Goal: Task Accomplishment & Management: Use online tool/utility

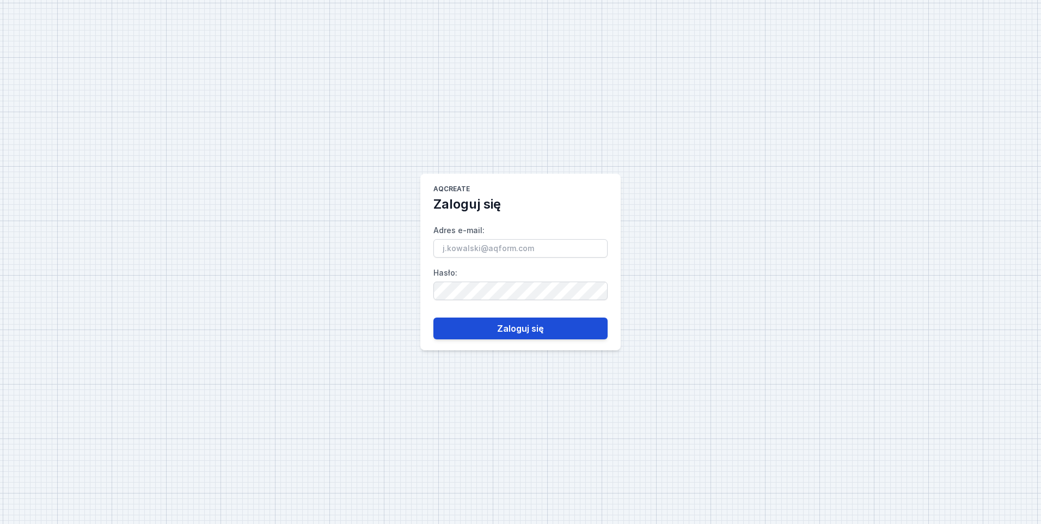
type input "[PERSON_NAME][EMAIL_ADDRESS][DOMAIN_NAME]"
click at [485, 325] on button "Zaloguj się" at bounding box center [520, 328] width 174 height 22
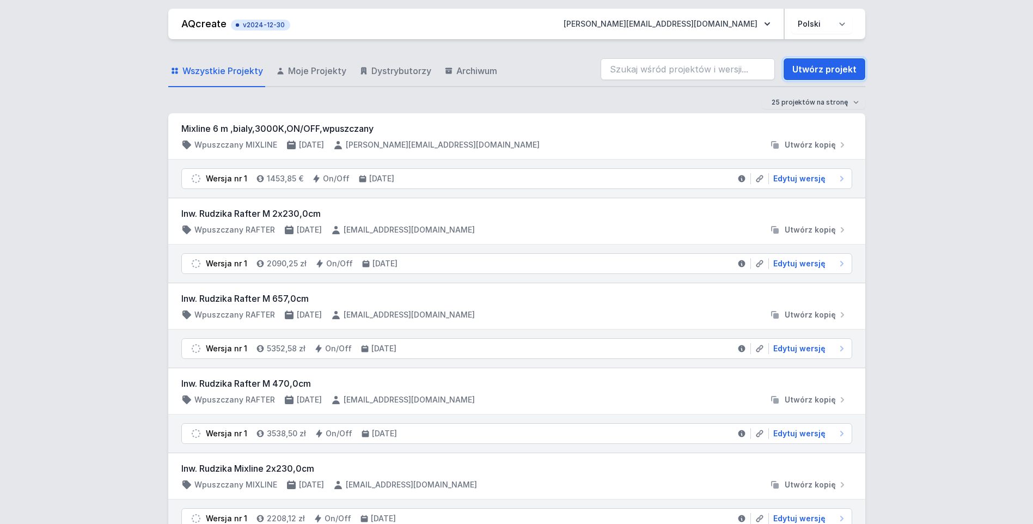
drag, startPoint x: 800, startPoint y: 66, endPoint x: 540, endPoint y: 171, distance: 281.0
click at [800, 66] on link "Utwórz projekt" at bounding box center [825, 69] width 82 height 22
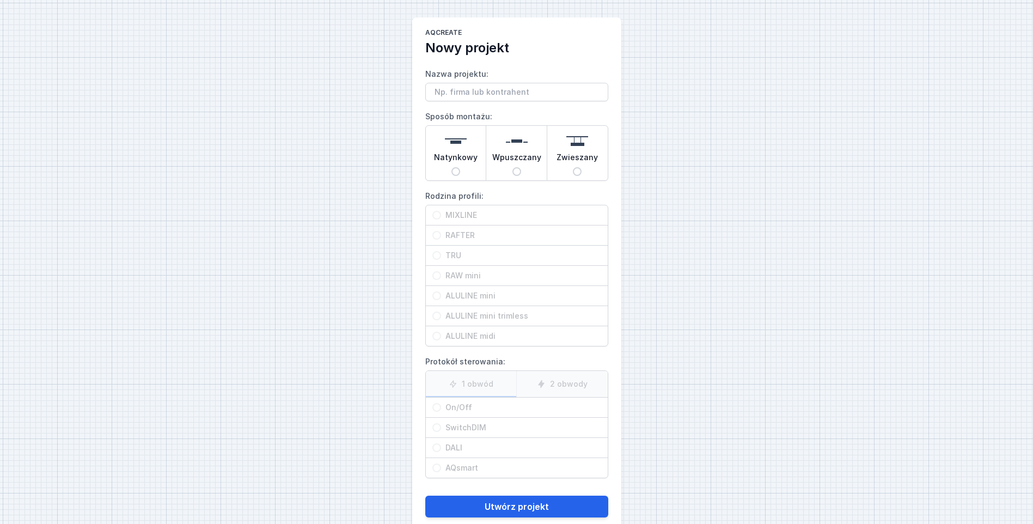
click at [458, 93] on input "Nazwa projektu:" at bounding box center [516, 92] width 183 height 19
type input "MIXLINE U"
click at [455, 173] on input "Natynkowy" at bounding box center [455, 171] width 9 height 9
radio input "true"
click at [452, 211] on span "MIXLINE" at bounding box center [521, 215] width 160 height 11
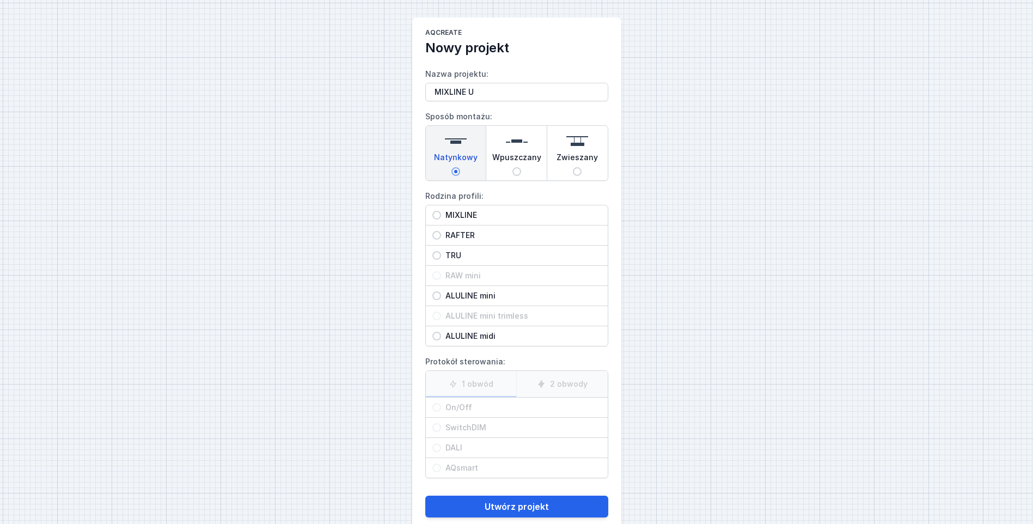
click at [441, 211] on input "MIXLINE" at bounding box center [436, 215] width 9 height 9
radio input "true"
click at [437, 408] on input "On/Off" at bounding box center [436, 407] width 9 height 9
radio input "true"
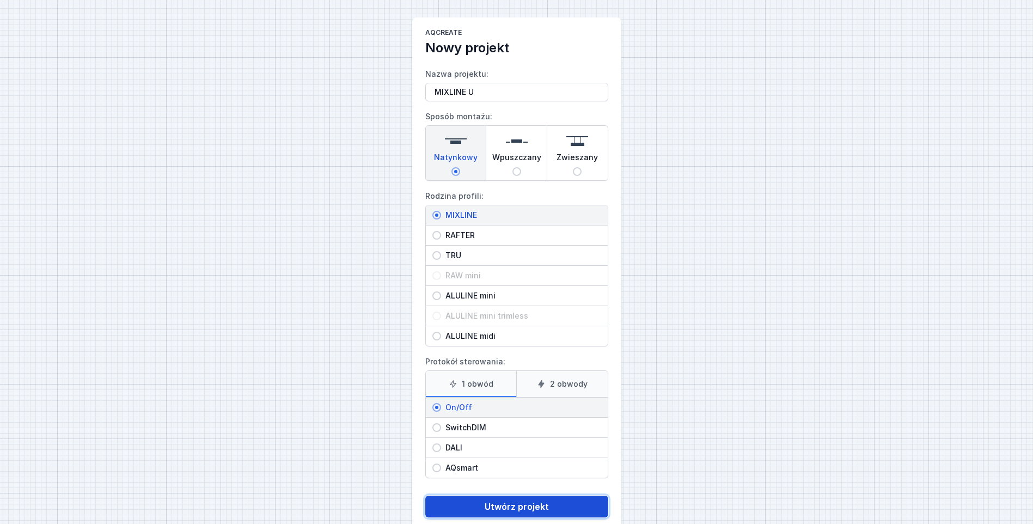
click at [475, 506] on button "Utwórz projekt" at bounding box center [516, 506] width 183 height 22
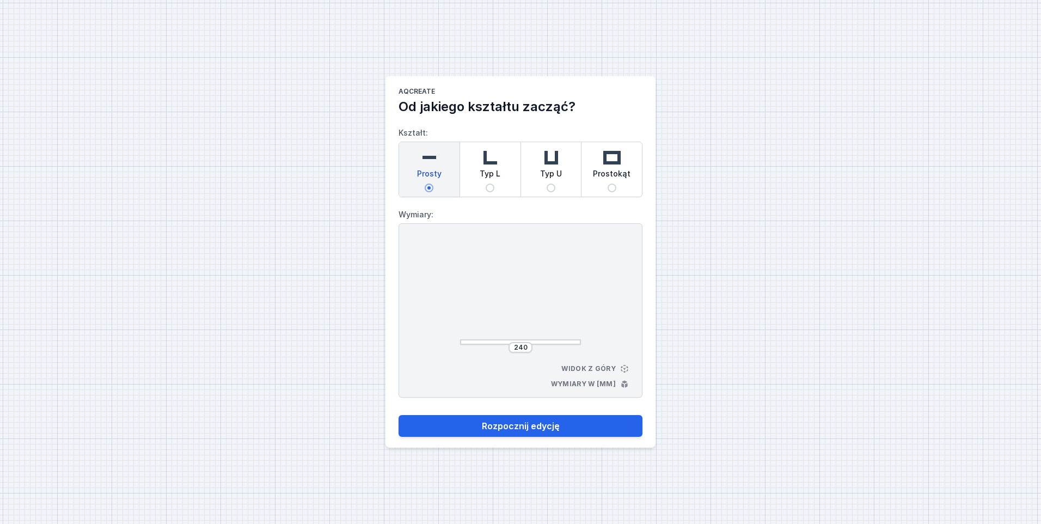
click at [548, 185] on input "Typ U" at bounding box center [551, 187] width 9 height 9
radio input "true"
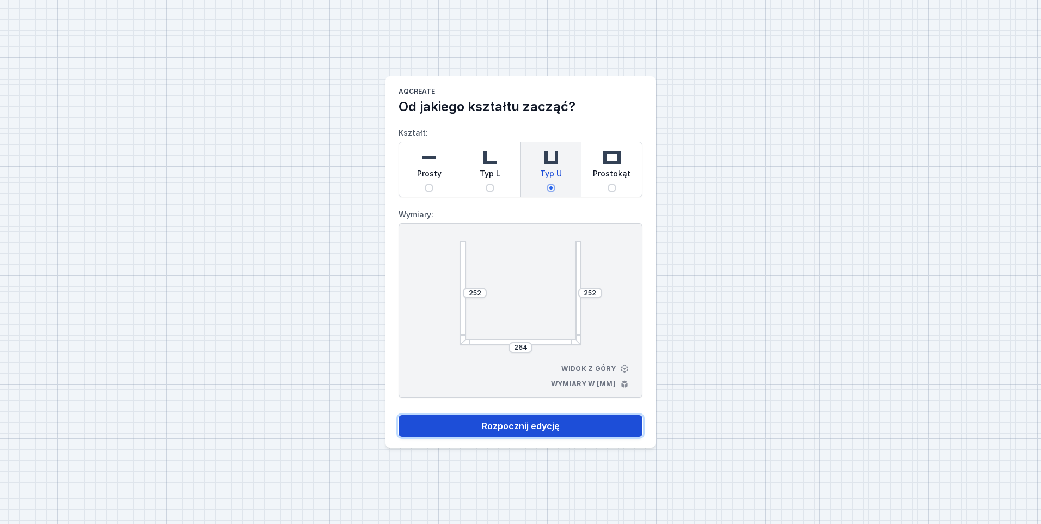
click at [512, 430] on button "Rozpocznij edycję" at bounding box center [521, 426] width 244 height 22
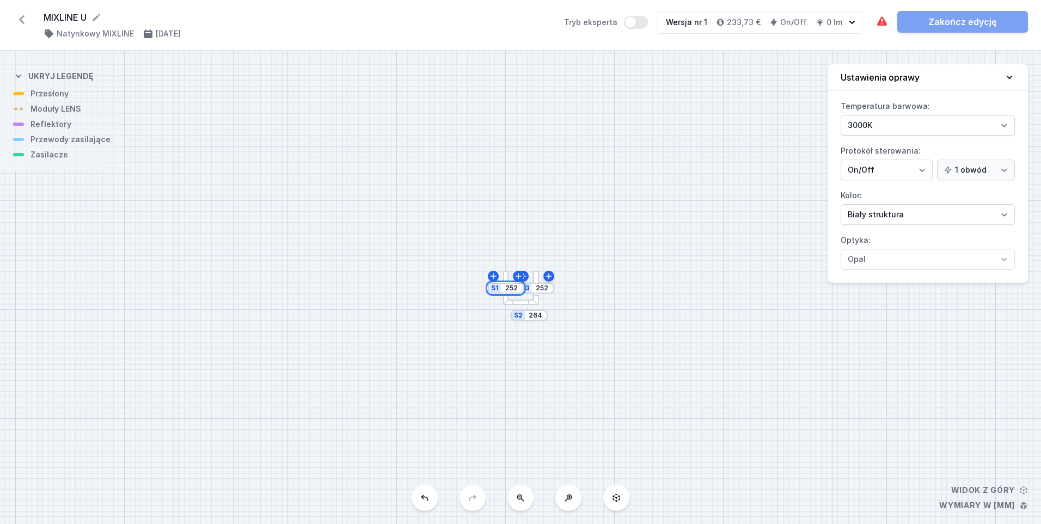
click at [509, 285] on input "252" at bounding box center [511, 288] width 17 height 9
type input "797"
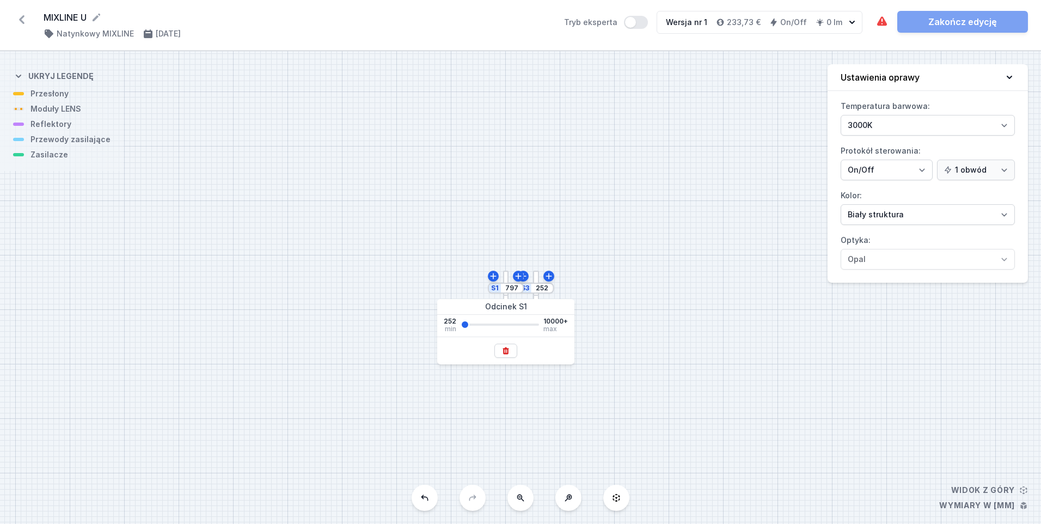
click at [680, 298] on div "S3 252 S2 264 S1 797" at bounding box center [520, 287] width 1041 height 473
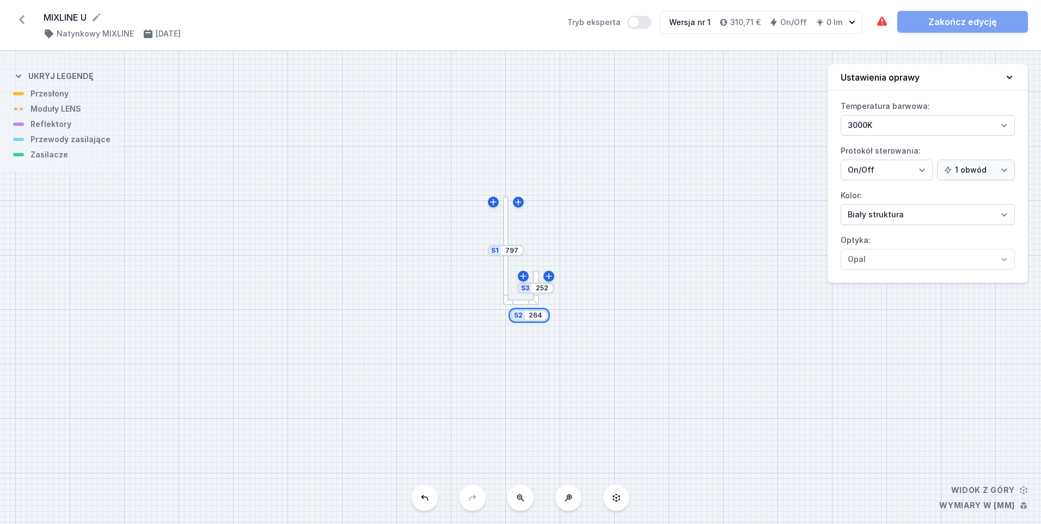
click at [536, 317] on input "264" at bounding box center [535, 315] width 17 height 9
type input "2683"
drag, startPoint x: 568, startPoint y: 206, endPoint x: 511, endPoint y: 230, distance: 62.0
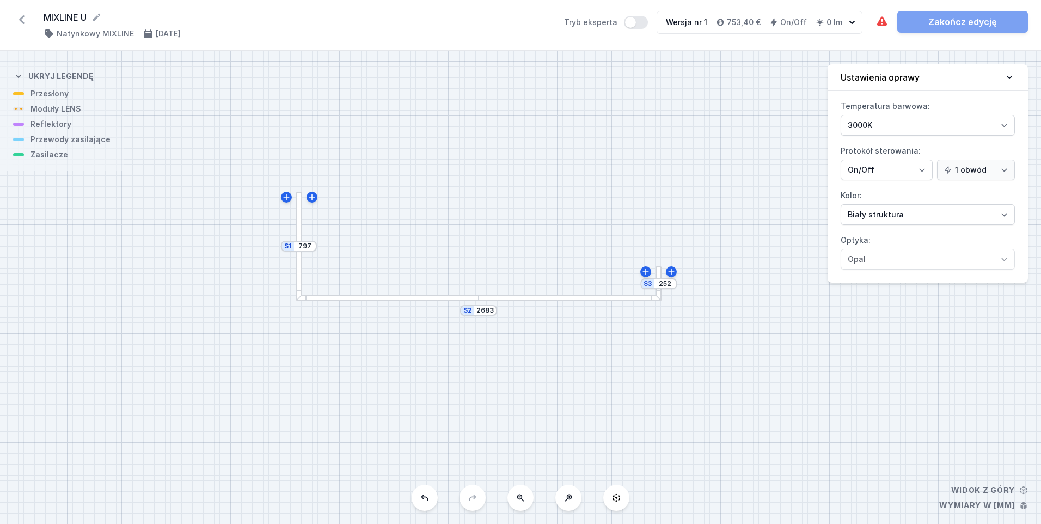
click at [511, 230] on div "S3 252 S2 2683 S1 797" at bounding box center [520, 287] width 1041 height 473
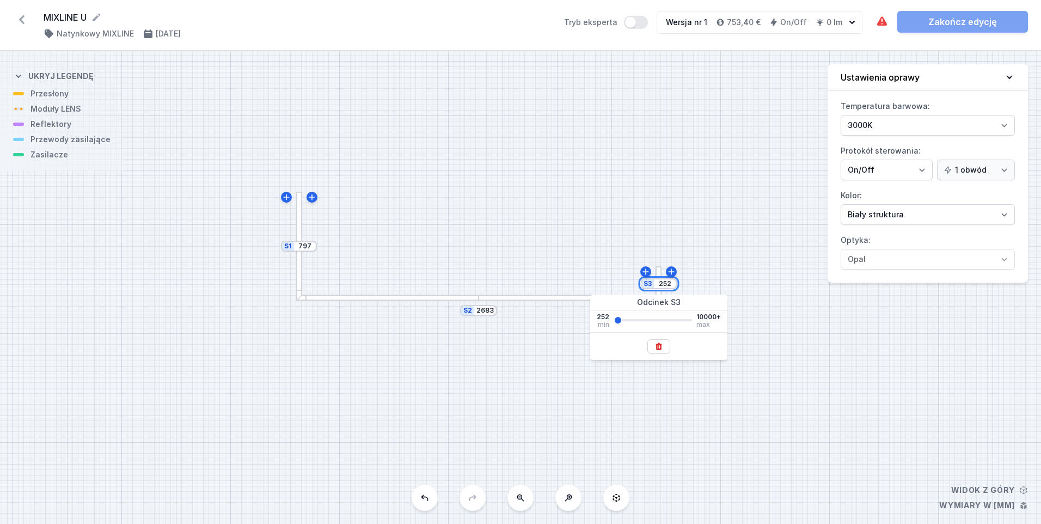
click at [664, 283] on input "252" at bounding box center [664, 283] width 17 height 9
type input "1585"
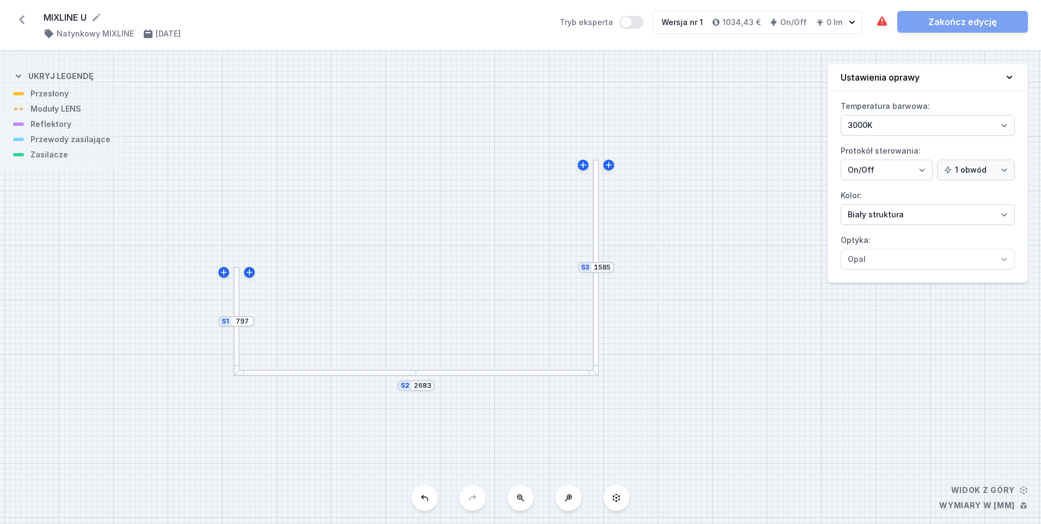
drag, startPoint x: 506, startPoint y: 164, endPoint x: 444, endPoint y: 236, distance: 95.0
click at [444, 236] on div "S3 1585 S2 2683 S1 797" at bounding box center [520, 287] width 1041 height 473
drag, startPoint x: 351, startPoint y: 232, endPoint x: 424, endPoint y: 248, distance: 74.7
click at [430, 198] on div "S3 1585 S2 2683 S1 797" at bounding box center [520, 287] width 1041 height 473
click at [317, 256] on div at bounding box center [316, 286] width 6 height 108
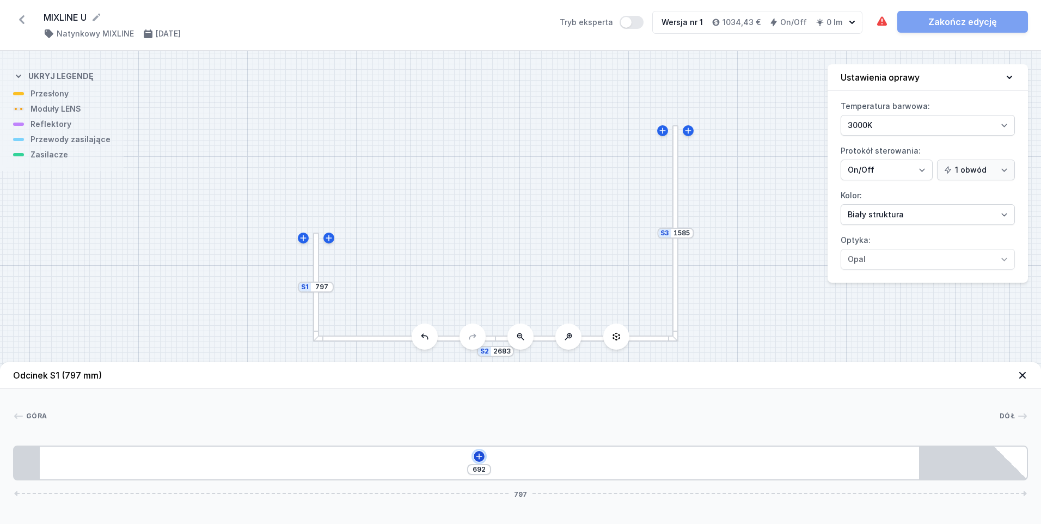
click at [480, 457] on icon at bounding box center [479, 456] width 9 height 9
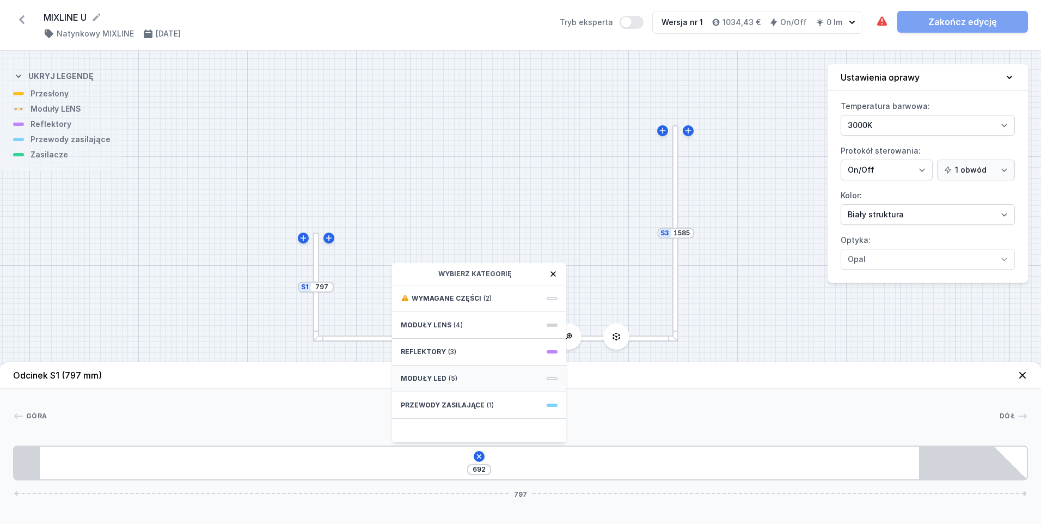
click at [442, 376] on span "Moduły LED" at bounding box center [424, 378] width 46 height 9
click at [450, 345] on span "LED opal module 700mm" at bounding box center [479, 346] width 157 height 11
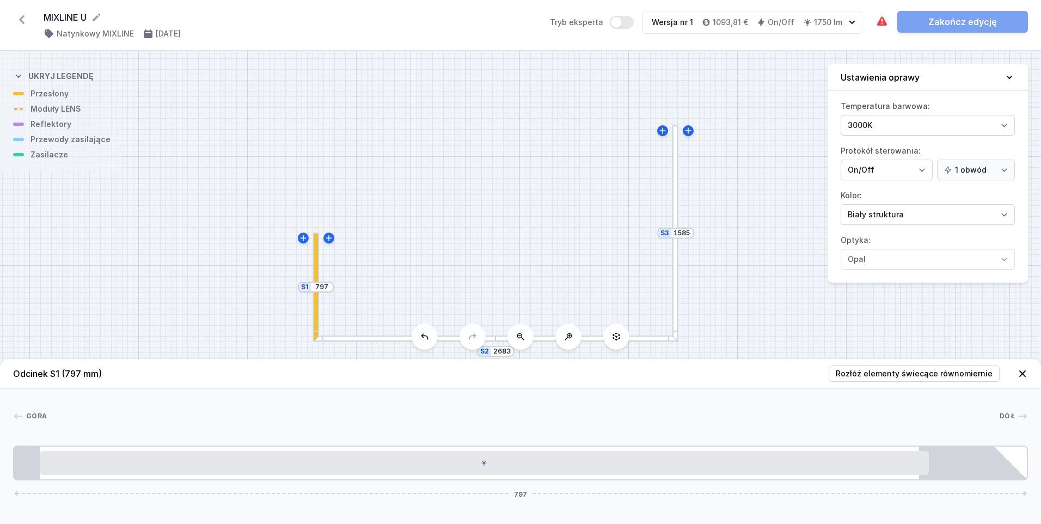
click at [674, 258] on div at bounding box center [675, 233] width 6 height 216
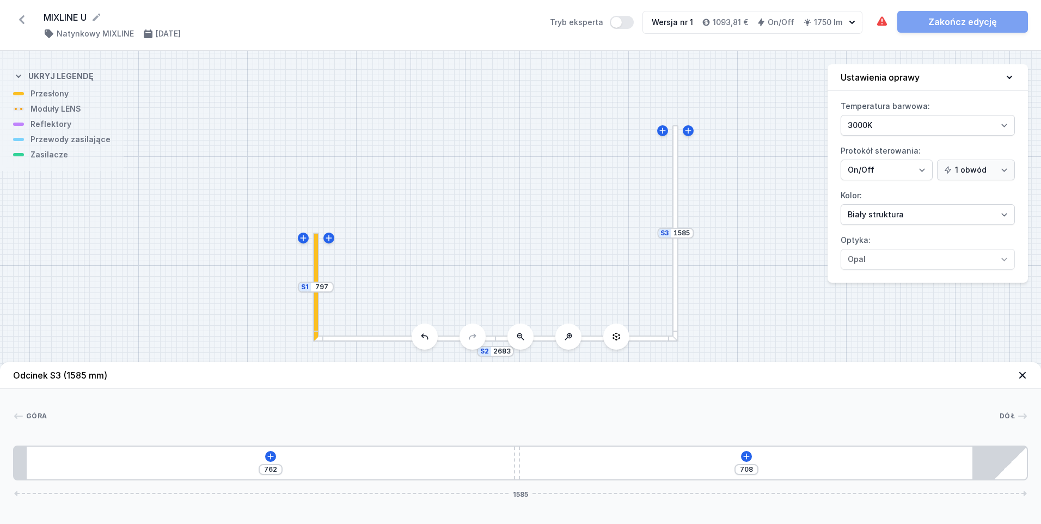
click at [675, 258] on div at bounding box center [675, 233] width 6 height 216
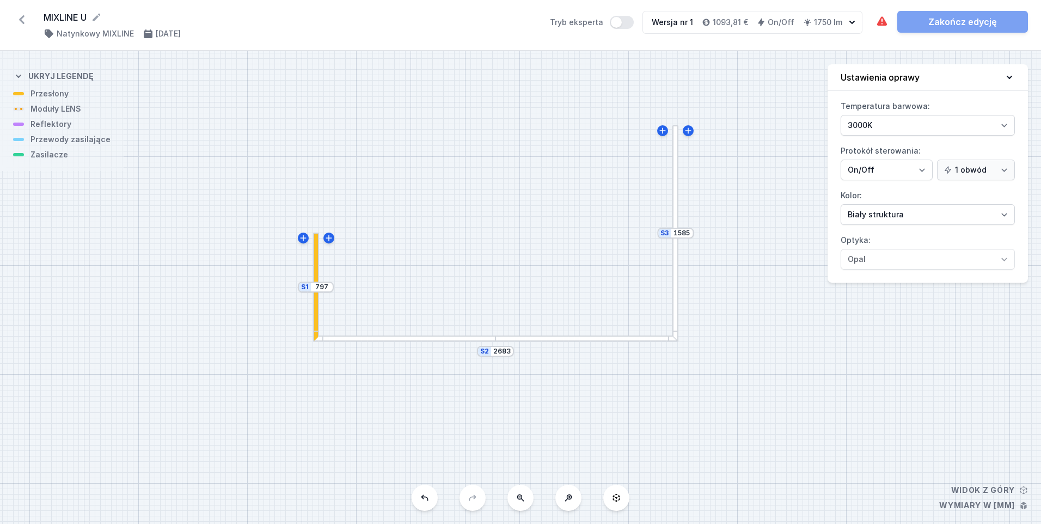
click at [675, 258] on div at bounding box center [675, 233] width 6 height 216
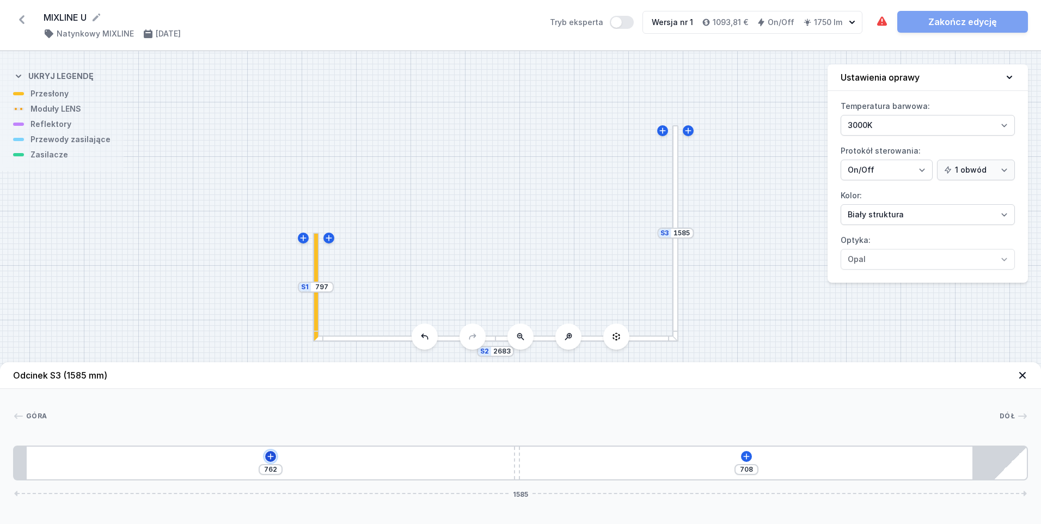
click at [270, 457] on icon at bounding box center [270, 456] width 9 height 9
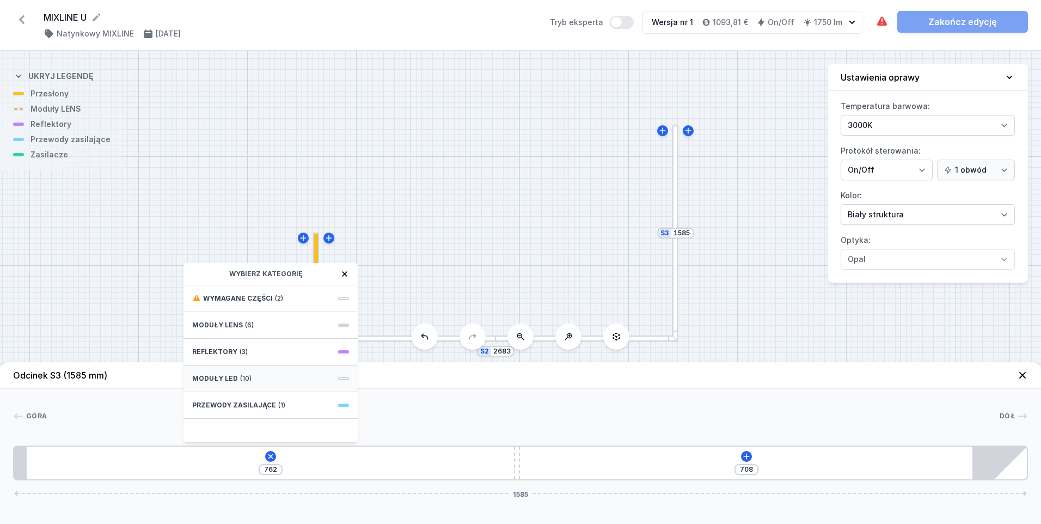
click at [224, 373] on div "Moduły LED (10)" at bounding box center [270, 378] width 174 height 27
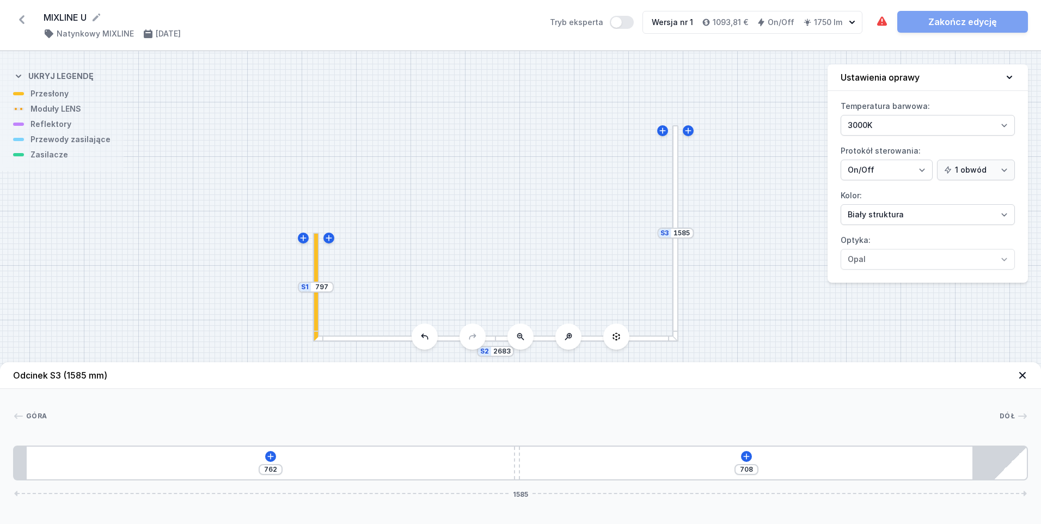
click at [470, 227] on div "S3 1585 S2 2683 S1 797" at bounding box center [520, 287] width 1041 height 473
click at [314, 268] on div at bounding box center [316, 287] width 4 height 108
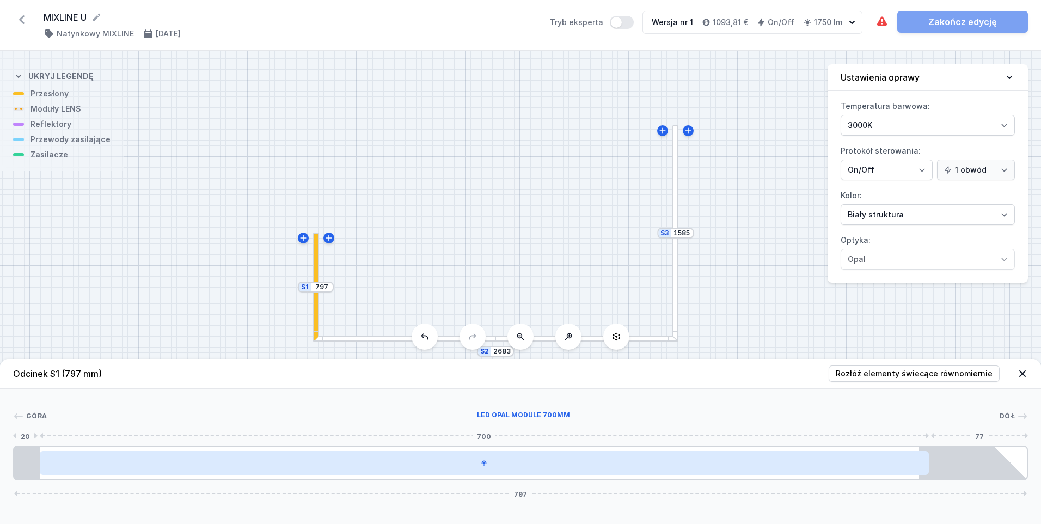
click at [374, 456] on div at bounding box center [485, 463] width 890 height 24
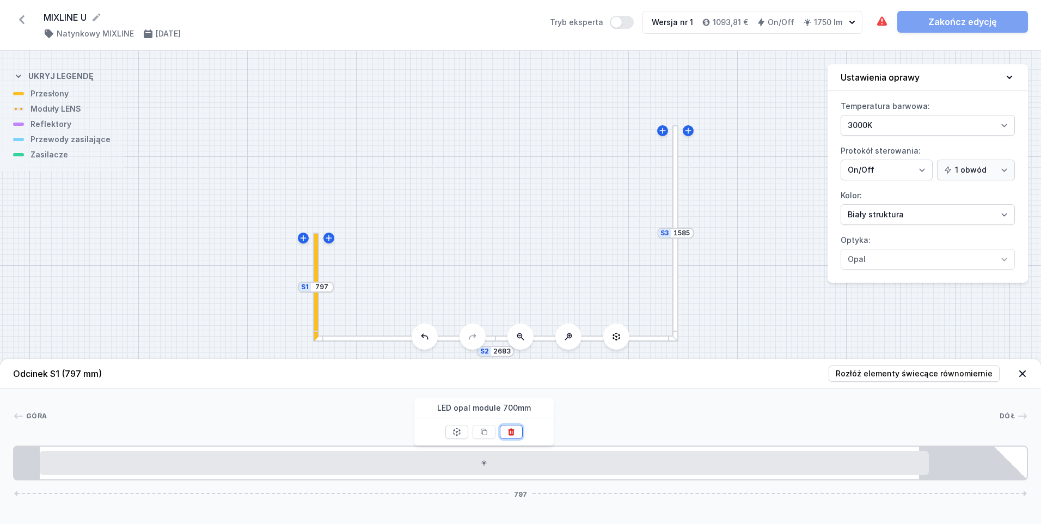
click at [511, 432] on icon at bounding box center [512, 432] width 6 height 7
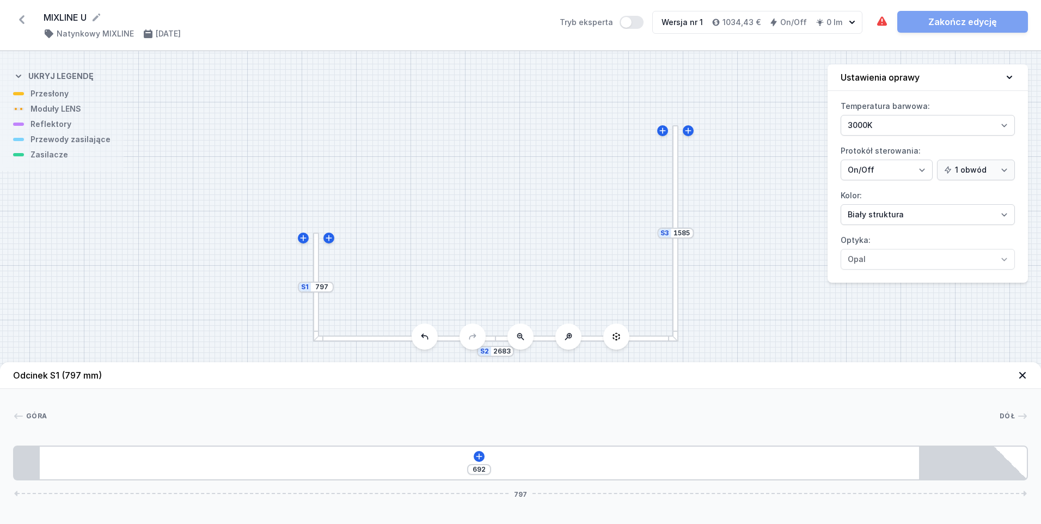
click at [315, 266] on div at bounding box center [316, 286] width 6 height 108
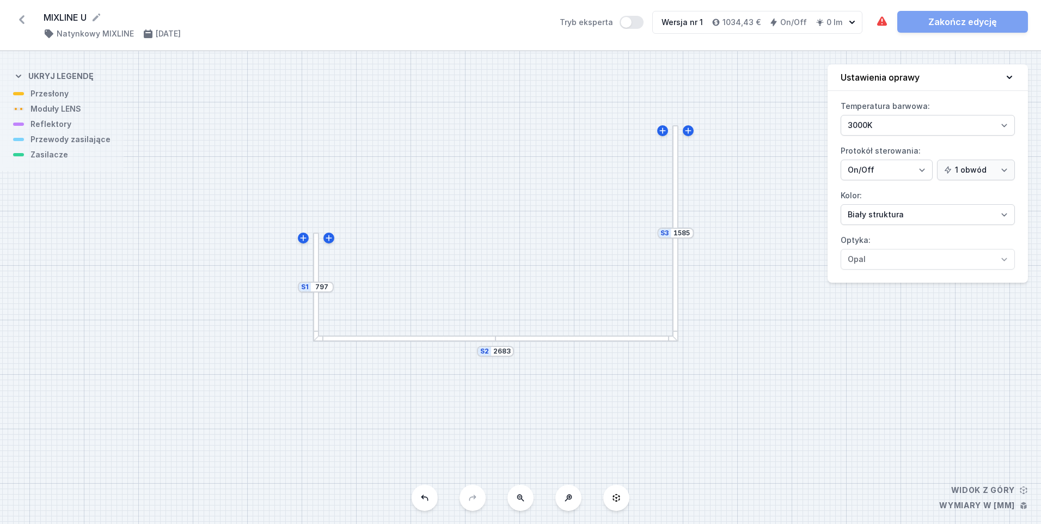
click at [318, 305] on div at bounding box center [316, 286] width 6 height 108
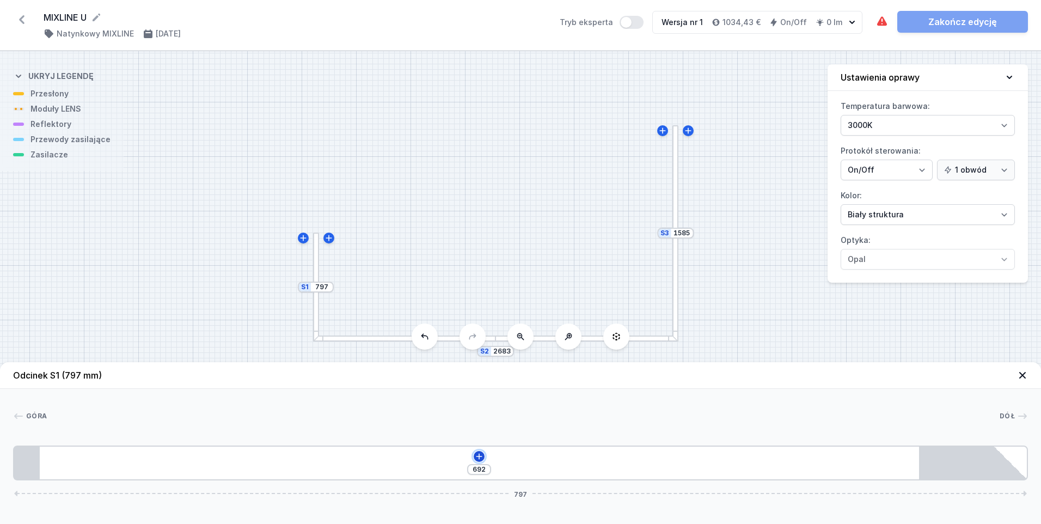
click at [478, 457] on icon at bounding box center [479, 456] width 9 height 9
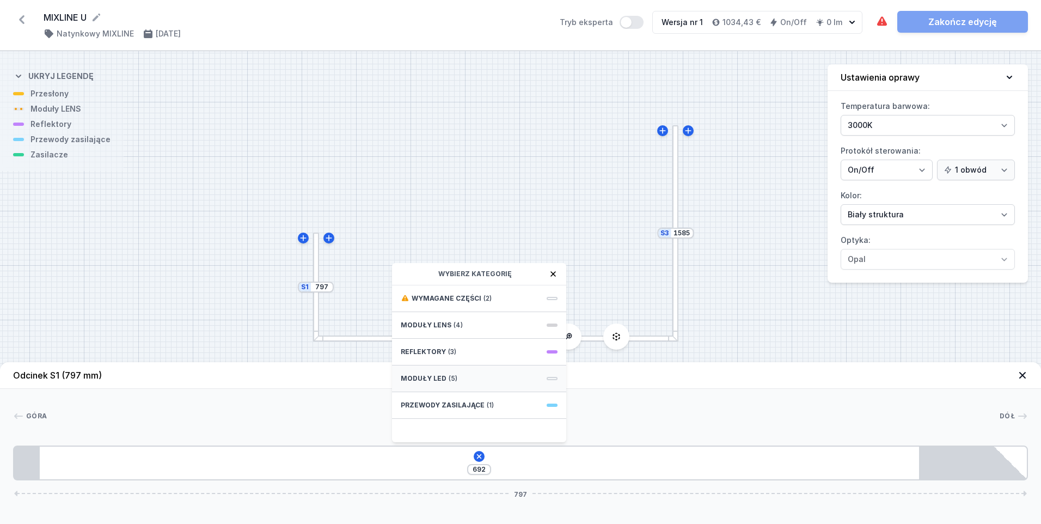
click at [437, 375] on span "Moduły LED" at bounding box center [424, 378] width 46 height 9
click at [463, 320] on span "LED opal module 560mm" at bounding box center [479, 321] width 157 height 11
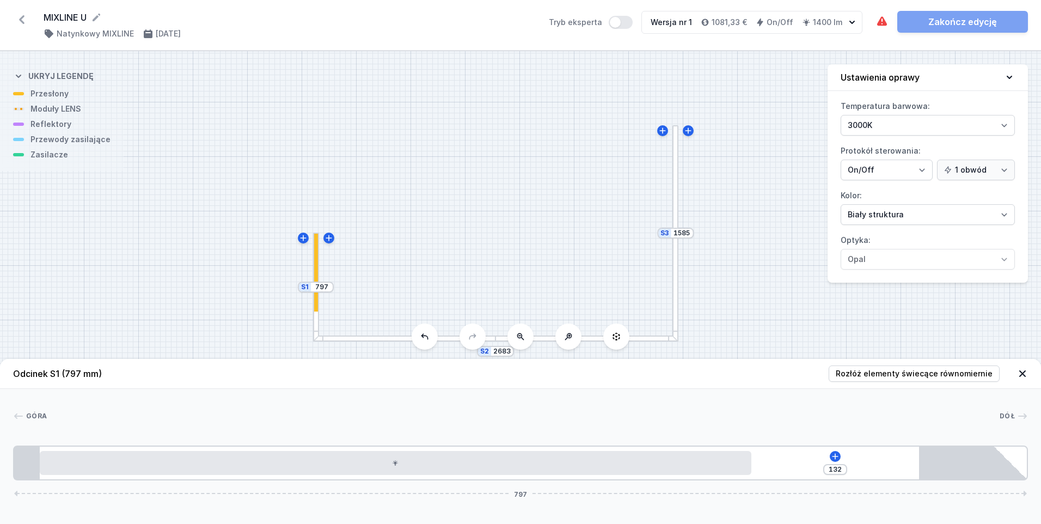
click at [677, 188] on div at bounding box center [675, 233] width 6 height 216
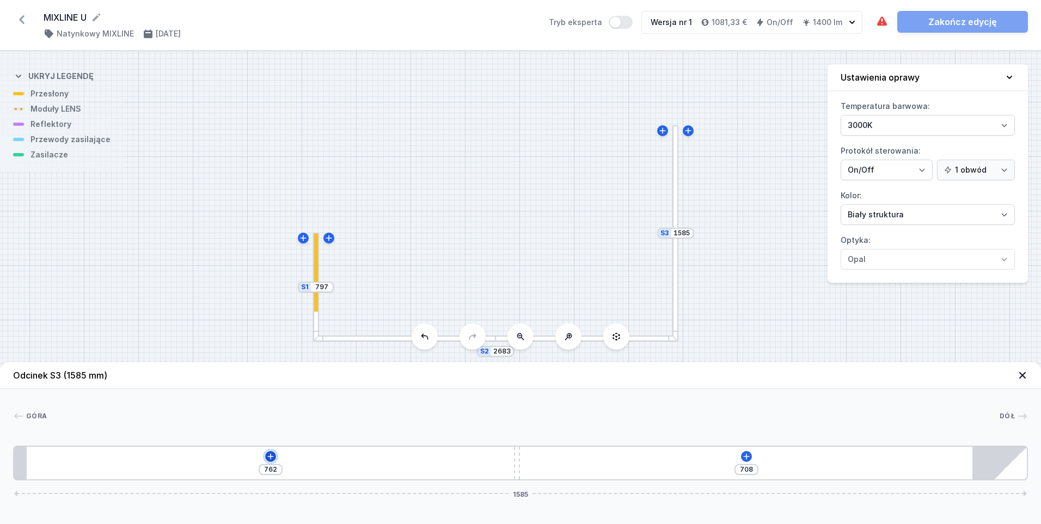
click at [268, 457] on icon at bounding box center [270, 456] width 9 height 9
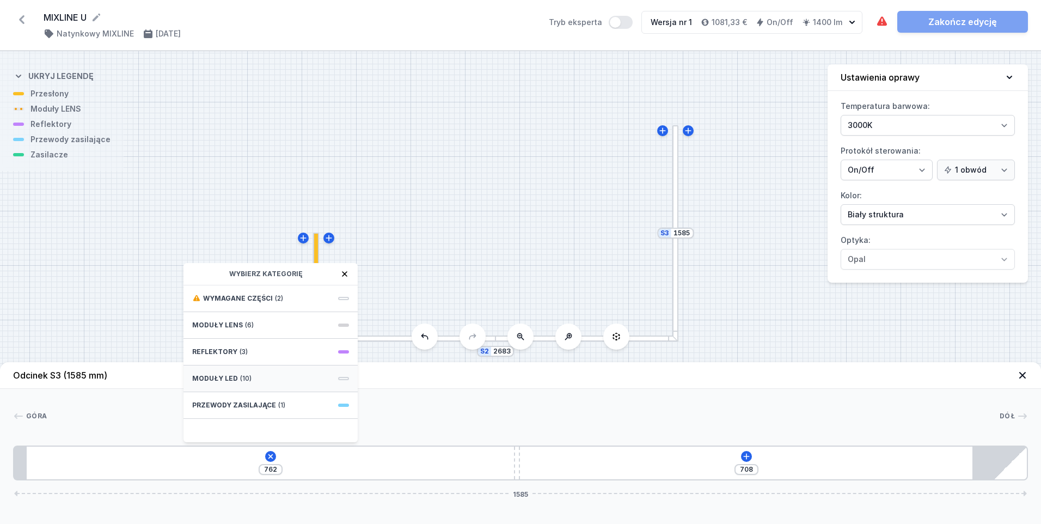
click at [234, 372] on div "Moduły LED (10)" at bounding box center [270, 378] width 174 height 27
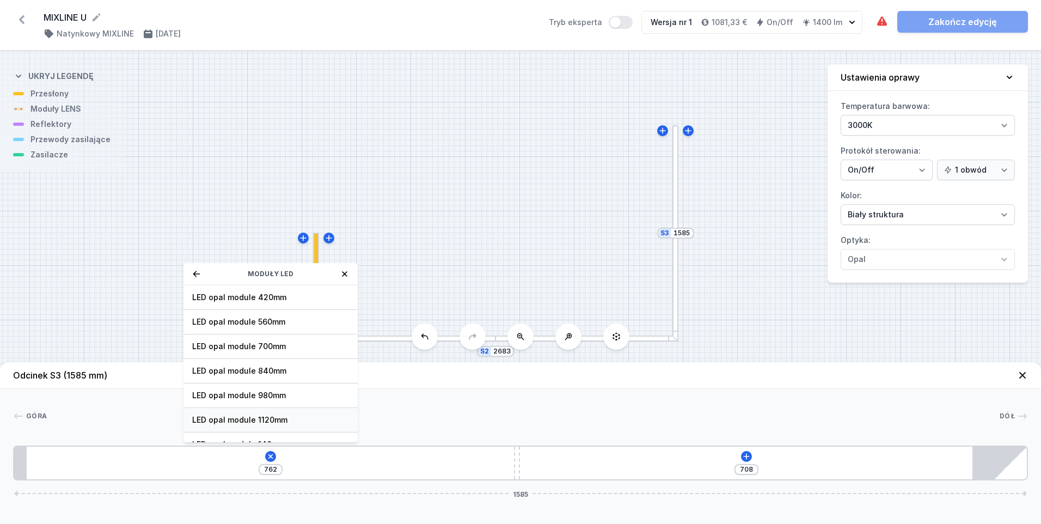
click at [261, 417] on span "LED opal module 1120mm" at bounding box center [270, 419] width 157 height 11
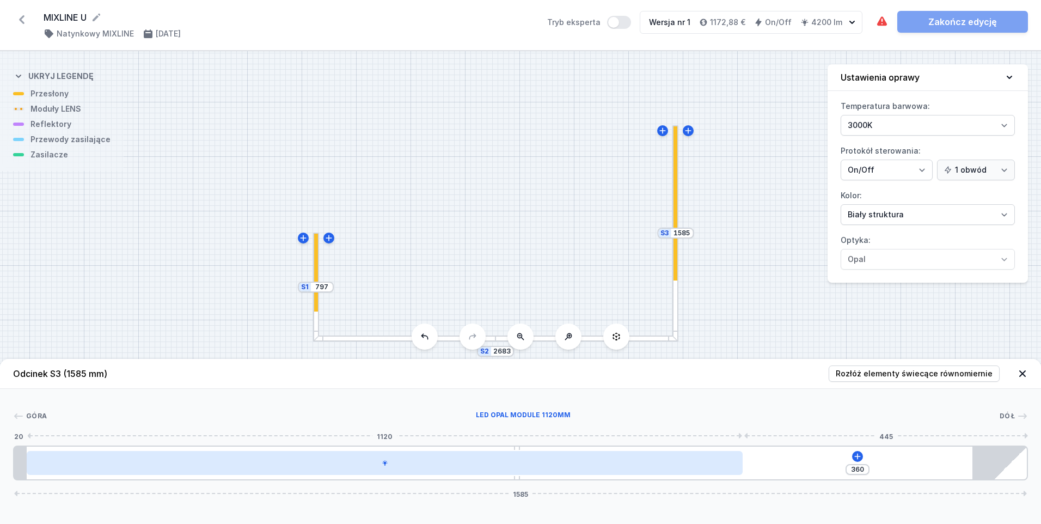
click at [597, 457] on div at bounding box center [384, 463] width 715 height 24
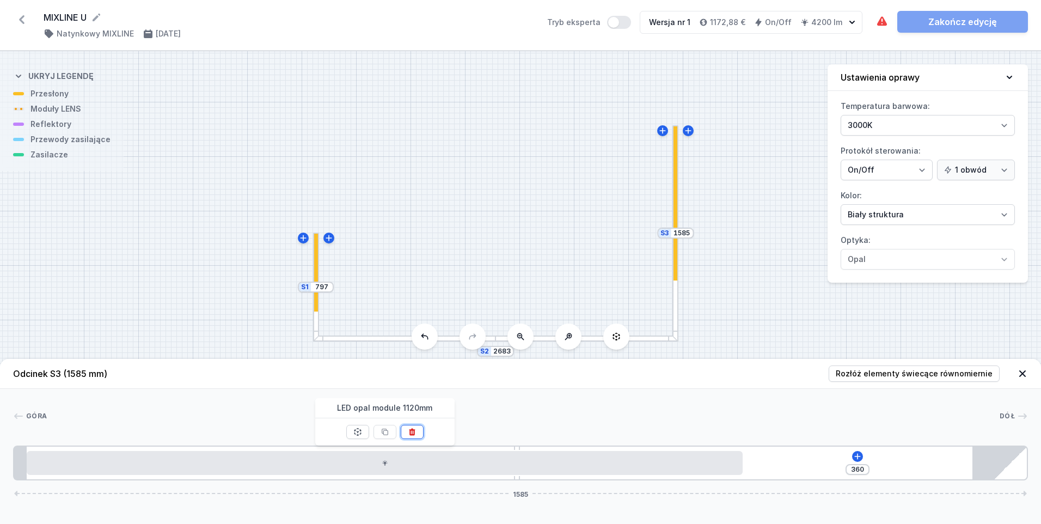
click at [412, 430] on icon at bounding box center [412, 432] width 6 height 7
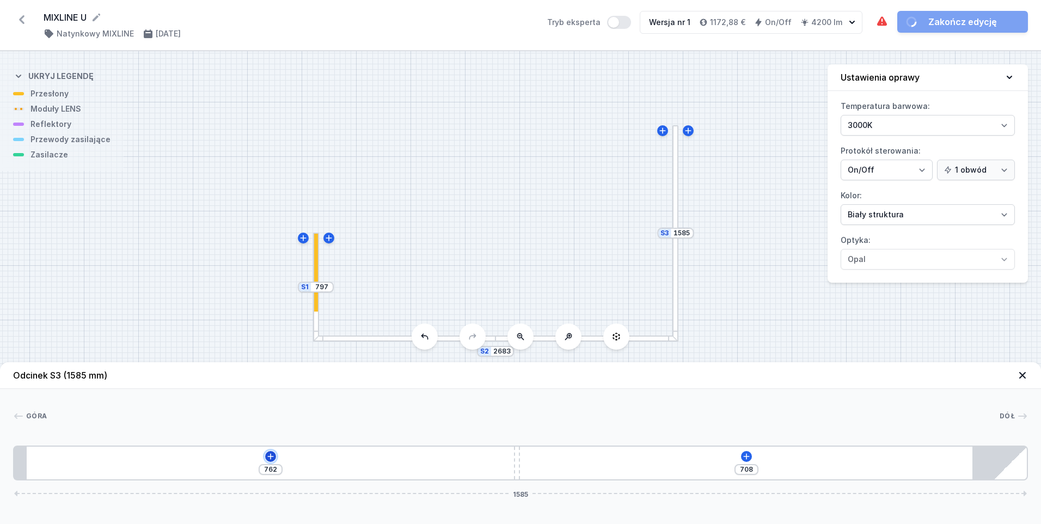
click at [266, 458] on icon at bounding box center [270, 456] width 9 height 9
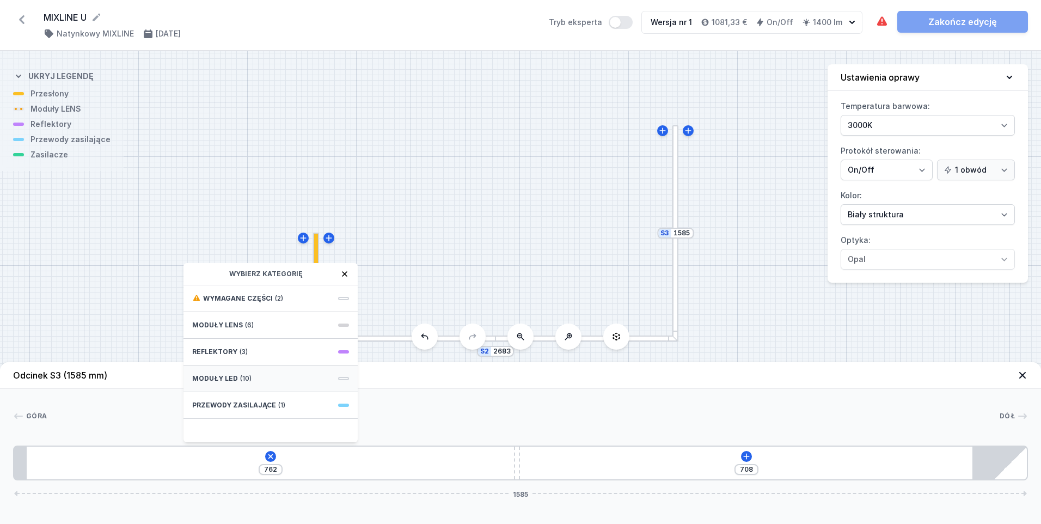
click at [240, 378] on span "(10)" at bounding box center [245, 378] width 11 height 9
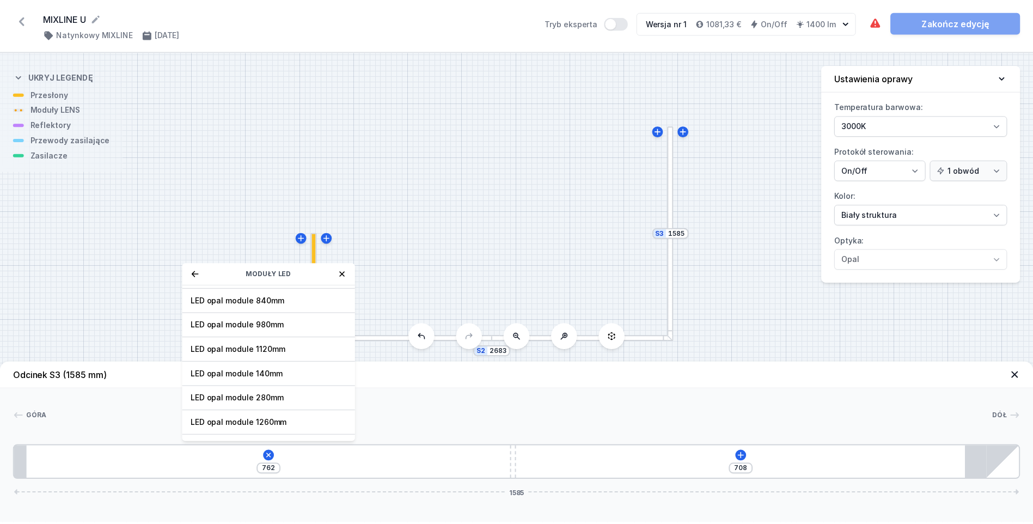
scroll to position [67, 0]
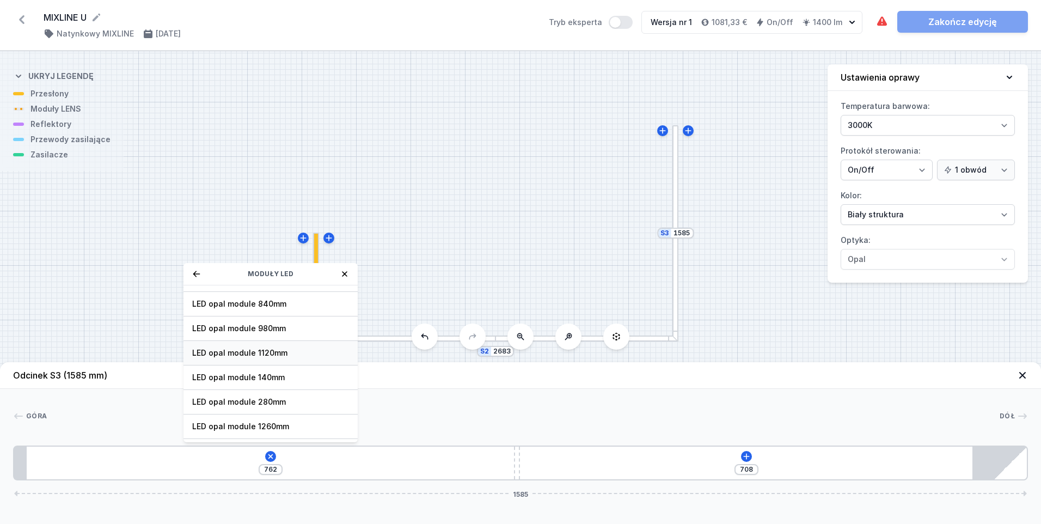
click at [259, 348] on span "LED opal module 1120mm" at bounding box center [270, 352] width 157 height 11
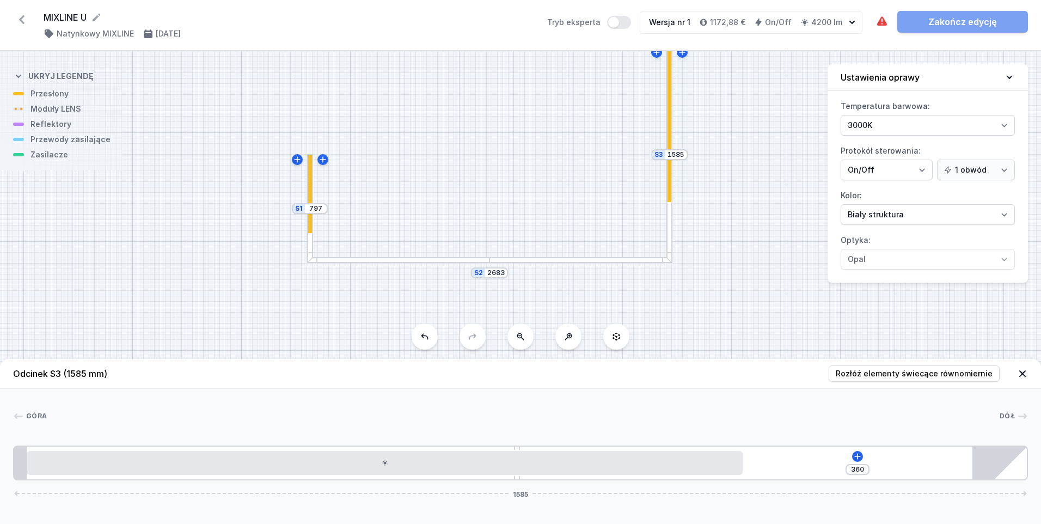
drag, startPoint x: 541, startPoint y: 245, endPoint x: 535, endPoint y: 167, distance: 78.6
click at [535, 167] on div "S3 1585 S2 2683 S1 797" at bounding box center [520, 287] width 1041 height 473
click at [423, 259] on div at bounding box center [398, 260] width 182 height 6
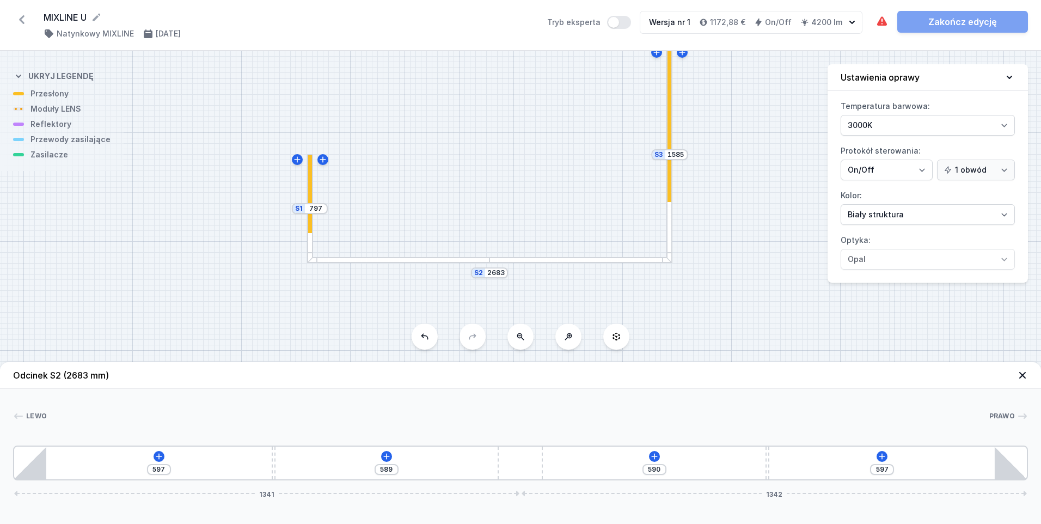
click at [669, 230] on div at bounding box center [669, 155] width 6 height 216
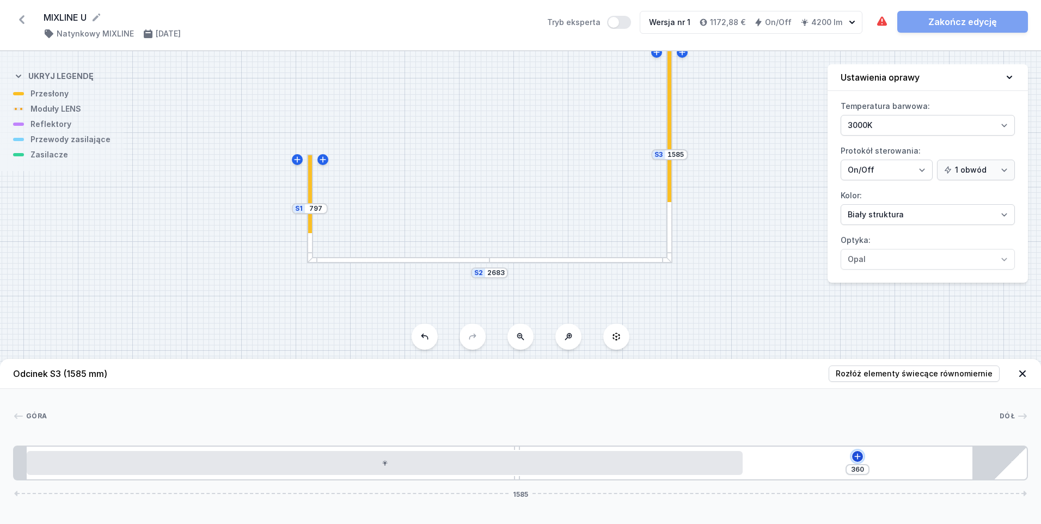
click at [855, 456] on icon at bounding box center [857, 456] width 9 height 9
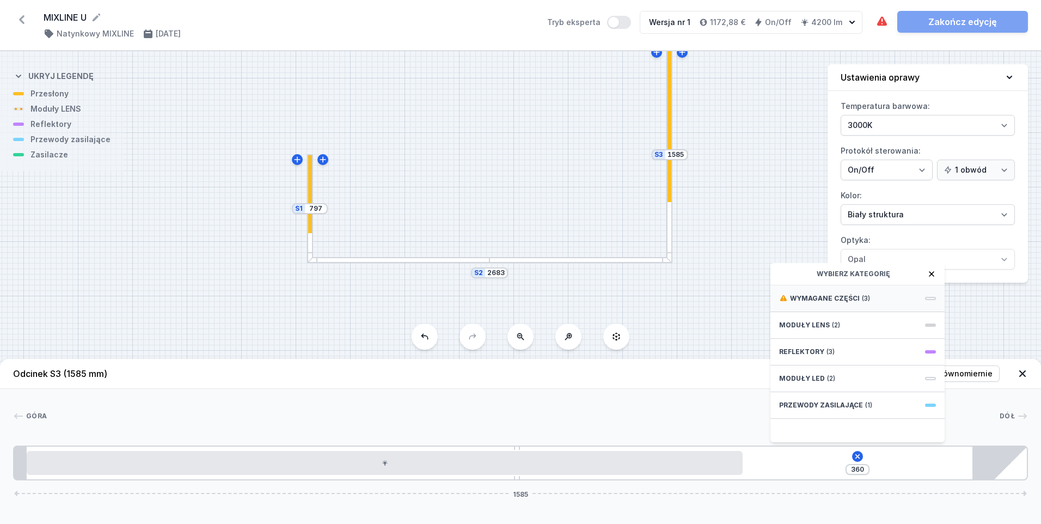
click at [847, 296] on span "Wymagane części" at bounding box center [825, 298] width 70 height 9
click at [851, 321] on span "ON/OFF Driver - up to 40W" at bounding box center [857, 321] width 157 height 11
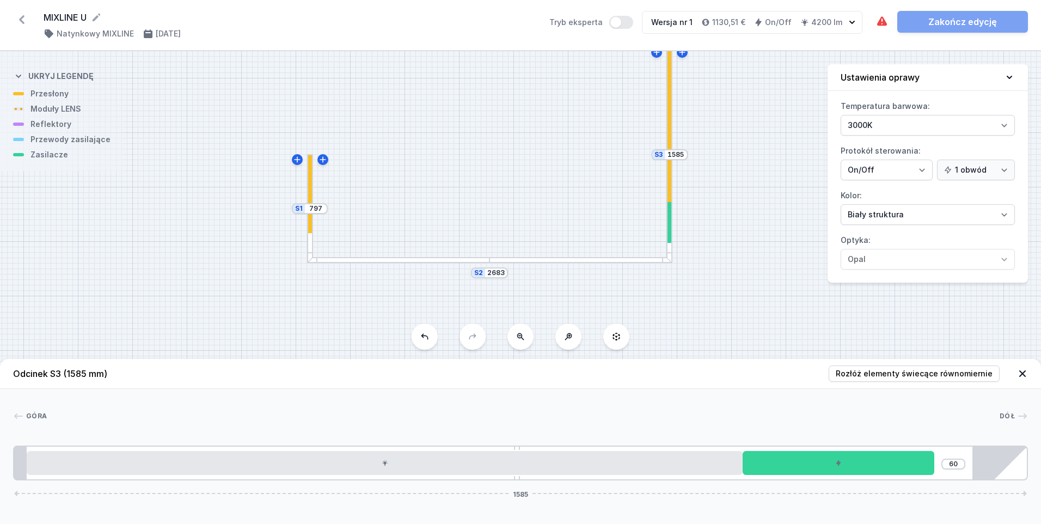
click at [444, 259] on div at bounding box center [398, 260] width 182 height 6
type input "597"
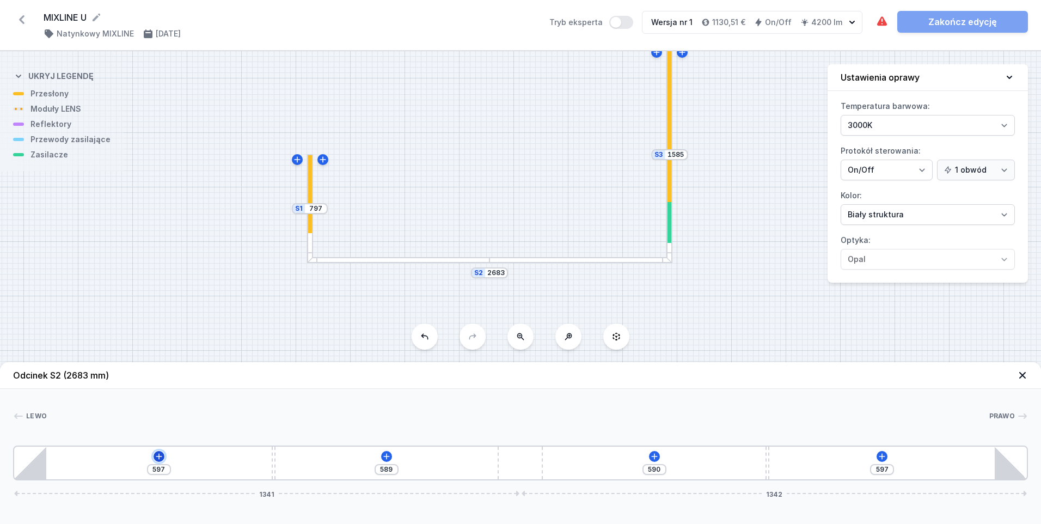
click at [157, 458] on icon at bounding box center [159, 456] width 9 height 9
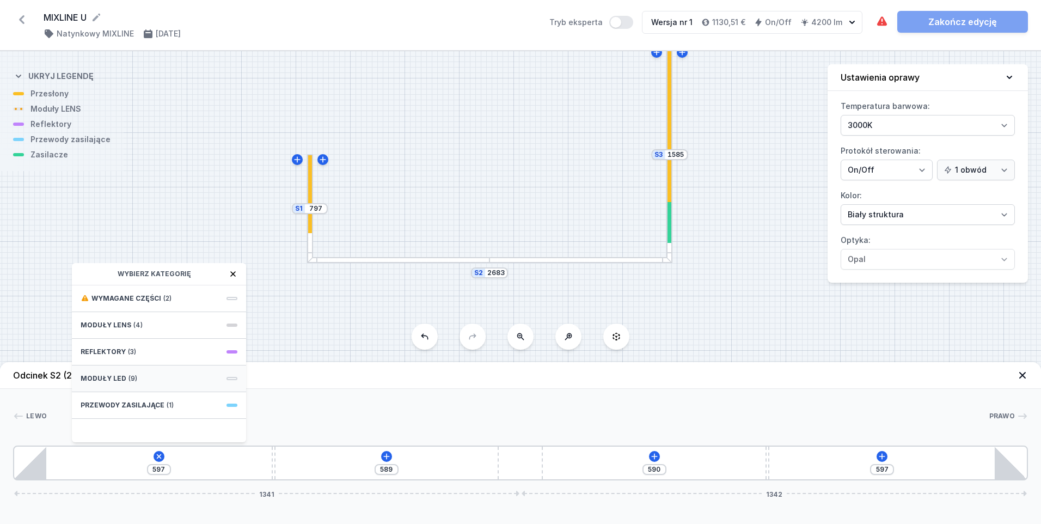
click at [123, 377] on span "Moduły LED" at bounding box center [104, 378] width 46 height 9
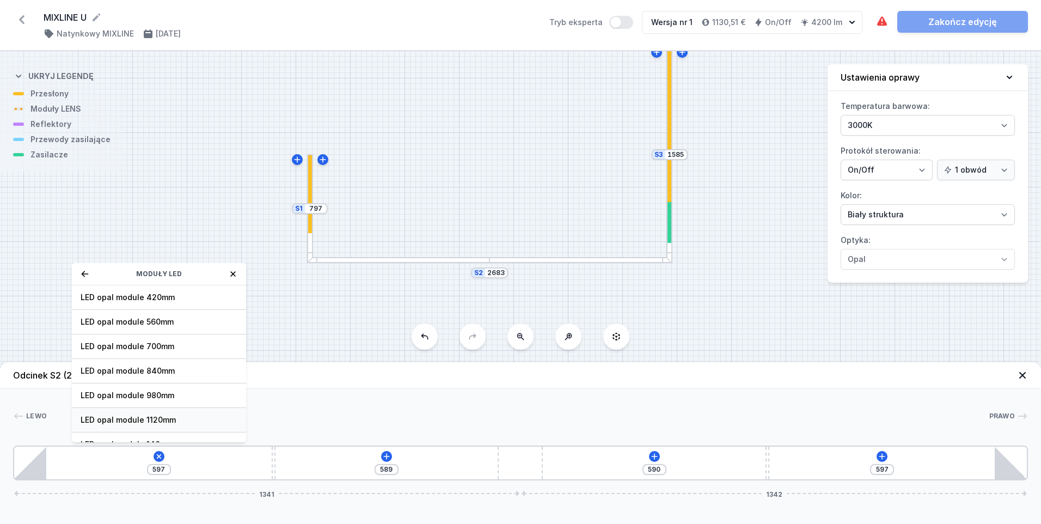
click at [132, 417] on span "LED opal module 1120mm" at bounding box center [159, 419] width 157 height 11
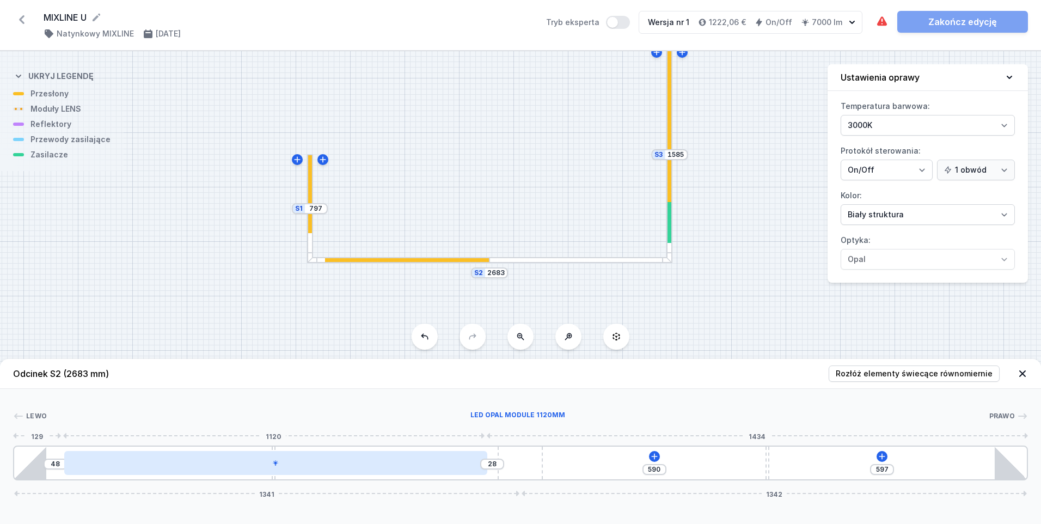
type input "23"
type input "53"
type input "19"
type input "57"
type input "12"
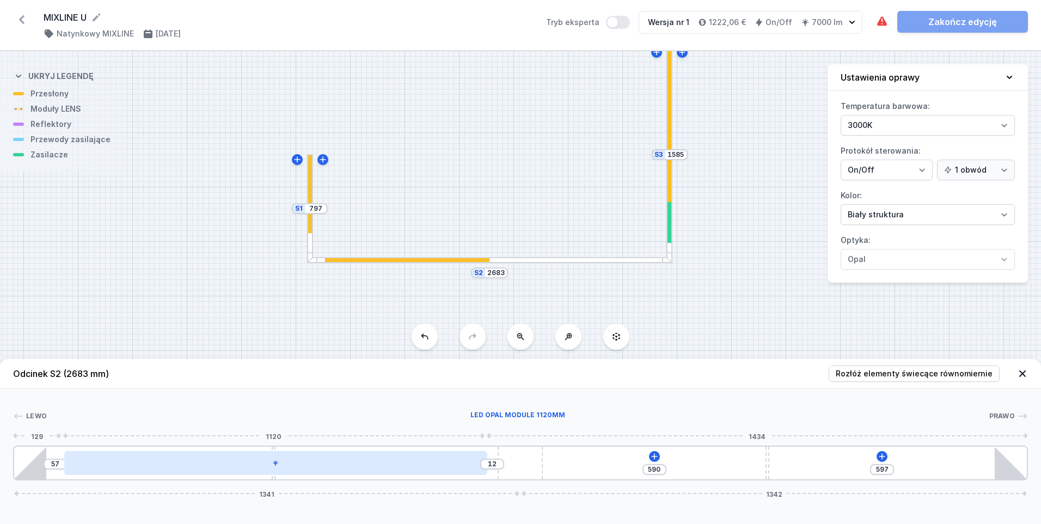
type input "64"
type input "8"
type input "68"
type input "4"
type input "72"
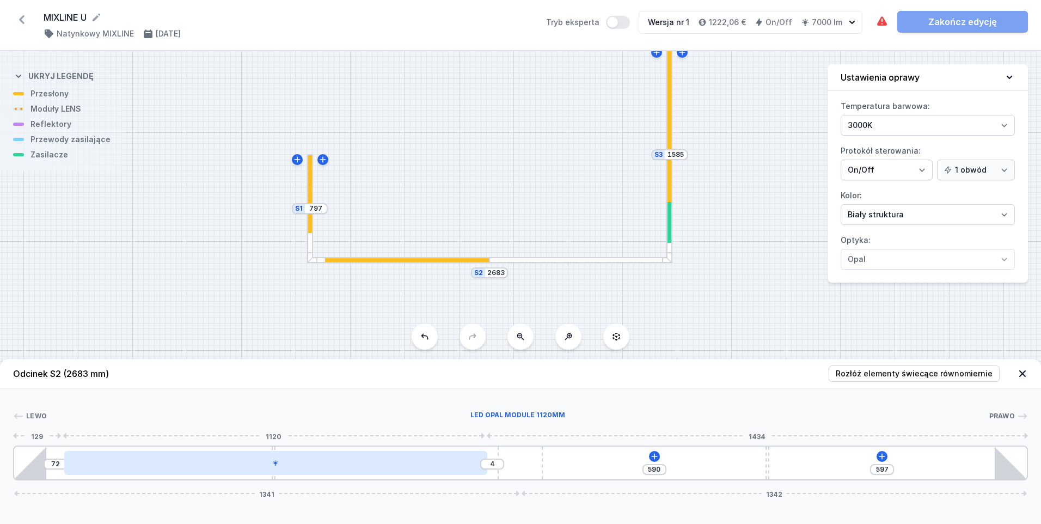
type input "2"
type input "58"
type input "18"
type input "57"
type input "19"
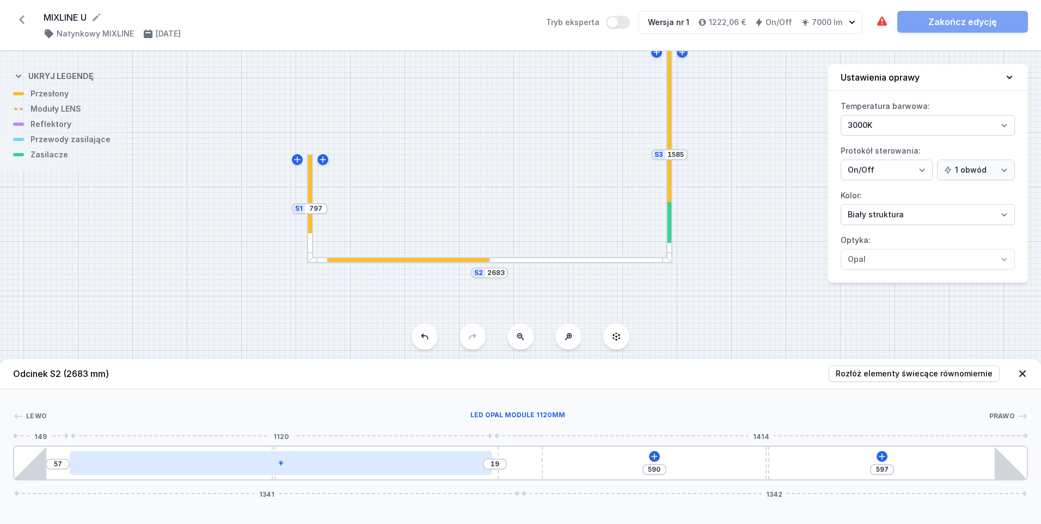
type input "55"
type input "21"
type input "54"
type input "22"
type input "53"
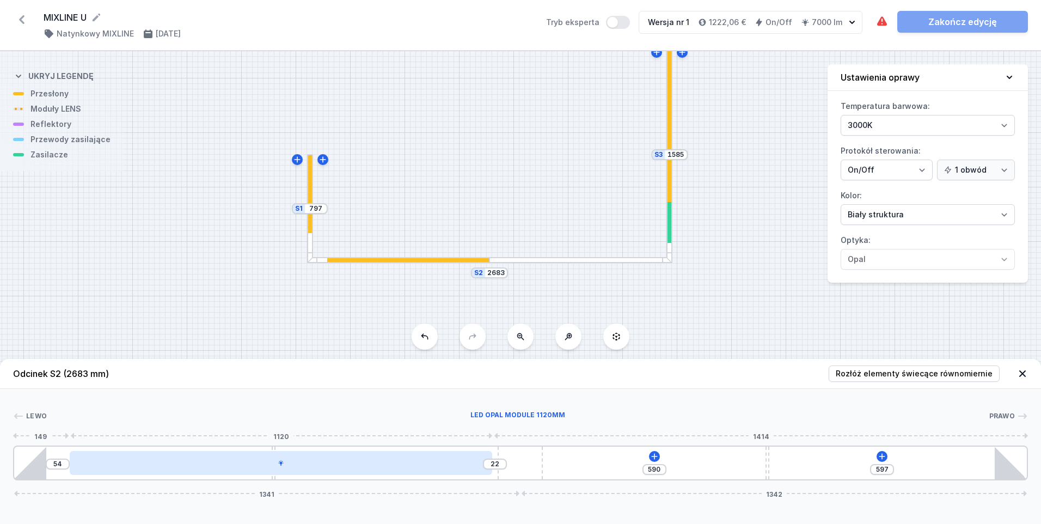
type input "23"
type input "51"
type input "25"
type input "50"
type input "26"
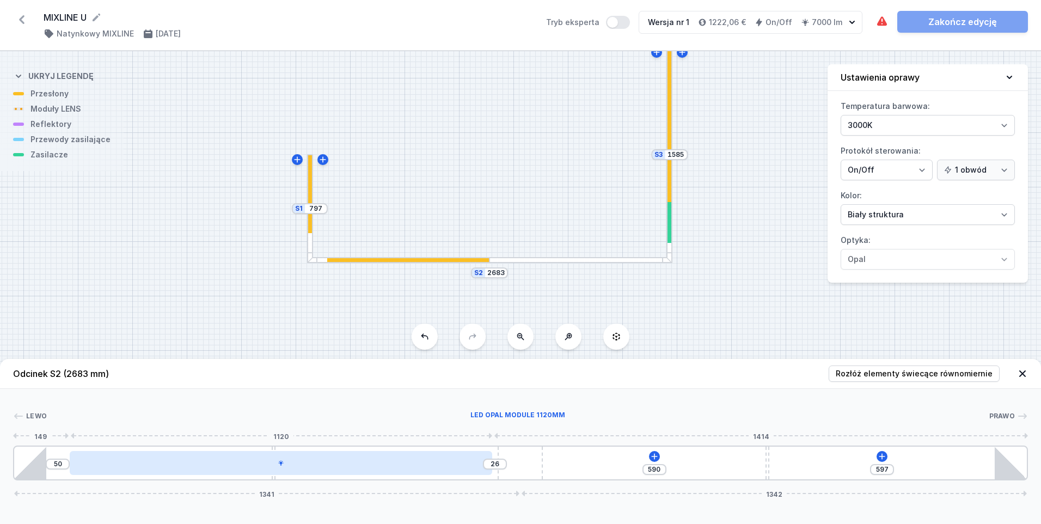
type input "46"
type input "30"
type input "40"
type input "36"
type input "34"
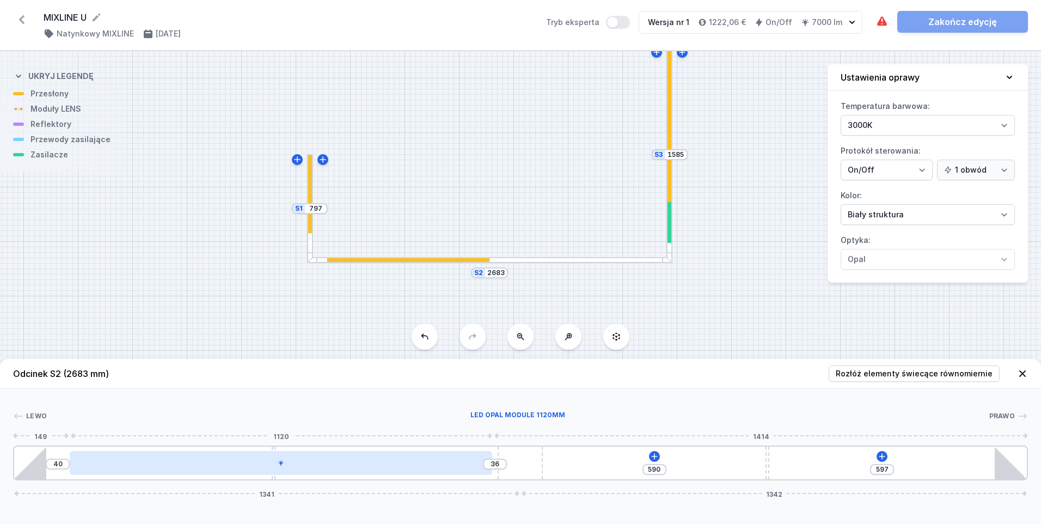
type input "42"
type input "32"
type input "44"
type input "30"
type input "37"
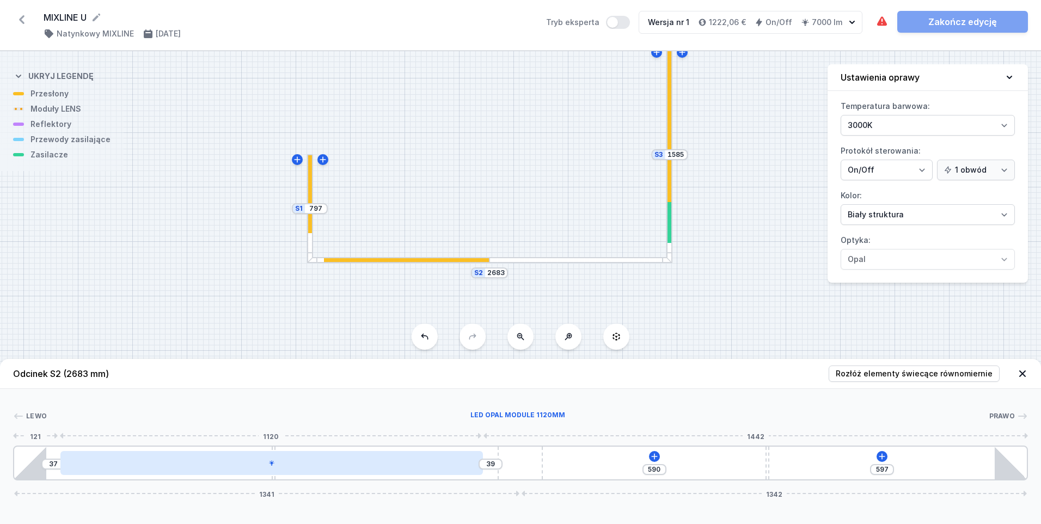
type input "39"
type input "37"
type input "40"
type input "36"
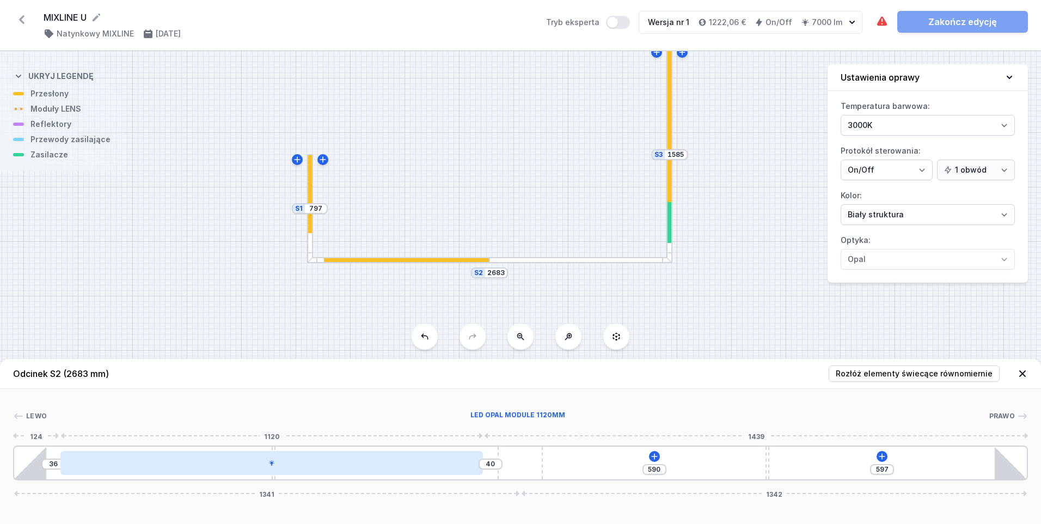
type input "42"
type input "34"
type input "43"
type input "33"
type input "44"
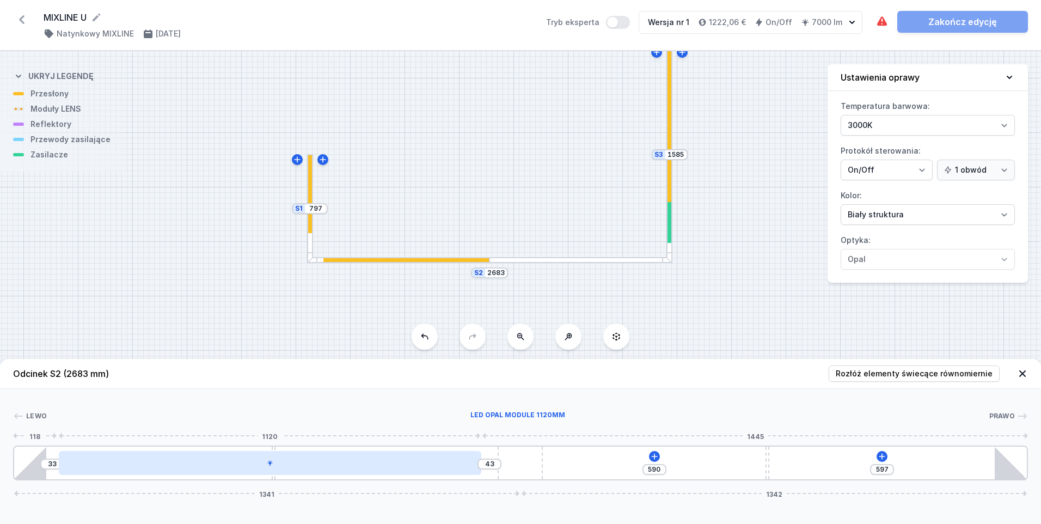
type input "32"
type input "46"
type input "30"
type input "43"
type input "33"
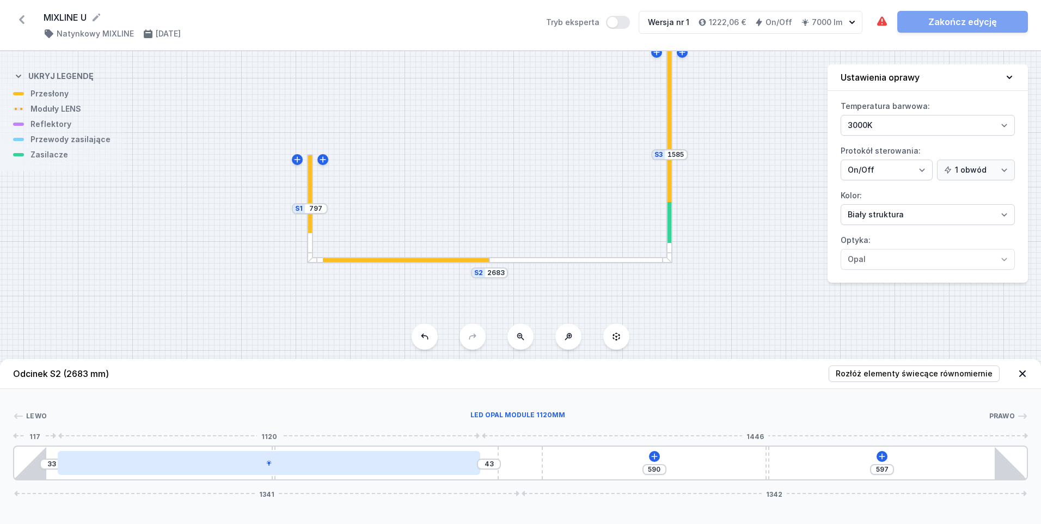
type input "42"
type input "34"
type input "40"
type input "36"
type input "39"
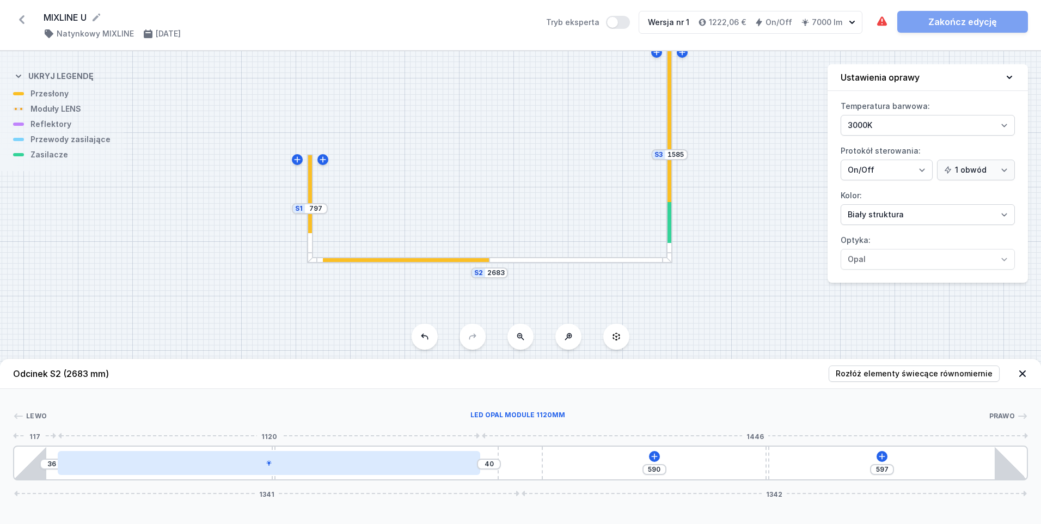
type input "37"
type input "39"
type input "36"
type input "40"
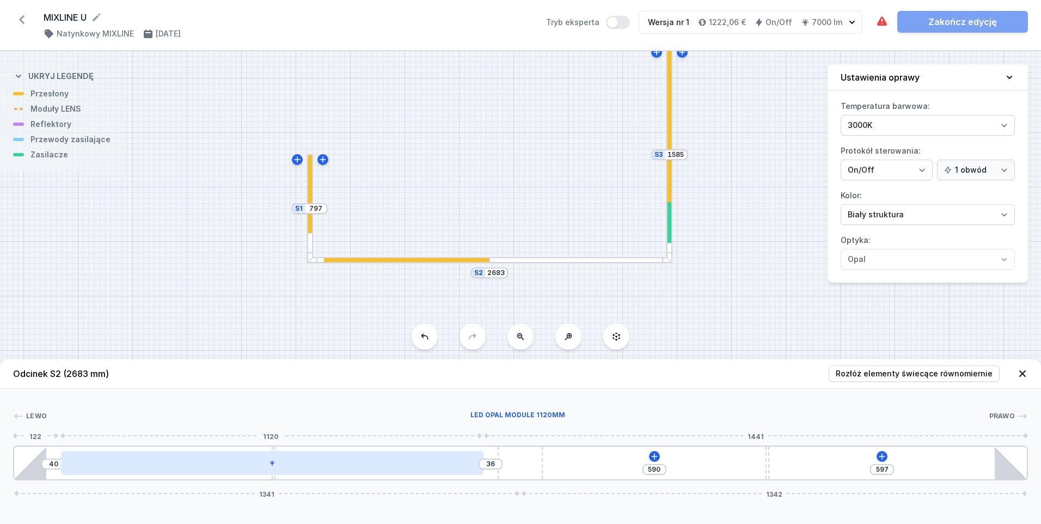
type input "35"
type input "41"
type input "33"
type input "43"
type input "32"
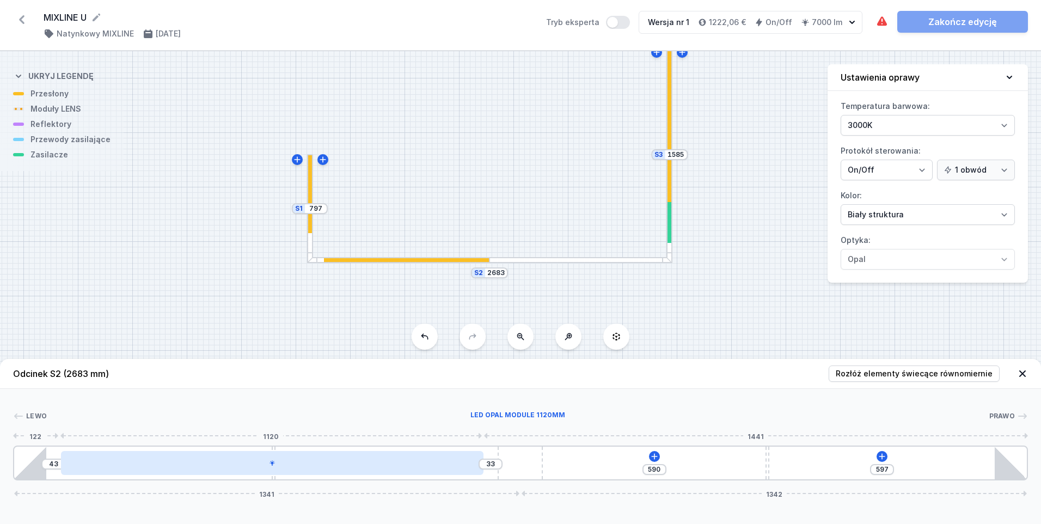
type input "44"
type input "30"
type input "46"
type input "29"
type input "47"
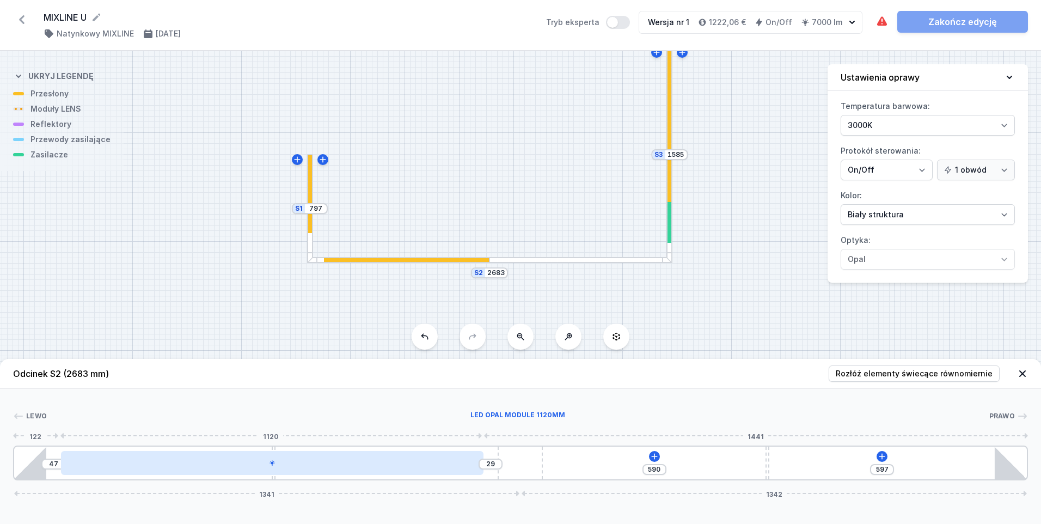
type input "28"
type input "48"
type input "26"
type input "50"
type input "25"
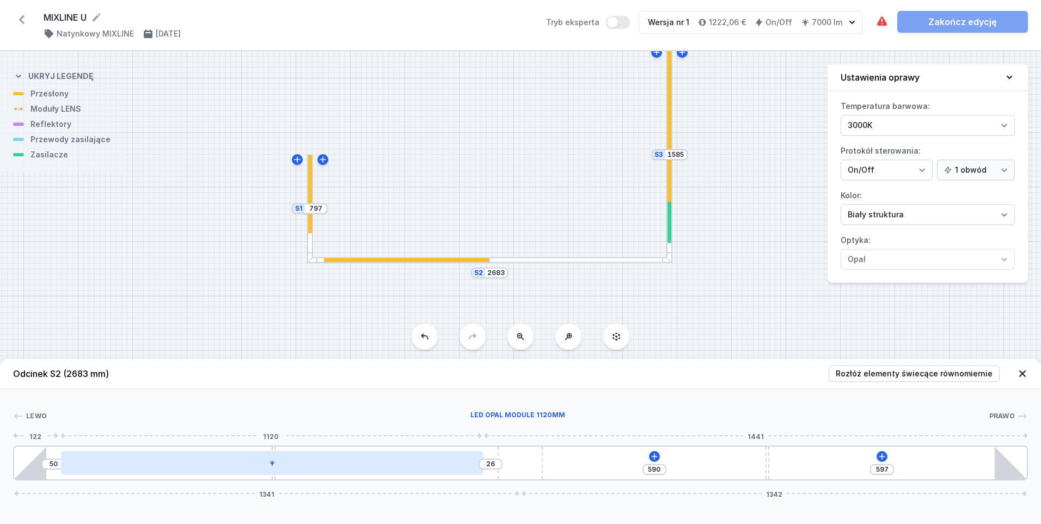
type input "51"
type input "23"
type input "53"
type input "21"
type input "55"
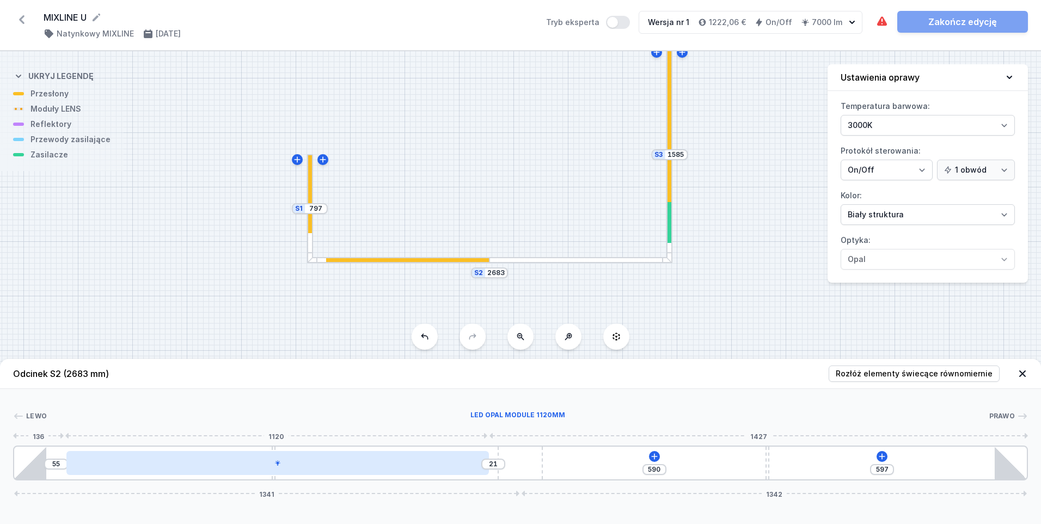
type input "19"
type input "57"
type input "18"
type input "58"
type input "16"
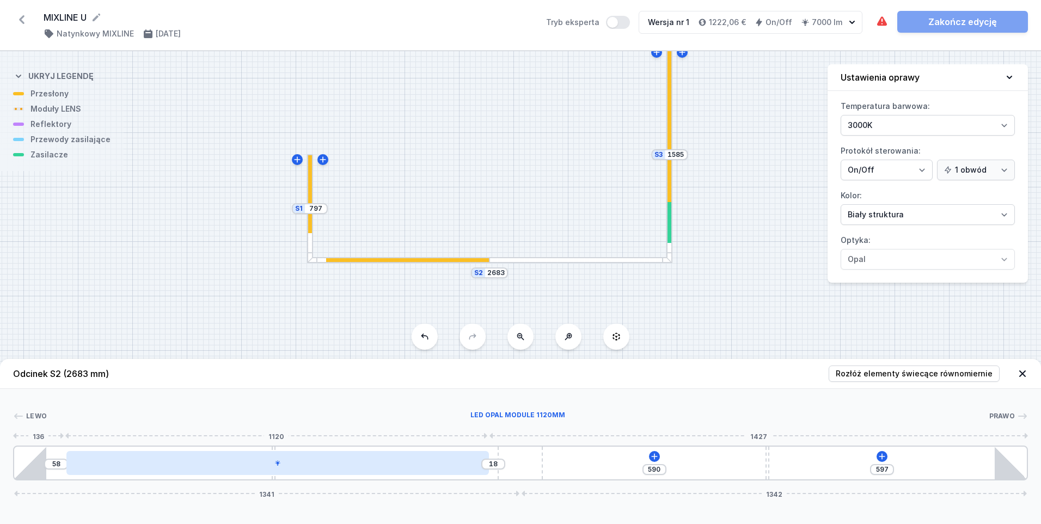
type input "60"
type input "15"
type input "61"
type input "14"
type input "62"
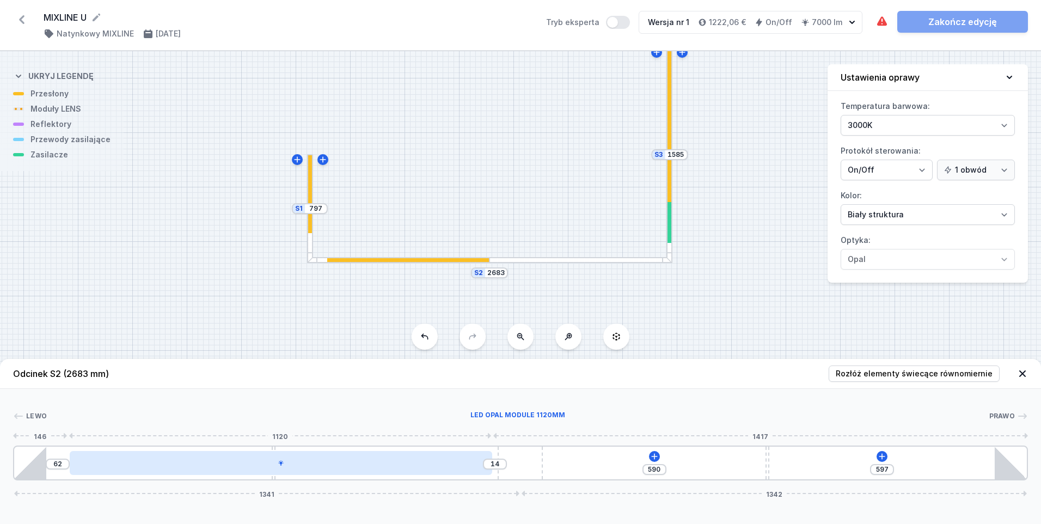
drag, startPoint x: 326, startPoint y: 468, endPoint x: 358, endPoint y: 468, distance: 32.7
click at [358, 468] on div at bounding box center [281, 463] width 423 height 24
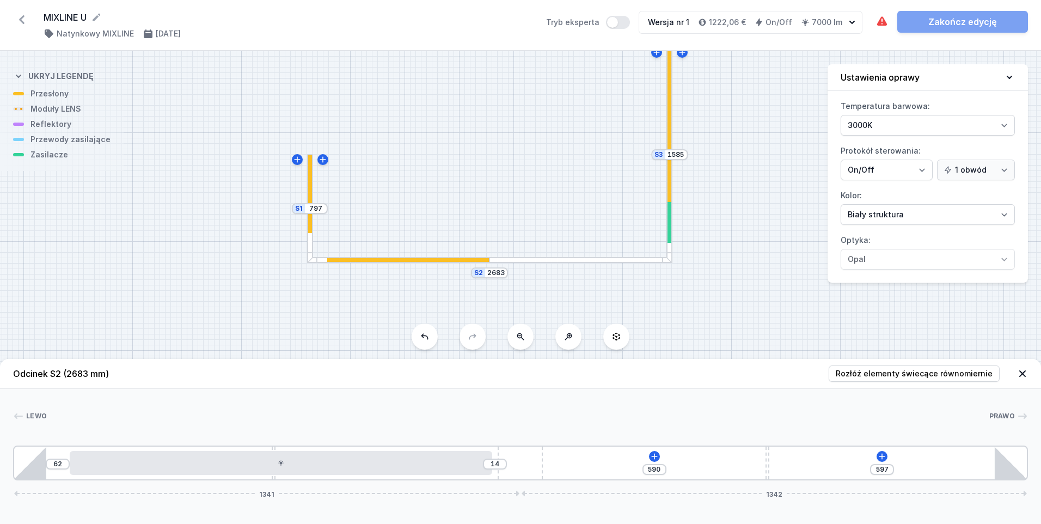
click at [342, 261] on div at bounding box center [408, 260] width 163 height 4
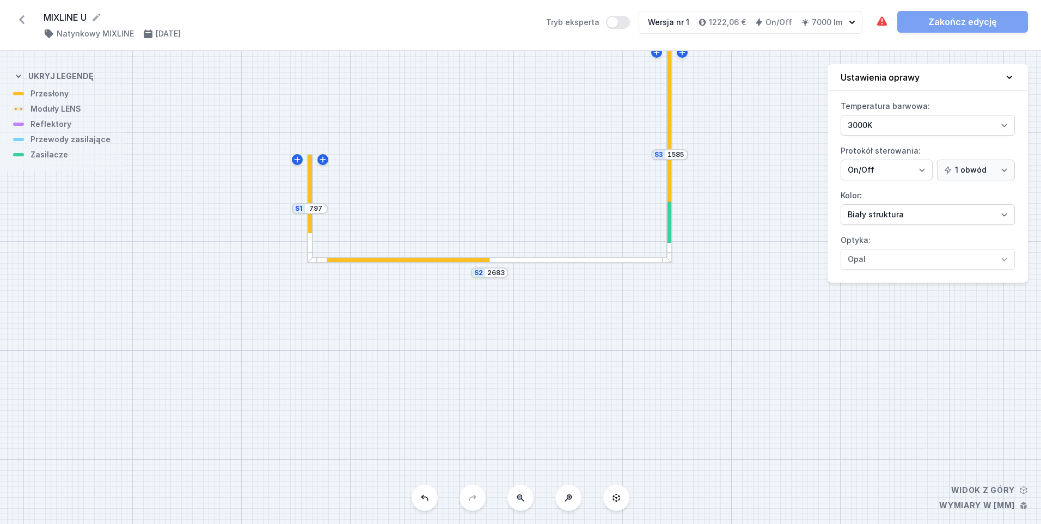
click at [311, 218] on div at bounding box center [310, 194] width 4 height 79
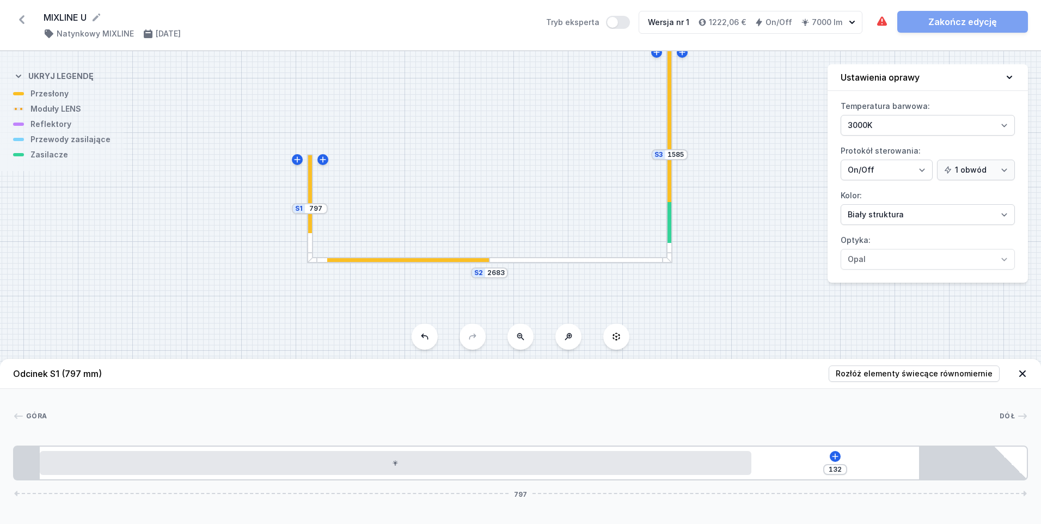
click at [377, 260] on div at bounding box center [408, 260] width 163 height 4
type input "597"
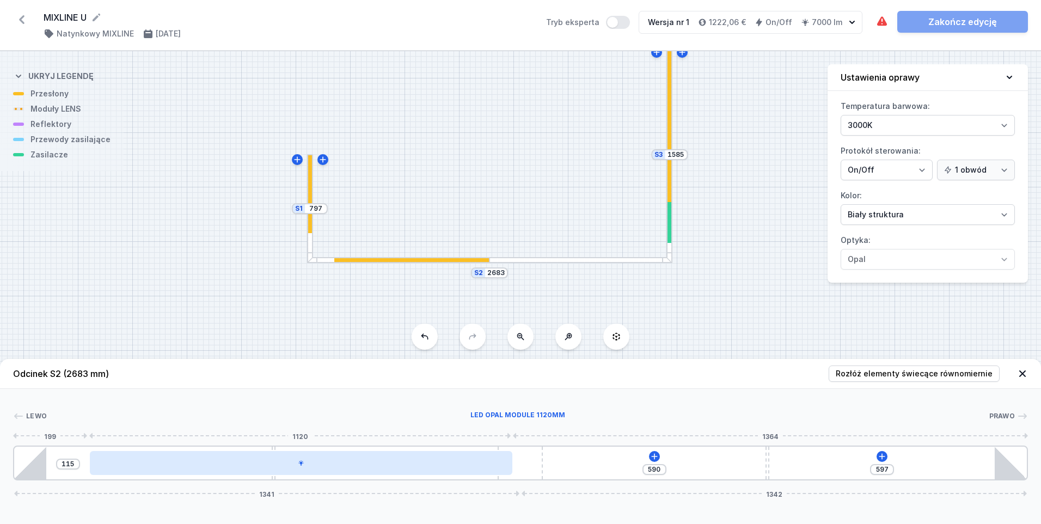
type input "135"
drag, startPoint x: 192, startPoint y: 468, endPoint x: 204, endPoint y: 468, distance: 12.0
click at [204, 468] on div at bounding box center [308, 463] width 423 height 24
click at [331, 461] on div at bounding box center [308, 463] width 423 height 24
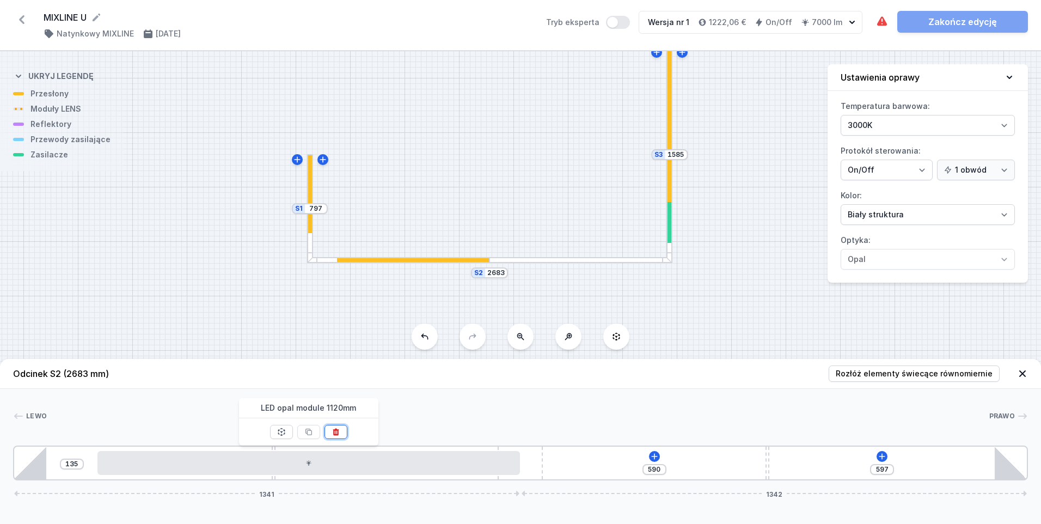
click at [331, 427] on button at bounding box center [336, 432] width 23 height 14
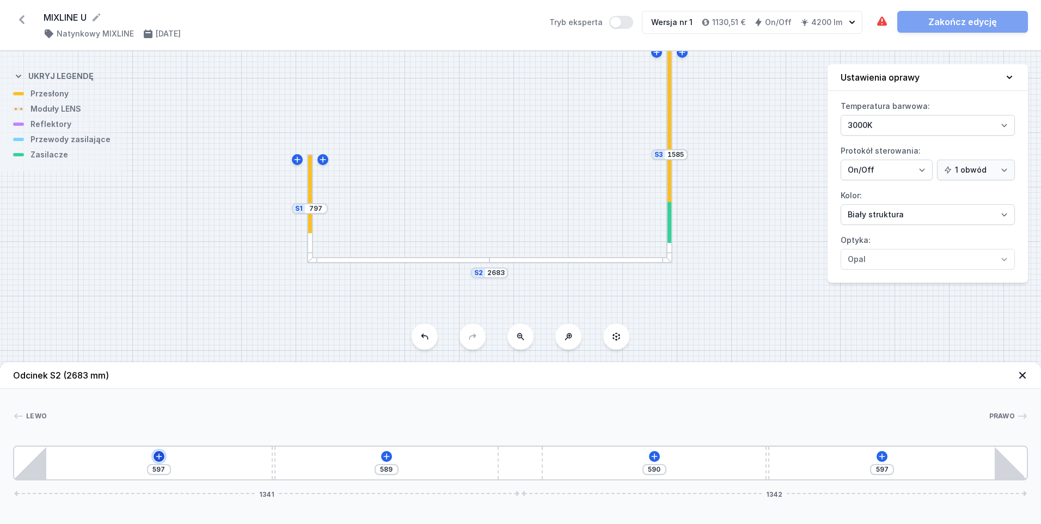
click at [161, 456] on icon at bounding box center [159, 456] width 9 height 9
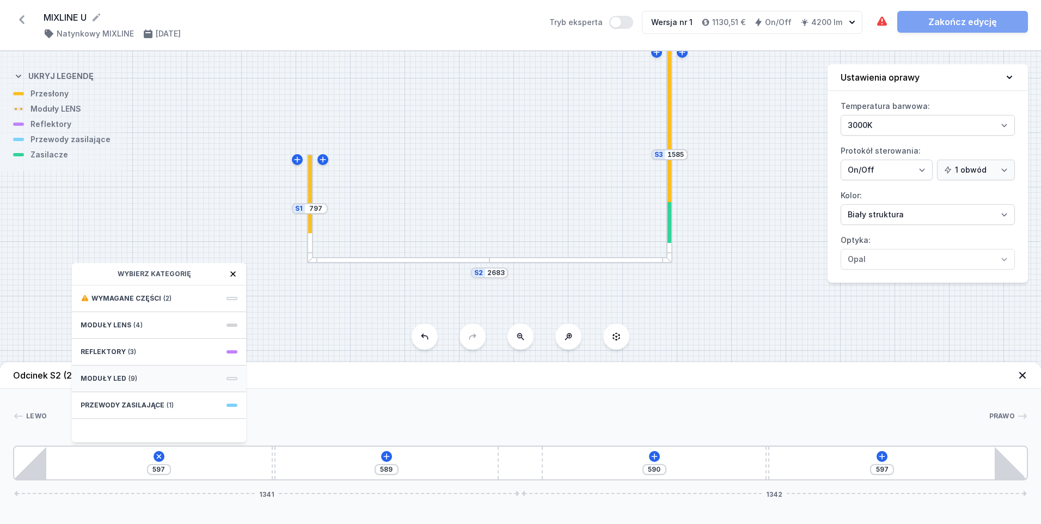
click at [124, 384] on div "Moduły LED (9)" at bounding box center [159, 378] width 174 height 27
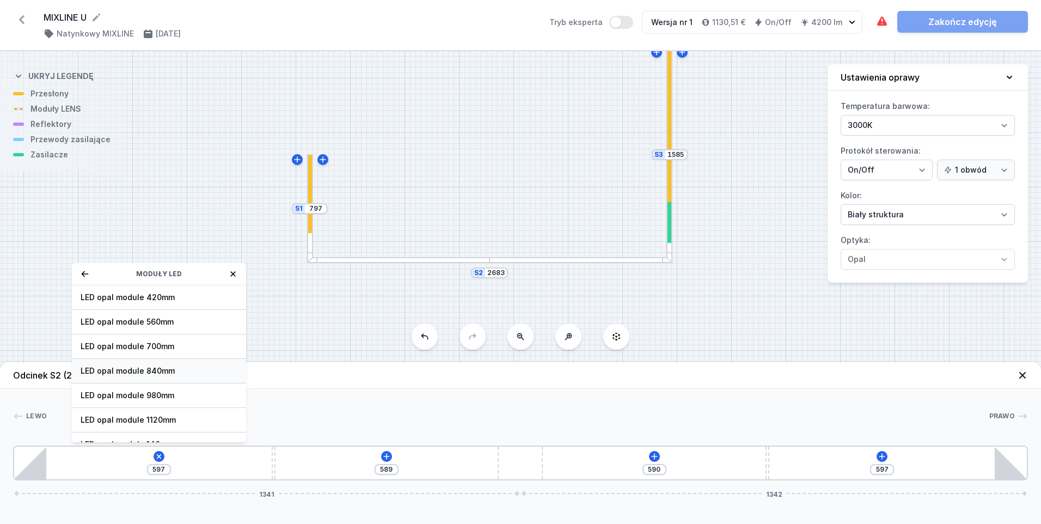
click at [149, 368] on span "LED opal module 840mm" at bounding box center [159, 370] width 157 height 11
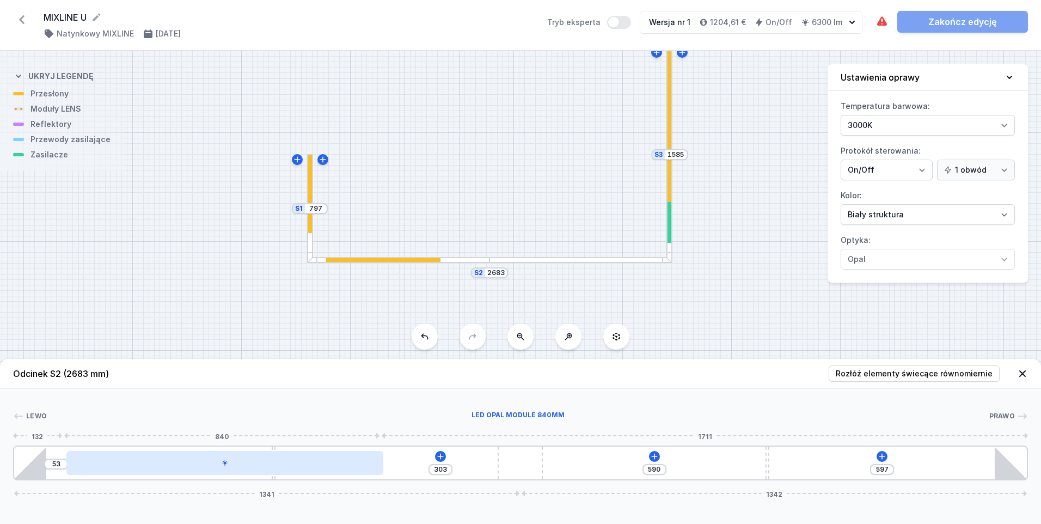
type input "295"
type input "61"
type input "287"
type input "69"
type input "279"
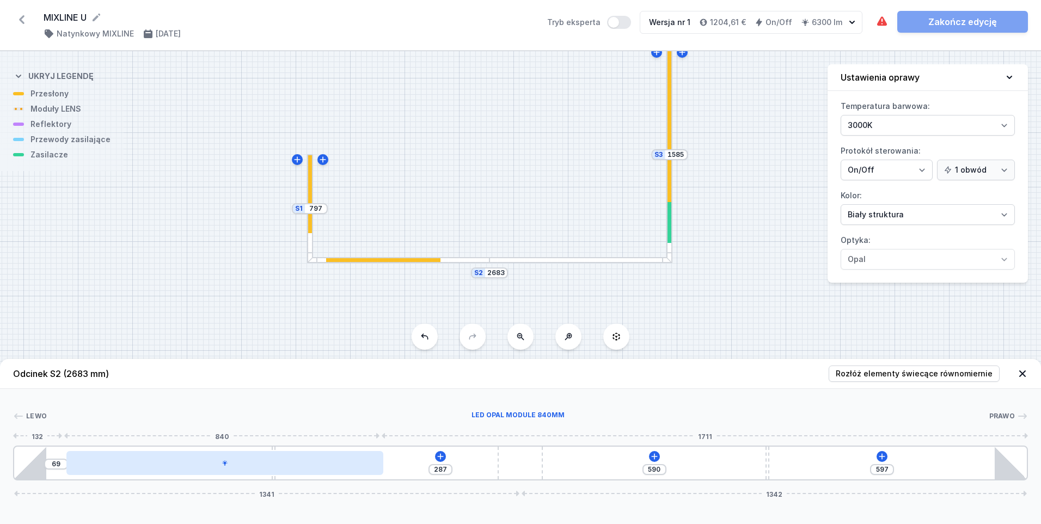
type input "77"
type input "277"
type input "79"
type input "274"
type input "82"
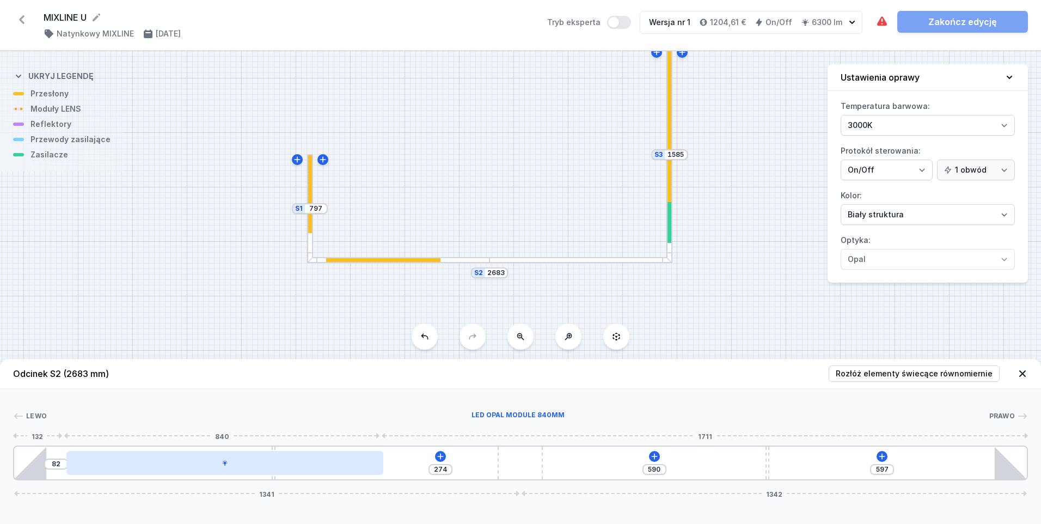
type input "271"
type input "85"
type input "270"
type input "86"
type input "264"
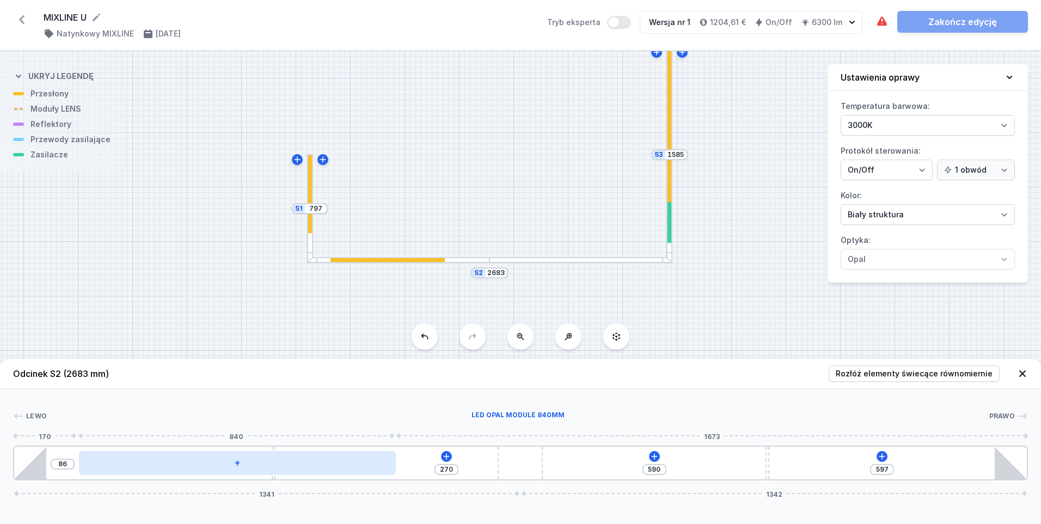
type input "92"
type input "263"
type input "93"
type input "261"
type input "95"
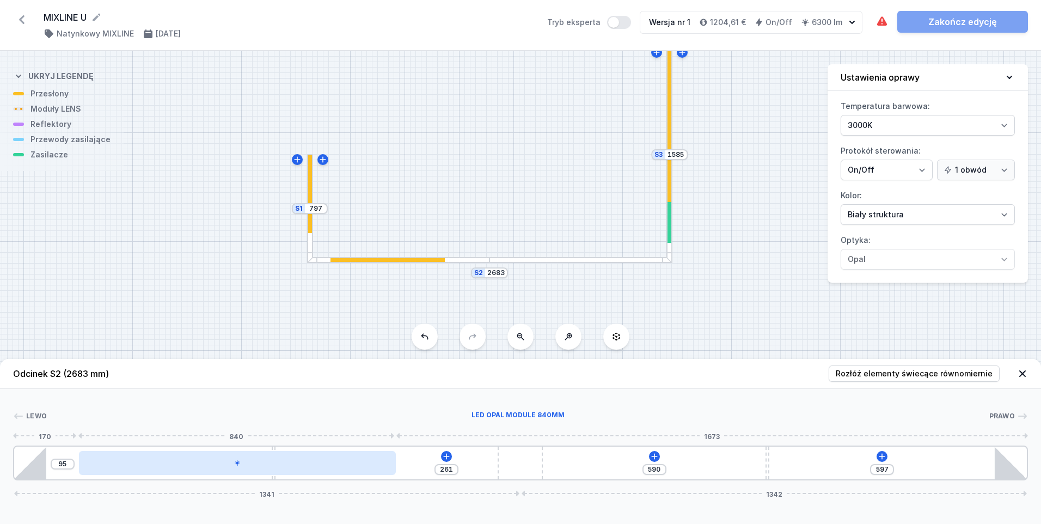
type input "260"
type input "96"
type input "257"
type input "99"
type input "256"
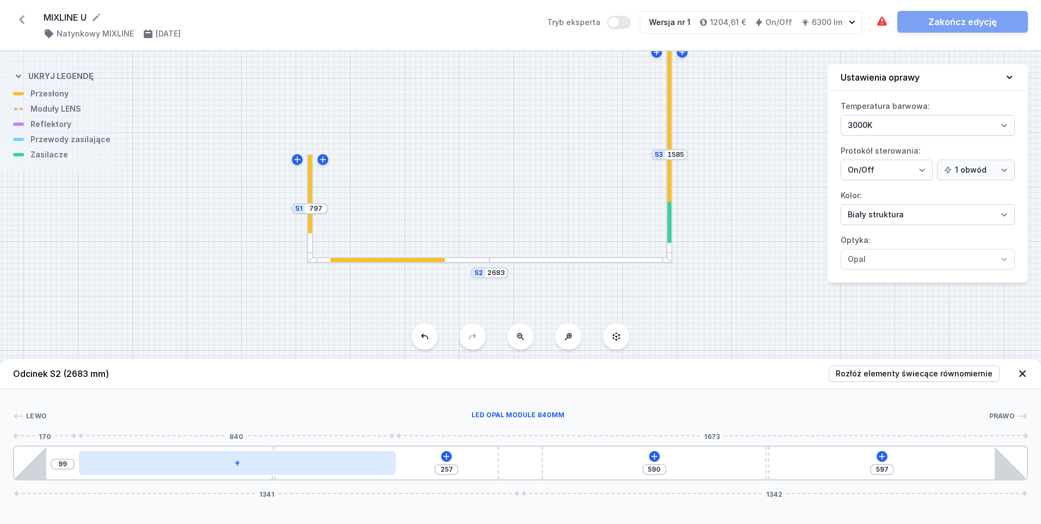
type input "100"
type input "253"
type input "103"
type input "251"
type input "105"
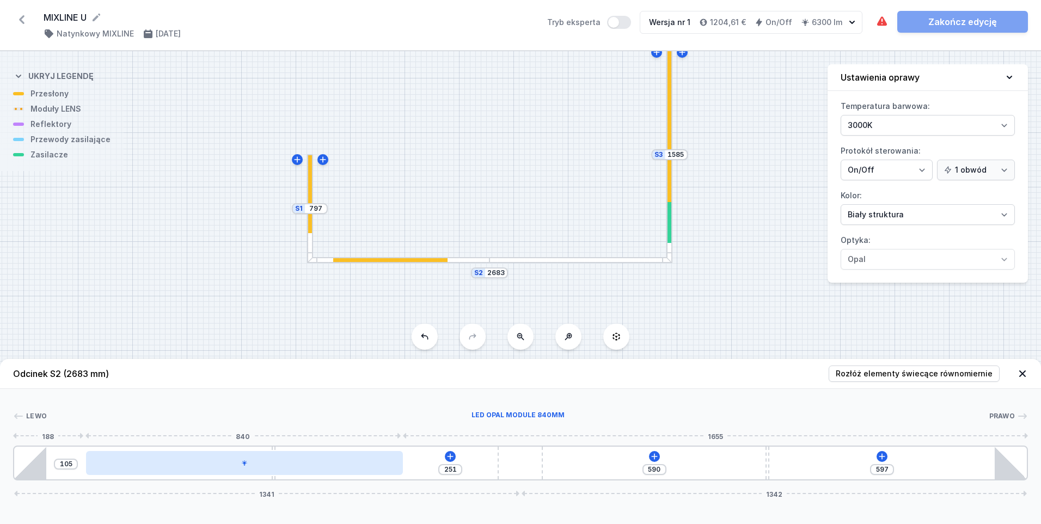
type input "250"
type input "106"
type input "247"
type input "109"
type input "246"
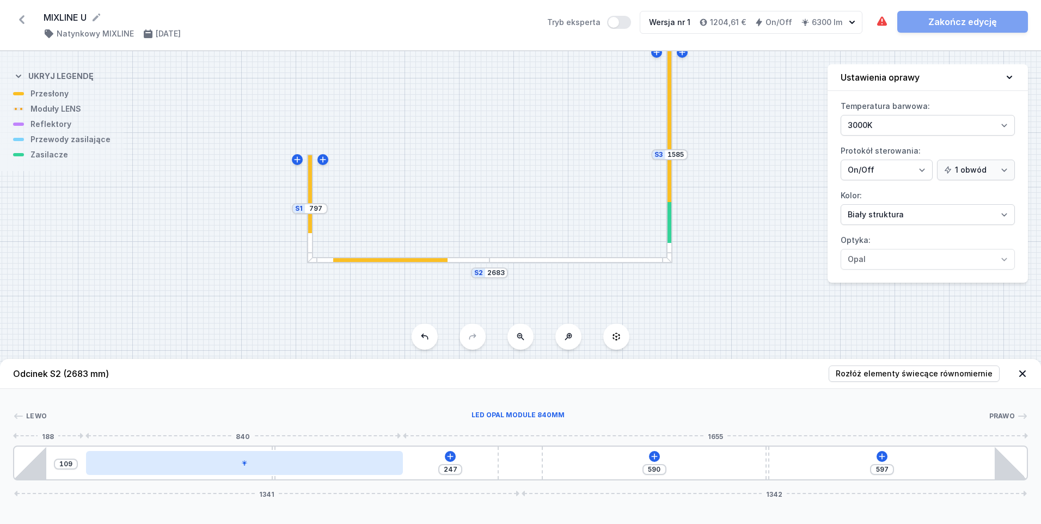
type input "110"
type input "242"
type input "114"
type input "240"
type input "116"
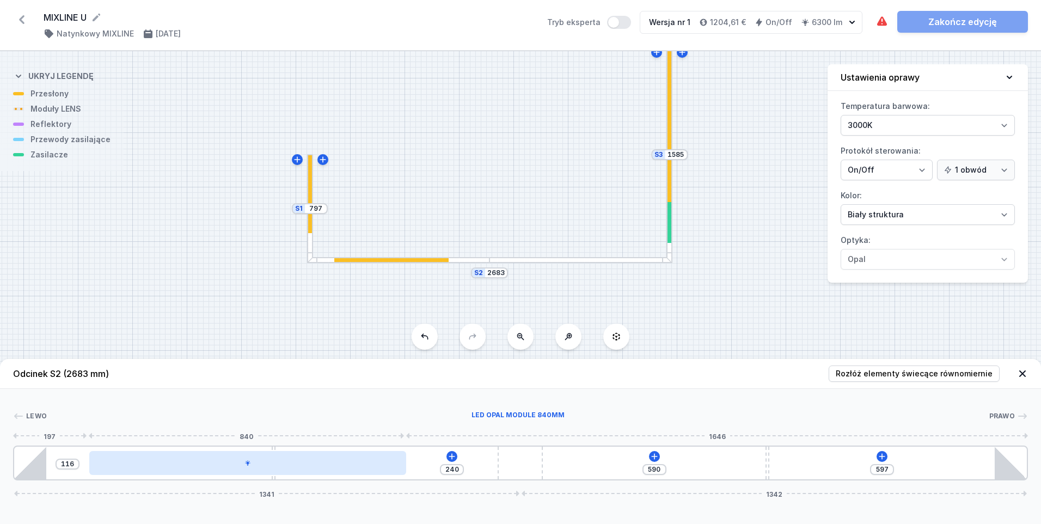
type input "239"
type input "117"
type input "237"
type input "119"
type input "236"
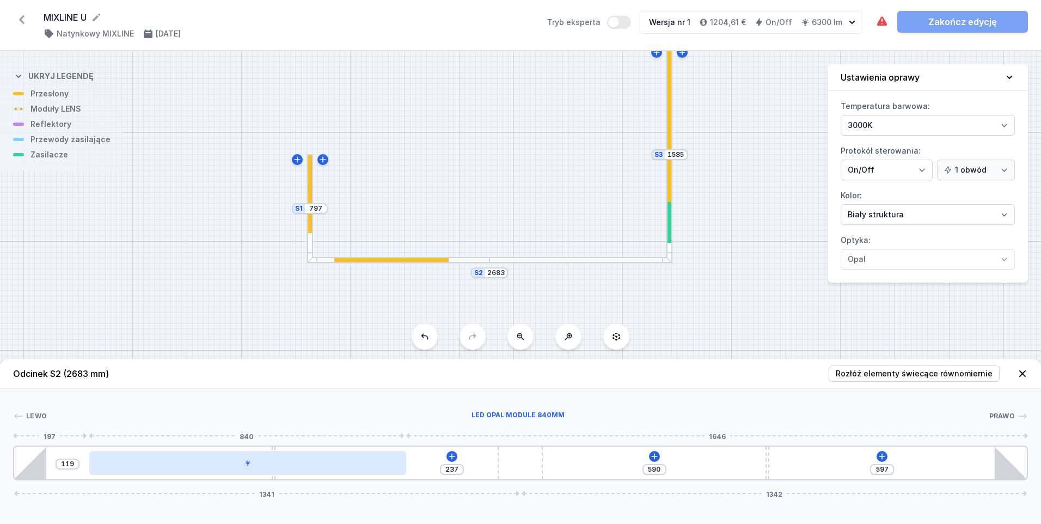
type input "120"
type input "235"
type input "121"
type input "233"
type input "123"
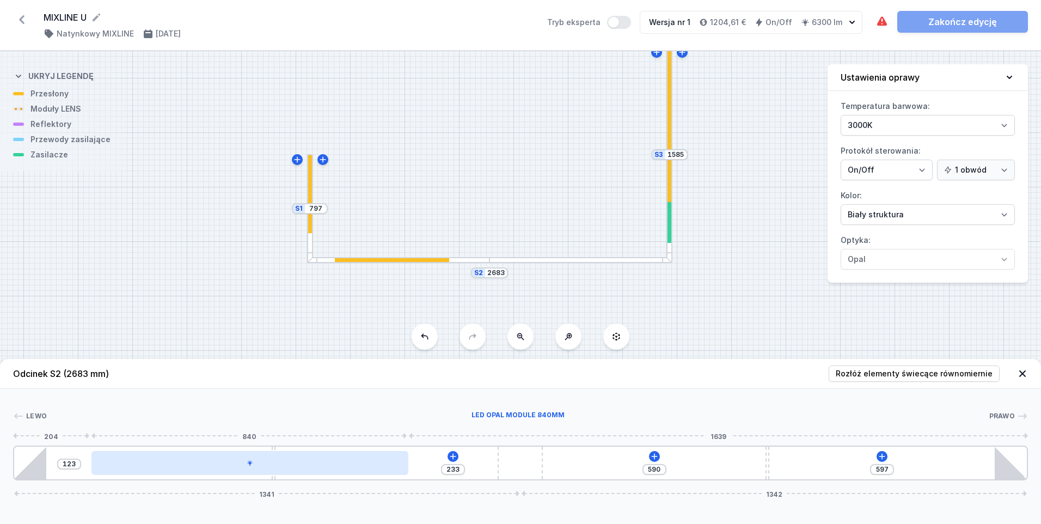
type input "232"
type input "124"
type input "230"
type input "126"
type input "229"
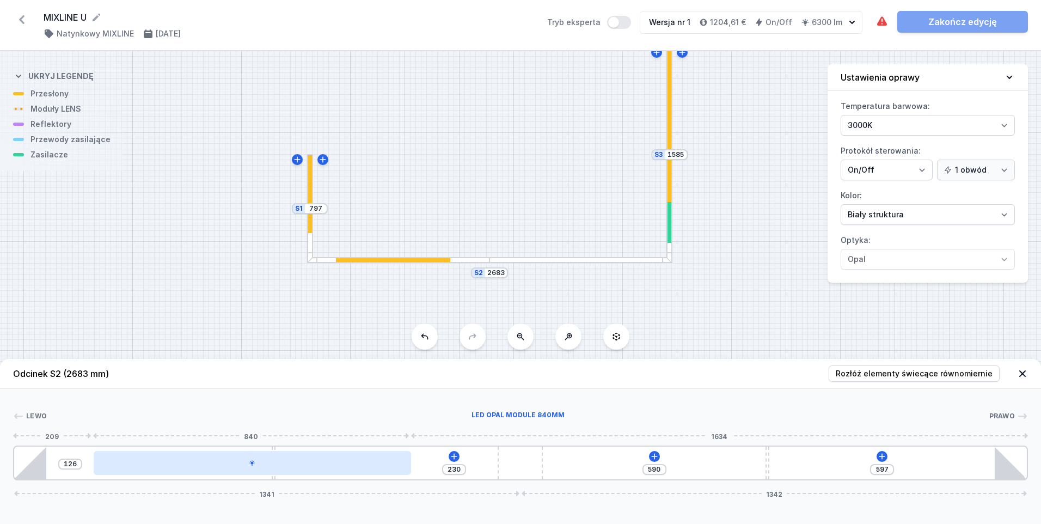
type input "127"
type input "228"
type input "128"
type input "226"
type input "130"
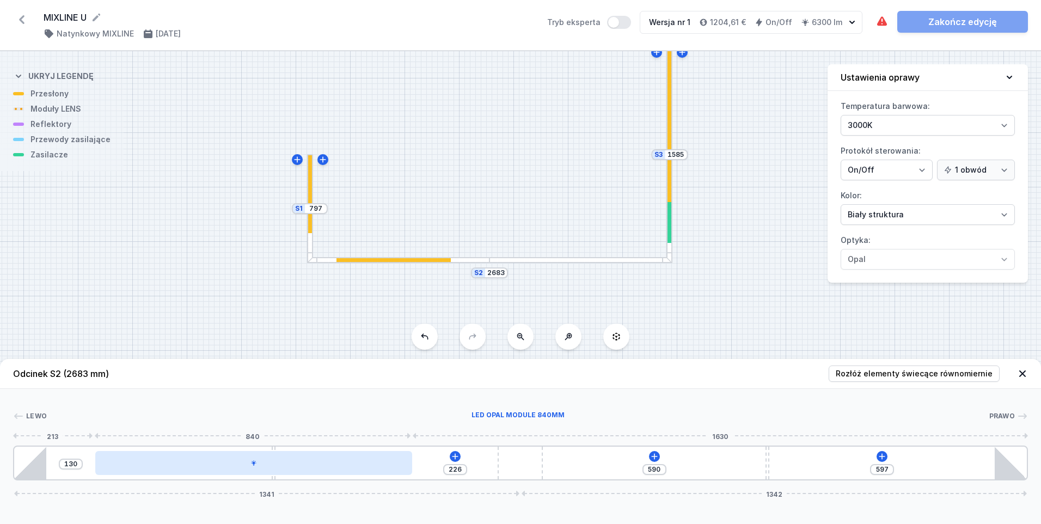
type input "225"
type input "131"
type input "223"
type input "133"
type input "222"
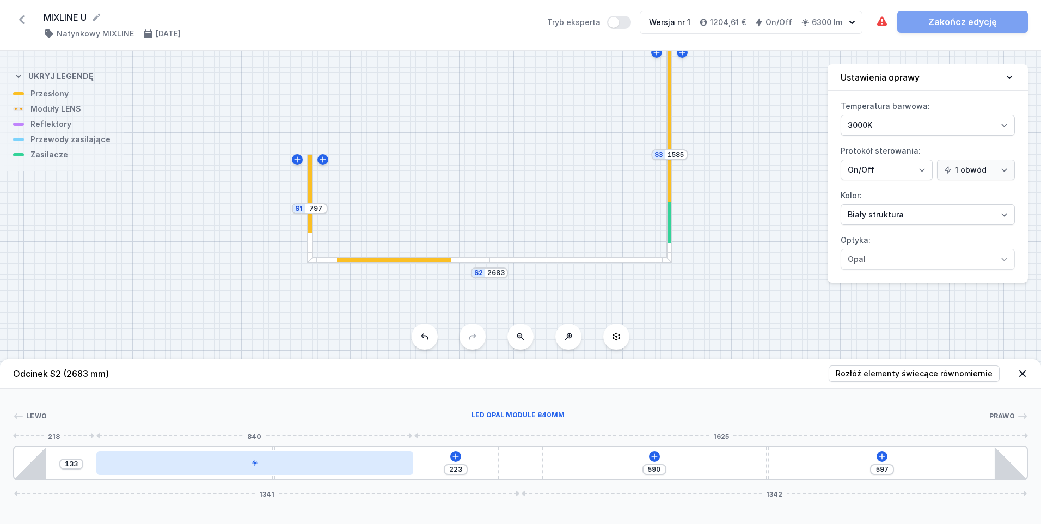
type input "134"
type input "220"
type input "136"
type input "219"
type input "137"
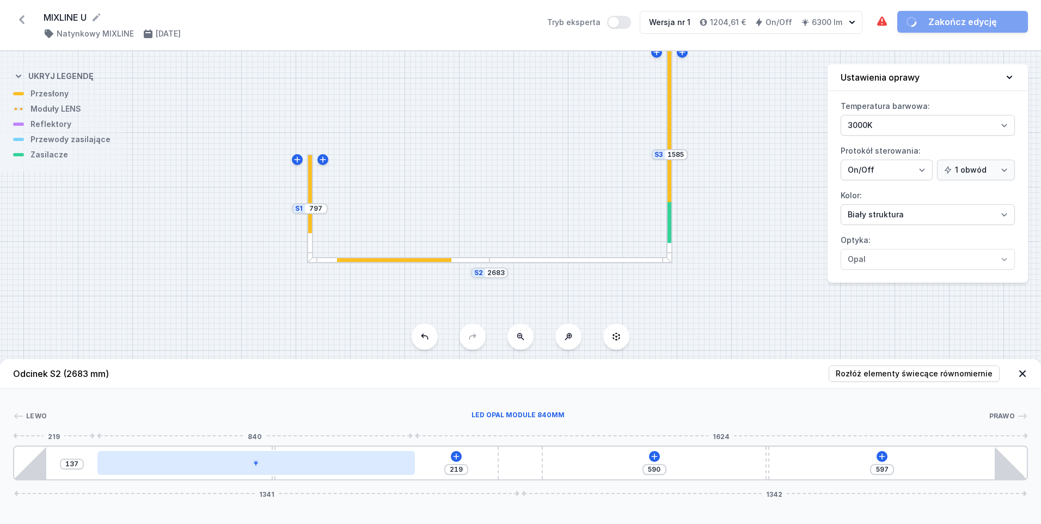
type input "218"
type input "138"
type input "219"
type input "137"
type input "220"
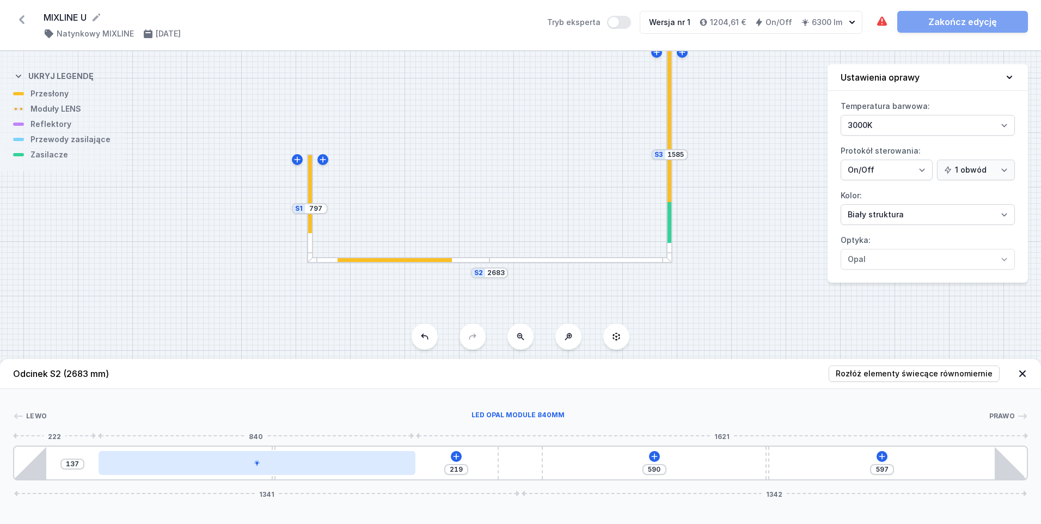
type input "136"
type input "222"
type input "134"
type input "223"
type input "133"
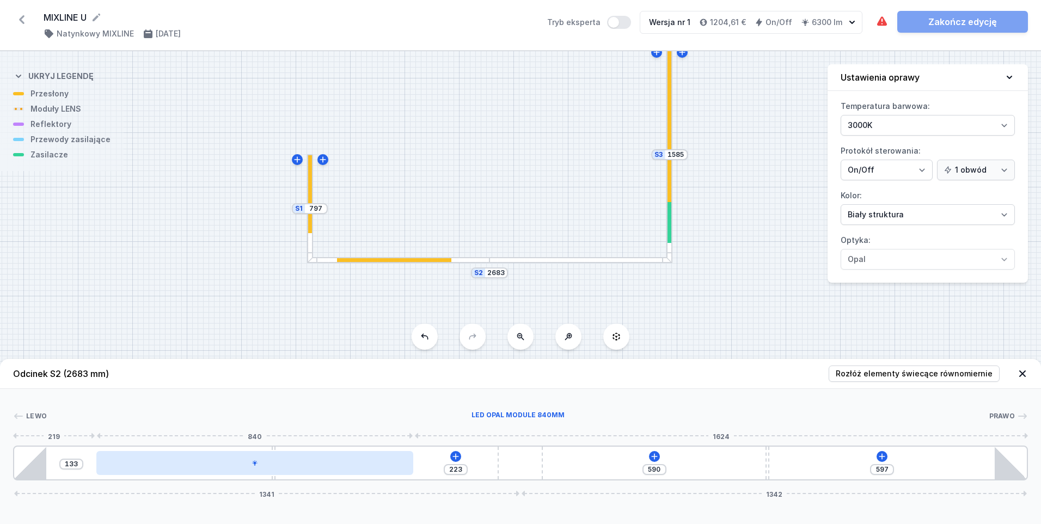
type input "225"
type input "131"
drag, startPoint x: 136, startPoint y: 461, endPoint x: 193, endPoint y: 461, distance: 57.2
click at [194, 462] on div at bounding box center [254, 463] width 317 height 24
type input "228"
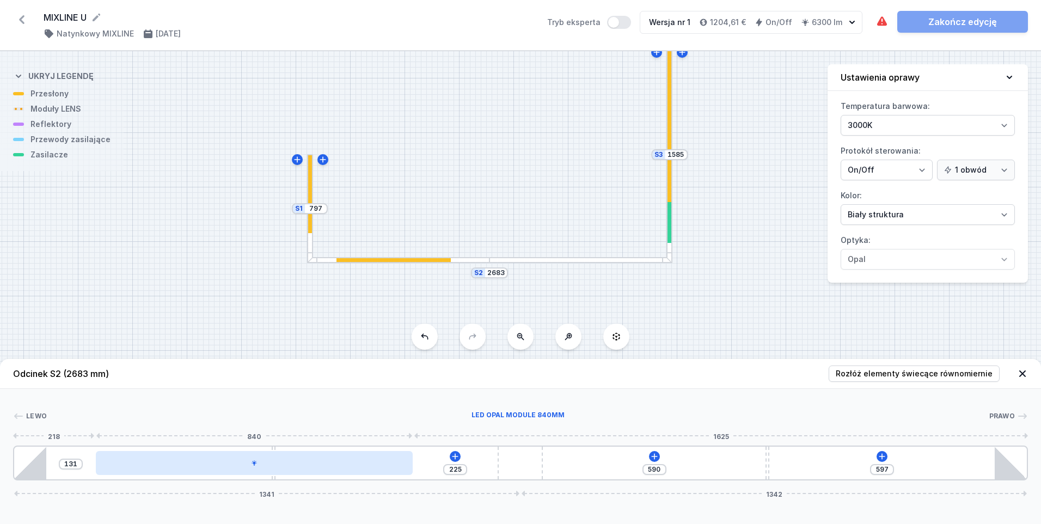
type input "128"
click at [252, 465] on icon at bounding box center [253, 463] width 7 height 7
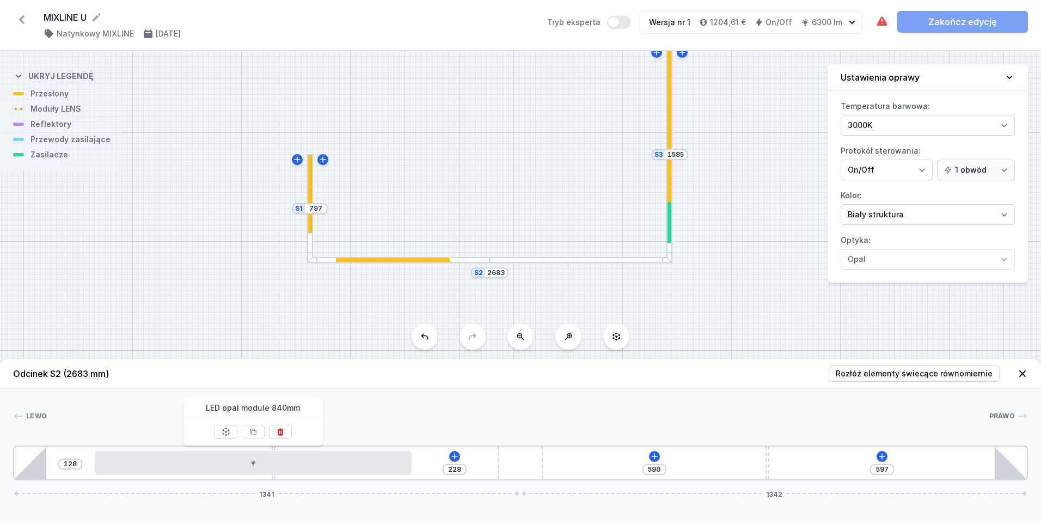
click at [466, 438] on div at bounding box center [520, 435] width 1015 height 7
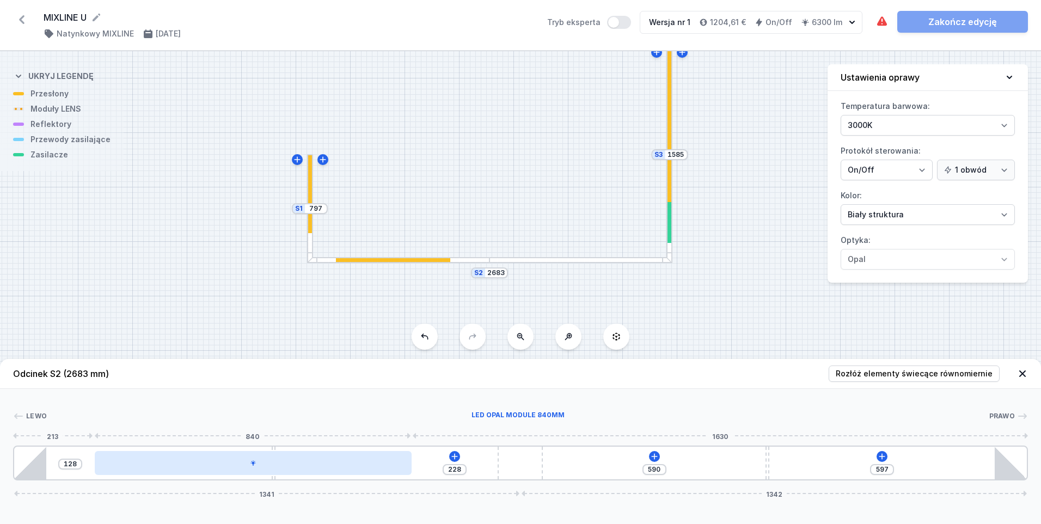
click at [302, 469] on div at bounding box center [253, 463] width 317 height 24
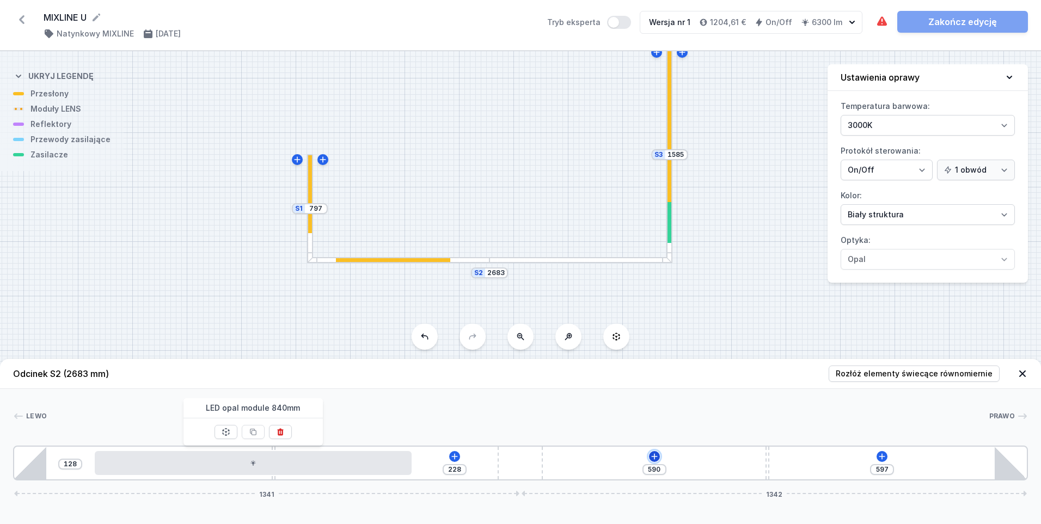
click at [653, 455] on icon at bounding box center [654, 456] width 9 height 9
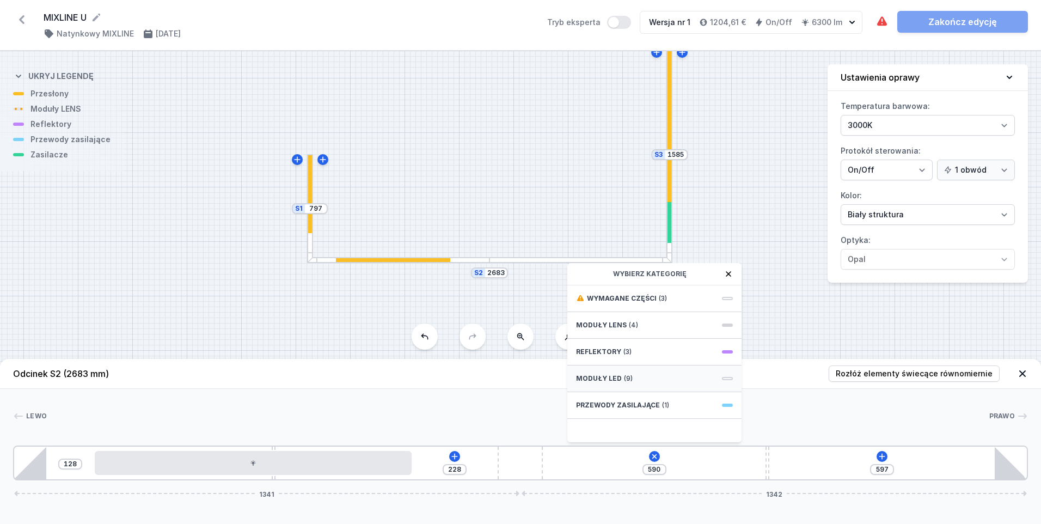
click at [619, 376] on div "Moduły LED (9)" at bounding box center [654, 378] width 174 height 27
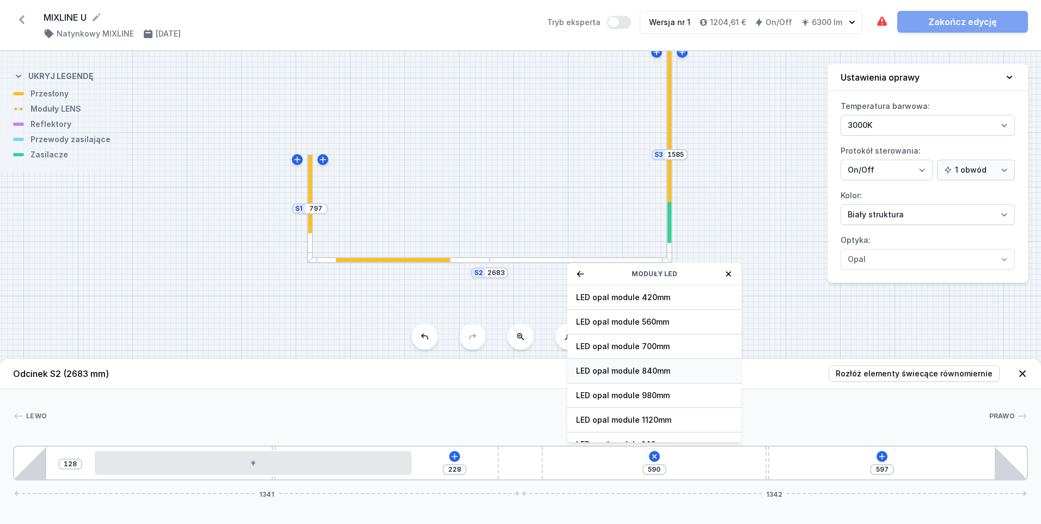
click at [612, 370] on span "LED opal module 840mm" at bounding box center [654, 370] width 157 height 11
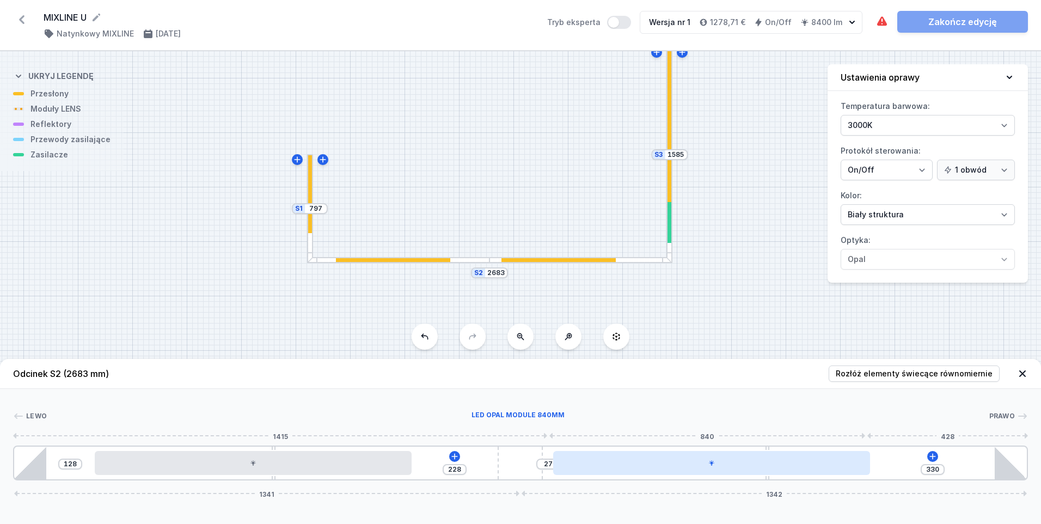
type input "316"
type input "41"
type input "302"
type input "55"
type input "291"
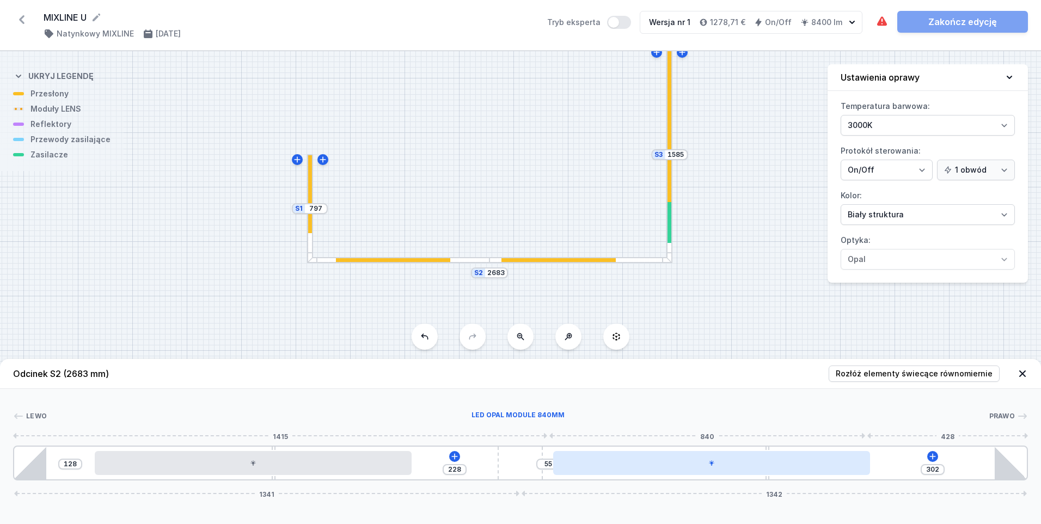
type input "66"
type input "289"
type input "68"
type input "288"
type input "69"
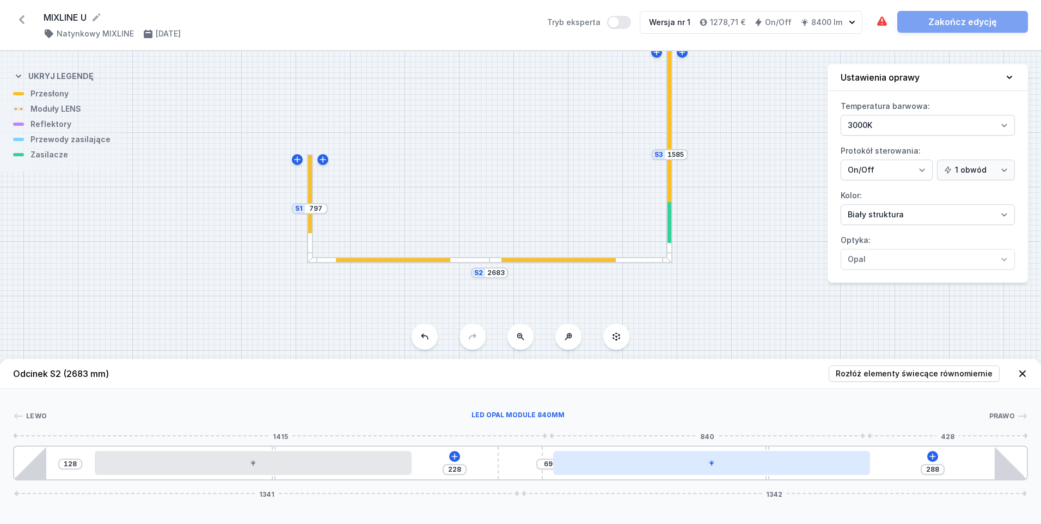
type input "286"
type input "71"
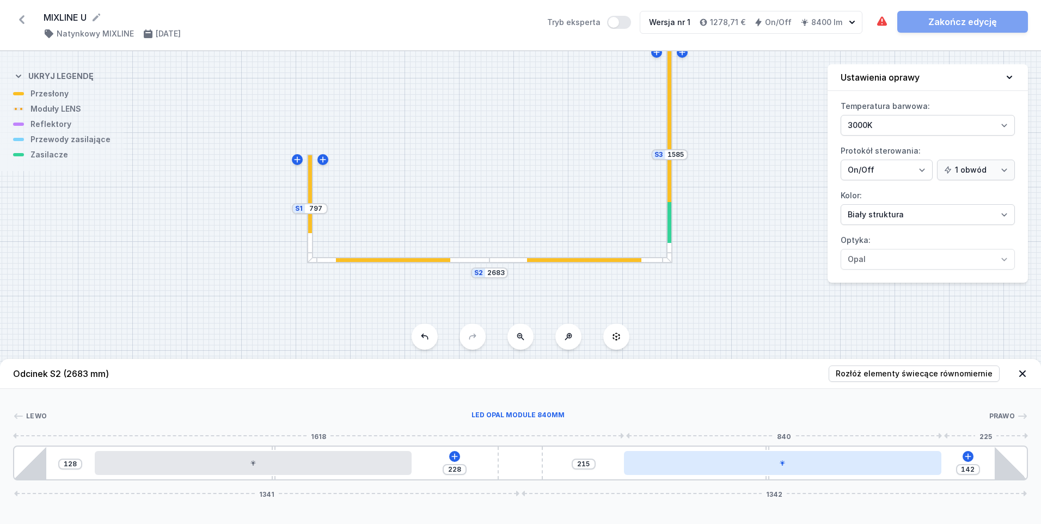
drag, startPoint x: 613, startPoint y: 463, endPoint x: 733, endPoint y: 458, distance: 119.9
click at [733, 458] on div at bounding box center [782, 463] width 317 height 24
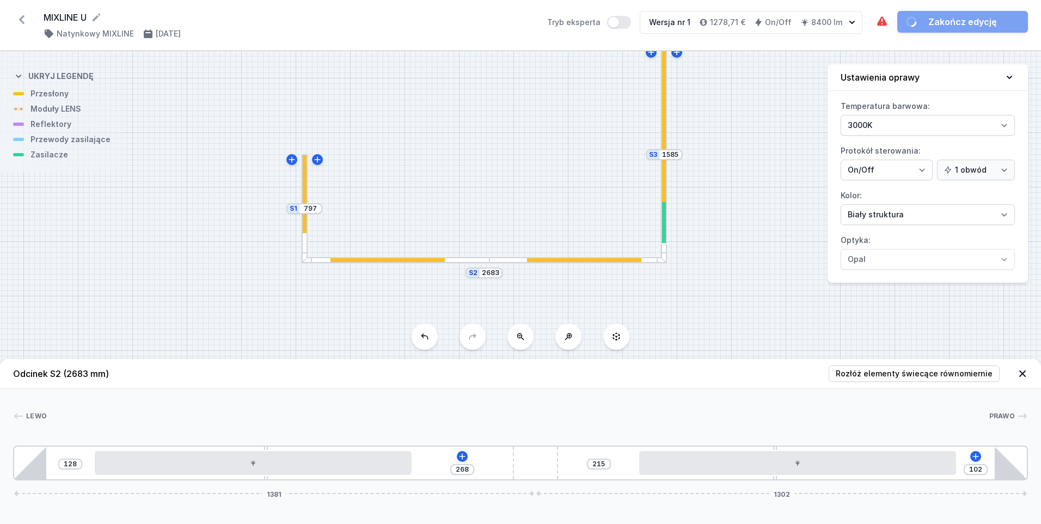
drag, startPoint x: 514, startPoint y: 469, endPoint x: 566, endPoint y: 465, distance: 51.9
click at [566, 465] on div "128 268 215 102 1381 1302" at bounding box center [520, 462] width 1015 height 35
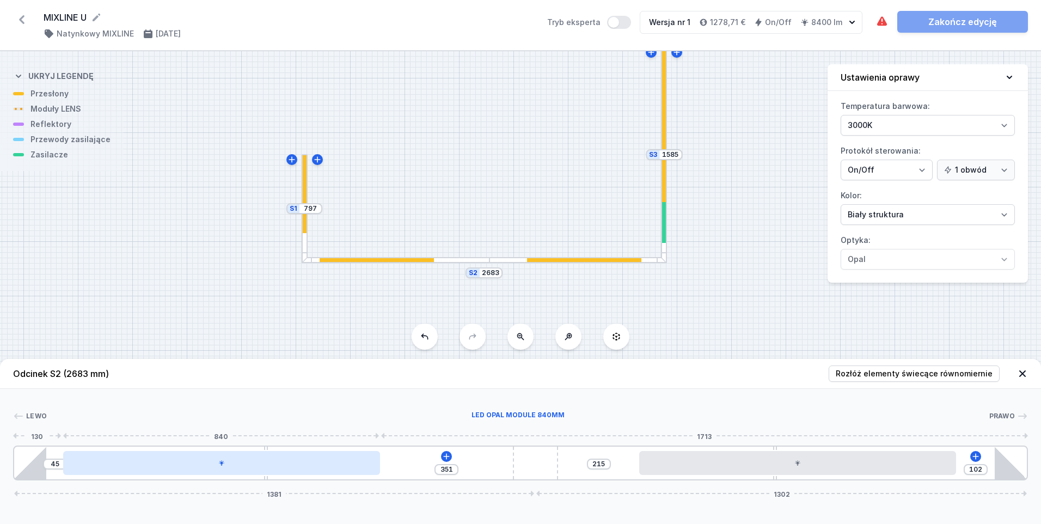
drag, startPoint x: 143, startPoint y: 471, endPoint x: 101, endPoint y: 470, distance: 42.5
click at [101, 470] on div at bounding box center [221, 463] width 317 height 24
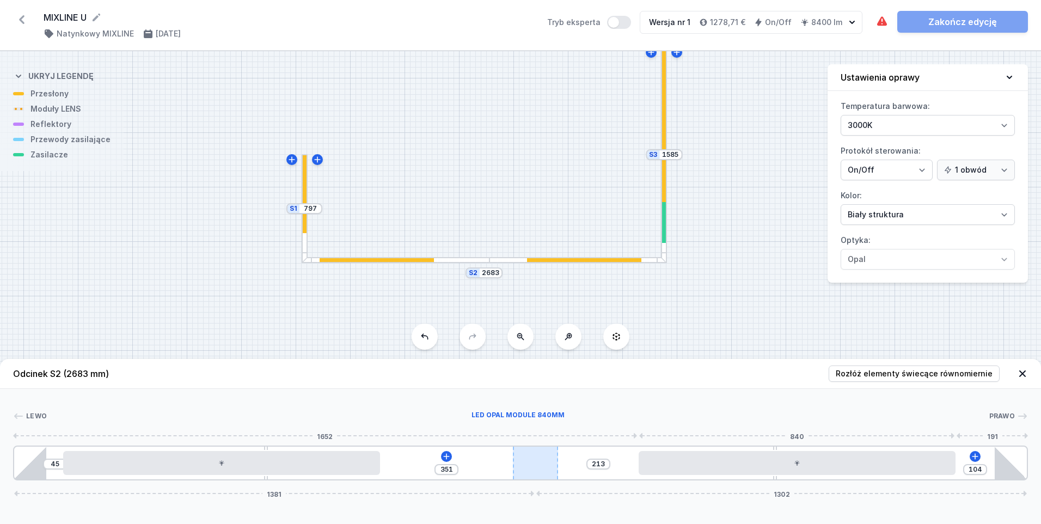
drag, startPoint x: 681, startPoint y: 465, endPoint x: 536, endPoint y: 467, distance: 145.4
click at [697, 464] on div at bounding box center [797, 463] width 317 height 24
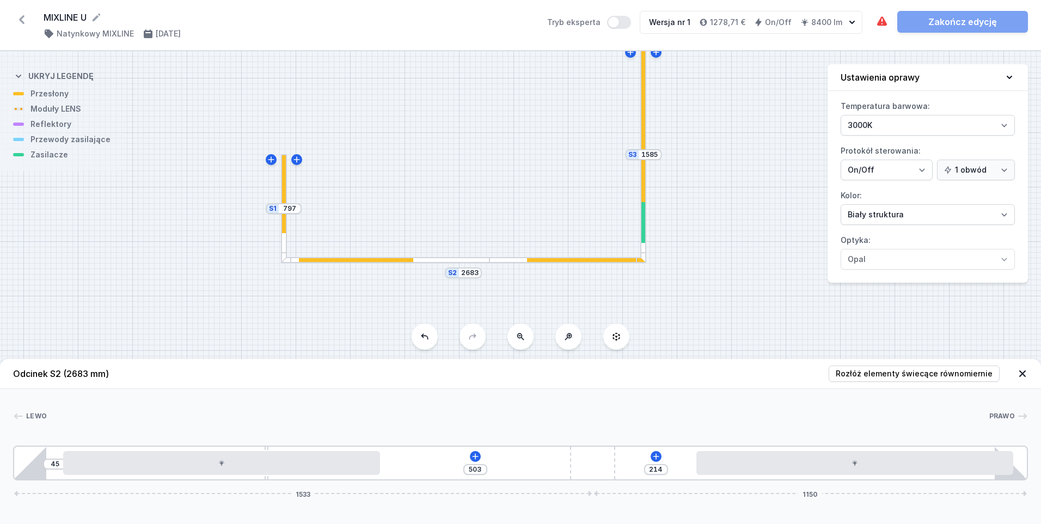
drag, startPoint x: 536, startPoint y: 467, endPoint x: 632, endPoint y: 470, distance: 95.4
click at [632, 470] on div "45 503 214 1533 1150" at bounding box center [520, 462] width 1015 height 35
click at [475, 458] on icon at bounding box center [475, 456] width 6 height 6
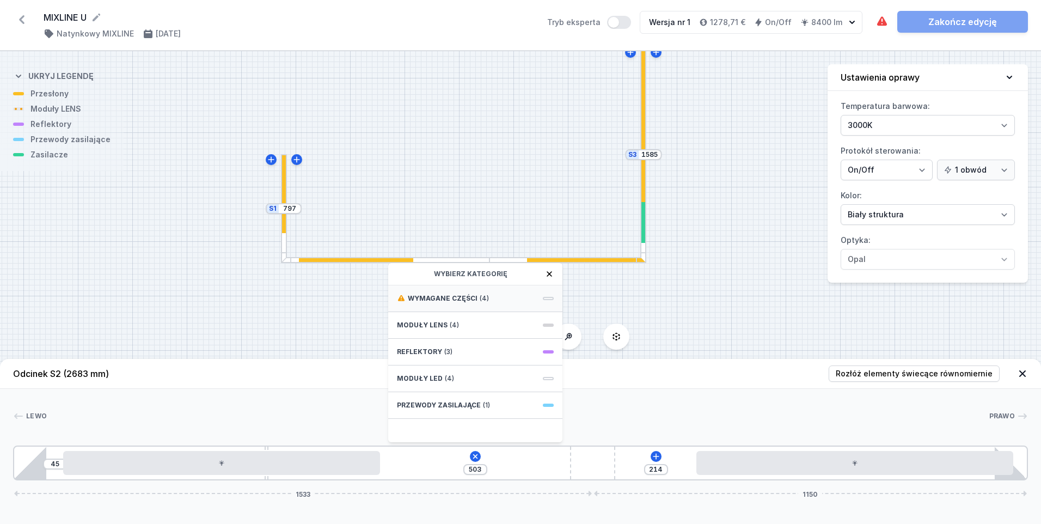
click at [464, 301] on span "Wymagane części" at bounding box center [443, 298] width 70 height 9
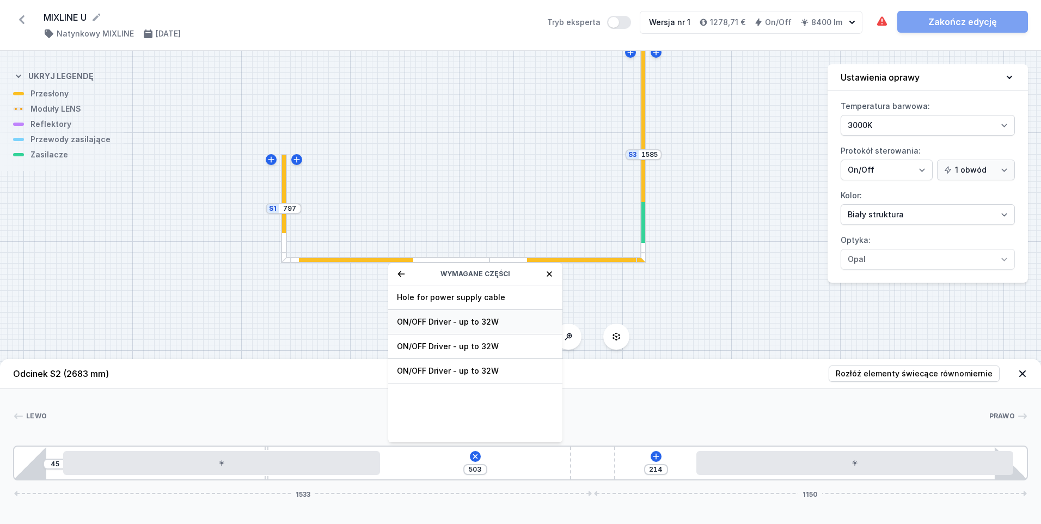
click at [464, 321] on span "ON/OFF Driver - up to 32W" at bounding box center [475, 321] width 157 height 11
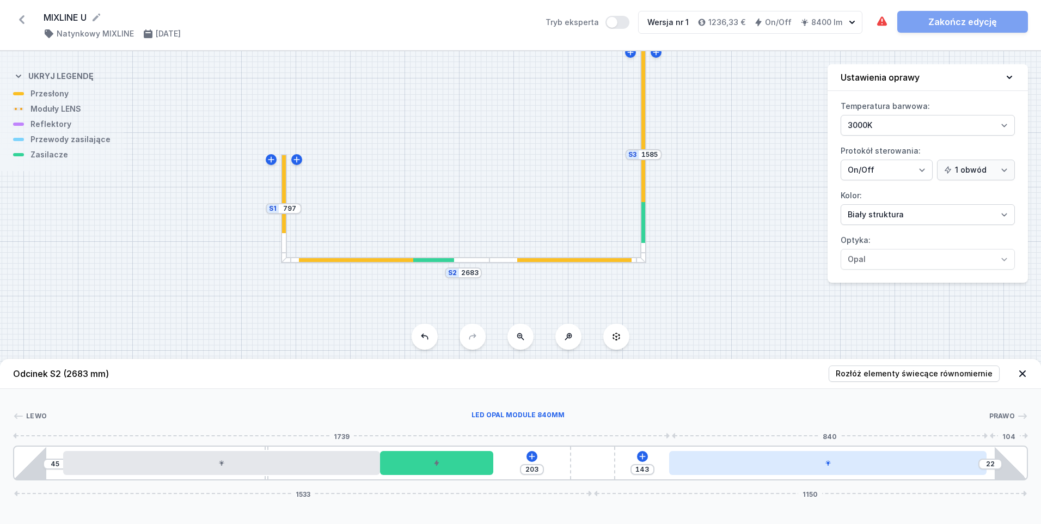
drag, startPoint x: 756, startPoint y: 466, endPoint x: 747, endPoint y: 466, distance: 9.3
click at [747, 466] on div at bounding box center [827, 463] width 317 height 24
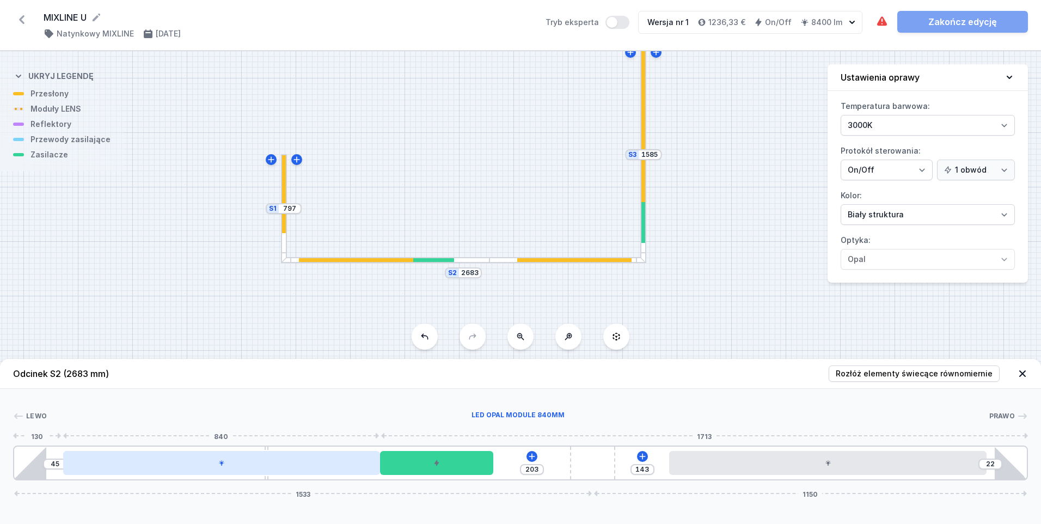
click at [253, 465] on div at bounding box center [221, 463] width 317 height 24
click at [237, 466] on div at bounding box center [221, 463] width 317 height 24
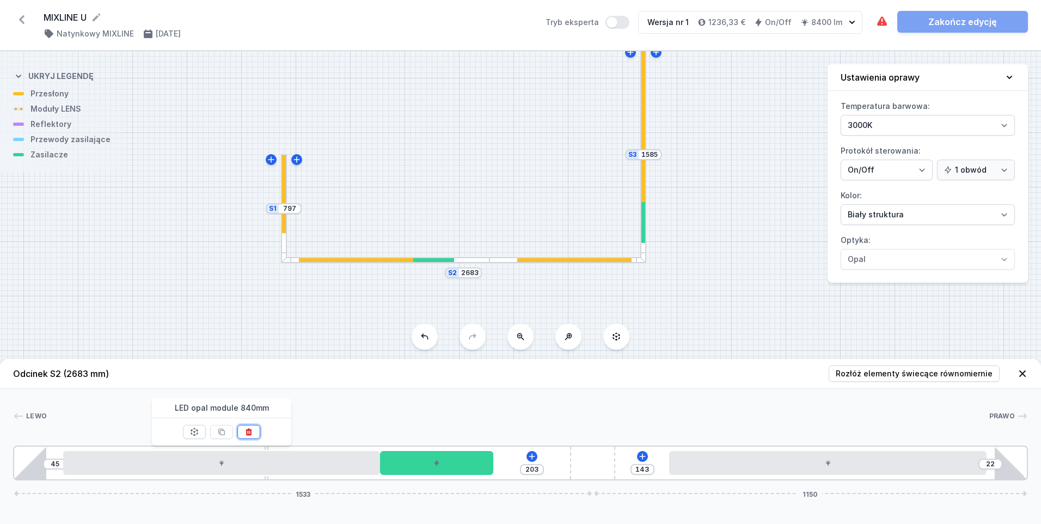
click at [247, 433] on icon at bounding box center [249, 432] width 6 height 7
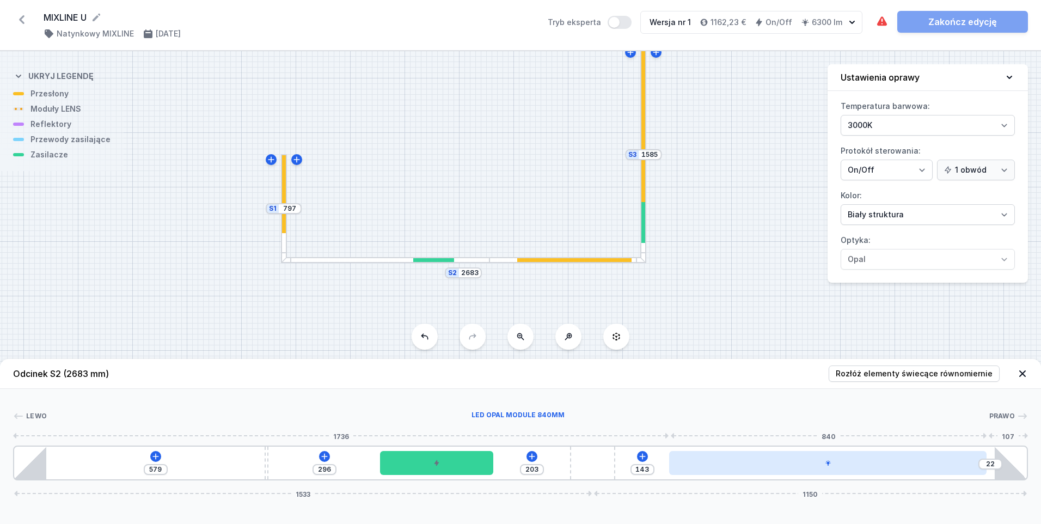
click at [727, 461] on div at bounding box center [827, 463] width 317 height 24
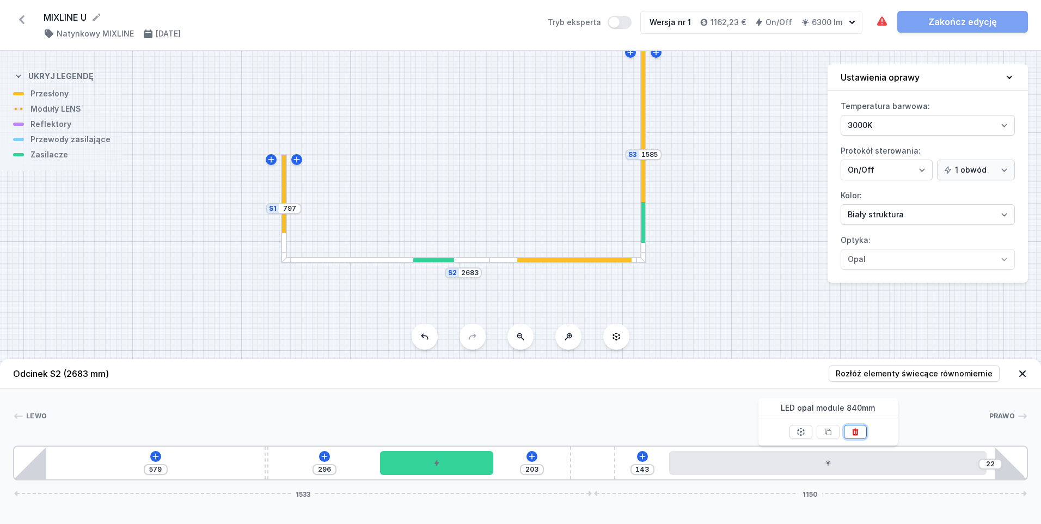
click at [862, 433] on button at bounding box center [855, 432] width 23 height 14
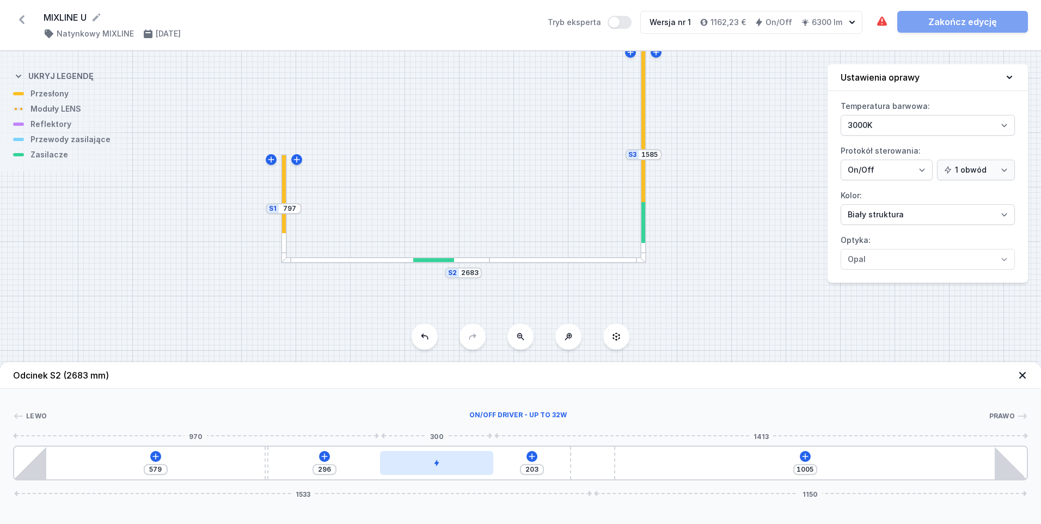
click at [447, 464] on div at bounding box center [436, 463] width 113 height 24
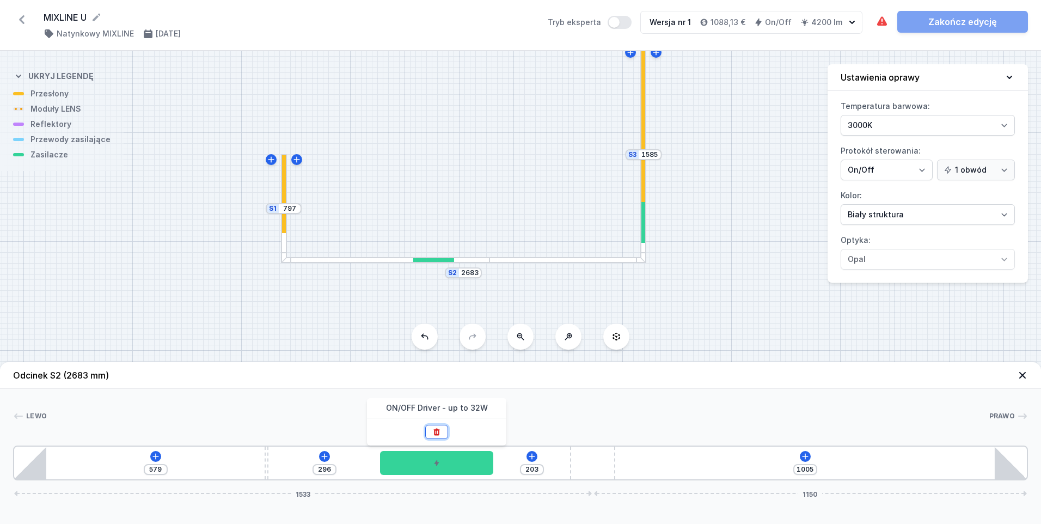
click at [437, 433] on icon at bounding box center [437, 432] width 6 height 7
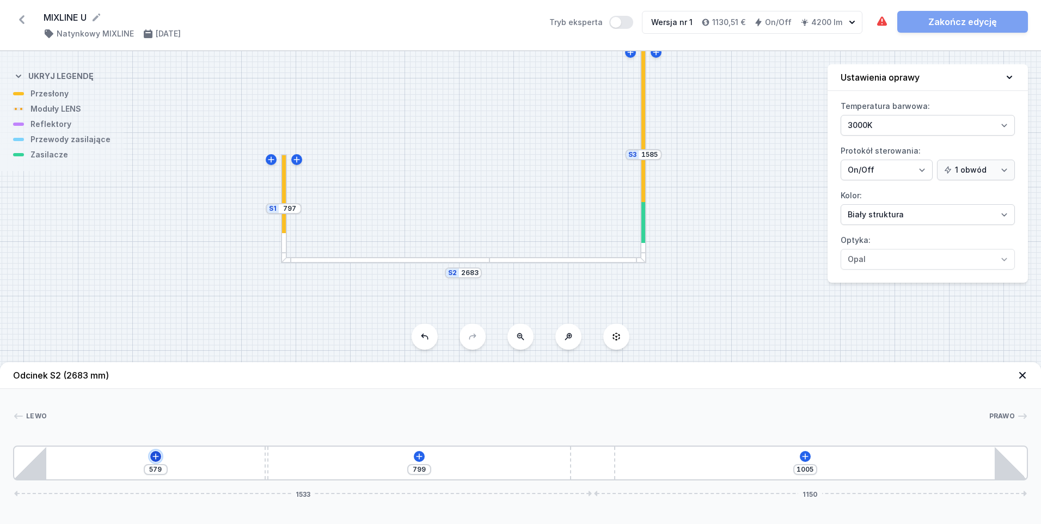
click at [157, 455] on icon at bounding box center [155, 456] width 9 height 9
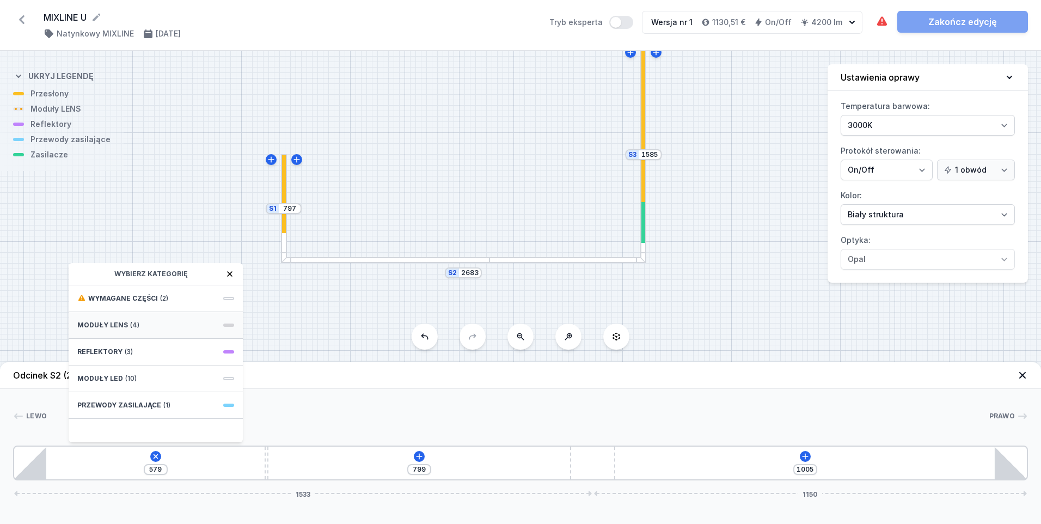
click at [133, 322] on span "(4)" at bounding box center [134, 325] width 9 height 9
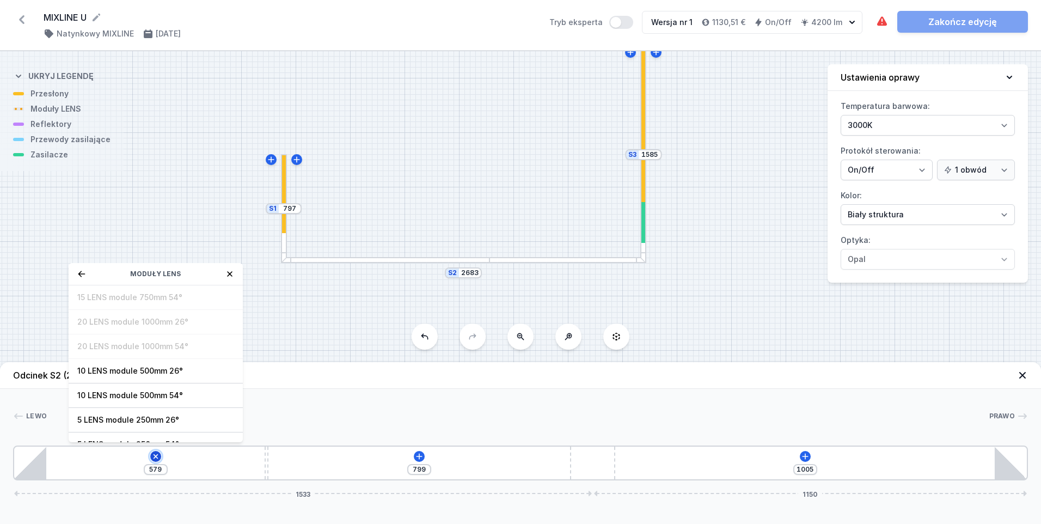
click at [157, 457] on icon at bounding box center [155, 456] width 9 height 9
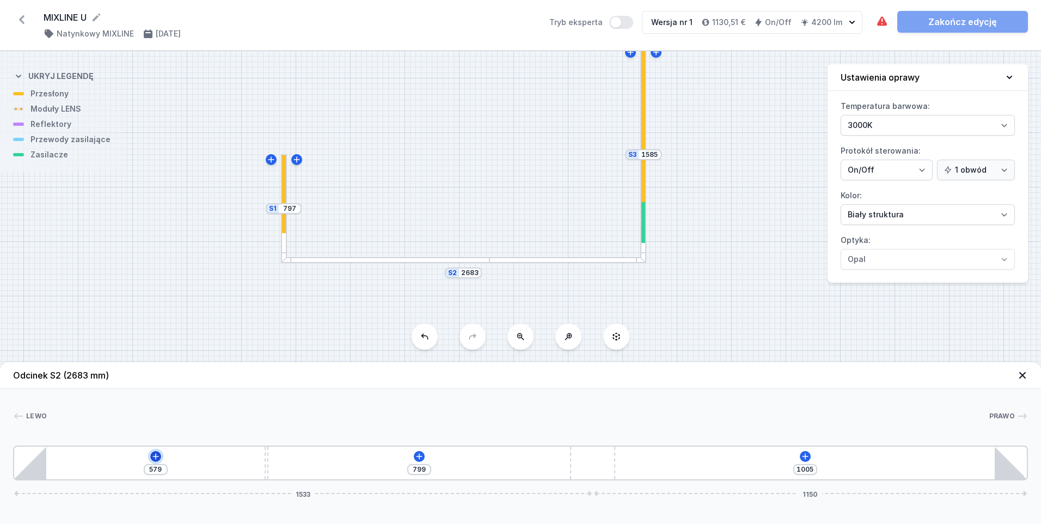
click at [157, 457] on icon at bounding box center [155, 456] width 9 height 9
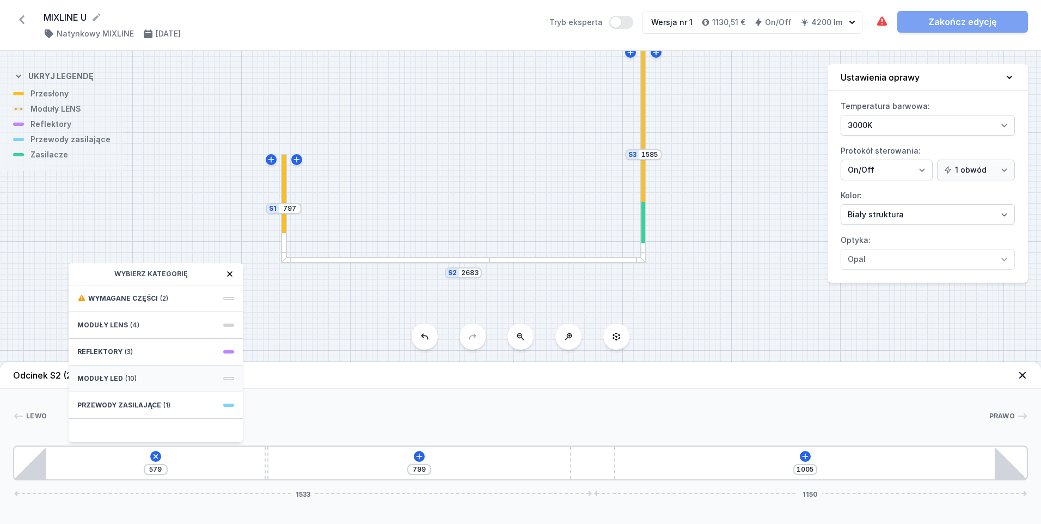
click at [114, 380] on span "Moduły LED" at bounding box center [100, 378] width 46 height 9
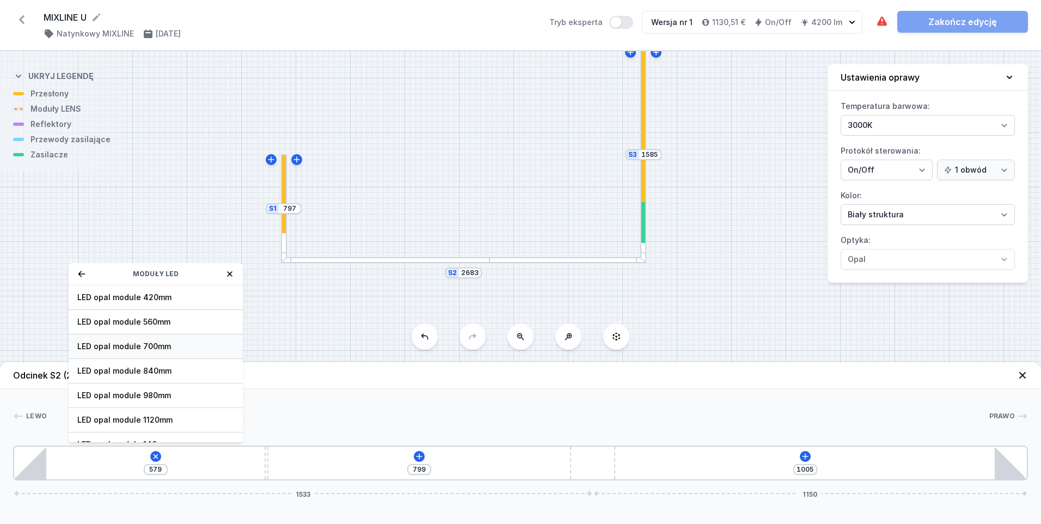
click at [134, 342] on span "LED opal module 700mm" at bounding box center [155, 346] width 157 height 11
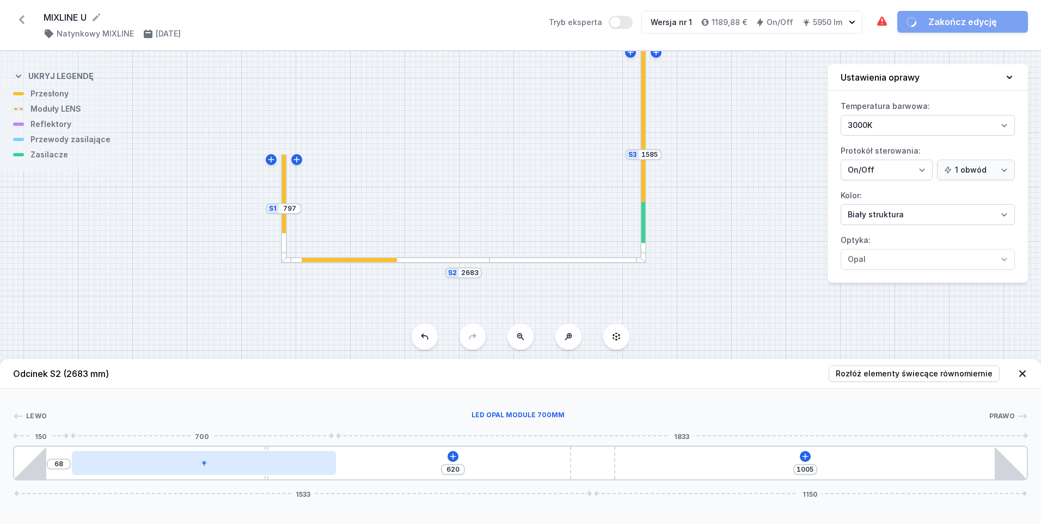
drag, startPoint x: 102, startPoint y: 464, endPoint x: 137, endPoint y: 464, distance: 34.8
click at [137, 464] on div at bounding box center [204, 463] width 264 height 24
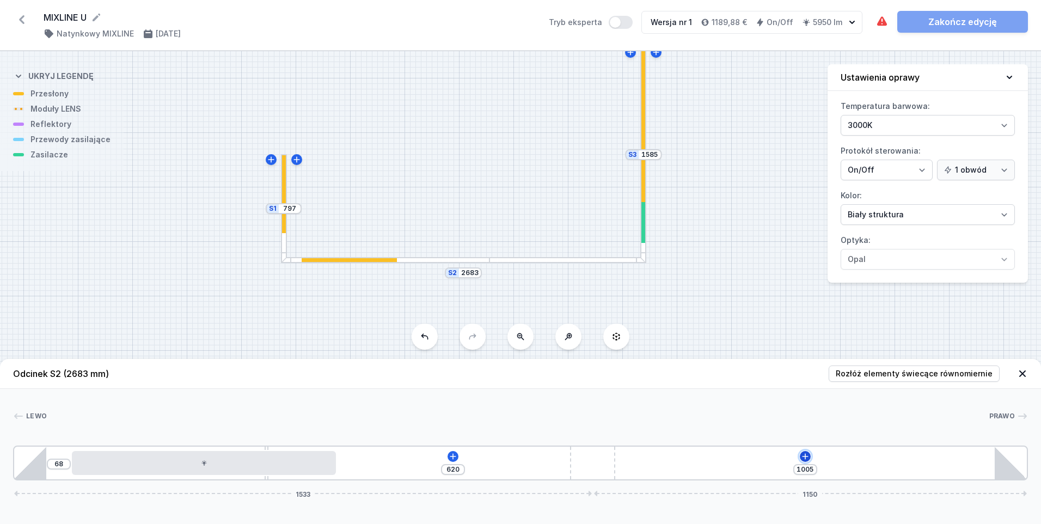
click at [807, 455] on icon at bounding box center [805, 456] width 9 height 9
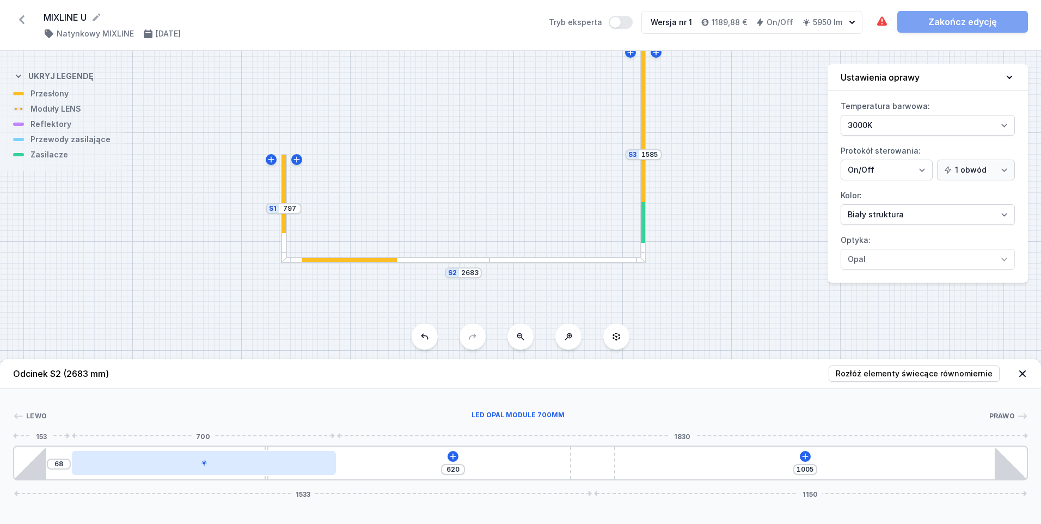
click at [280, 464] on div at bounding box center [204, 463] width 264 height 24
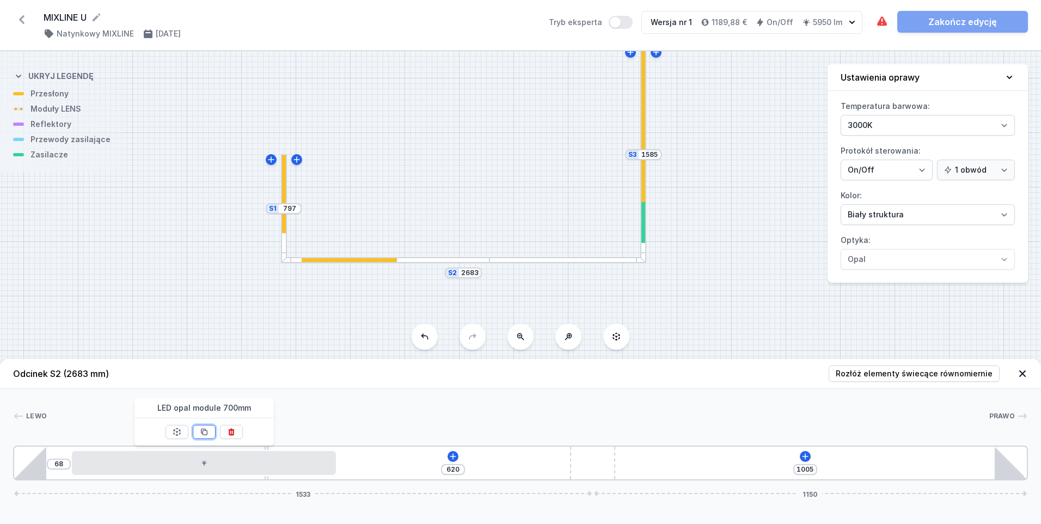
click at [208, 431] on icon at bounding box center [204, 431] width 9 height 9
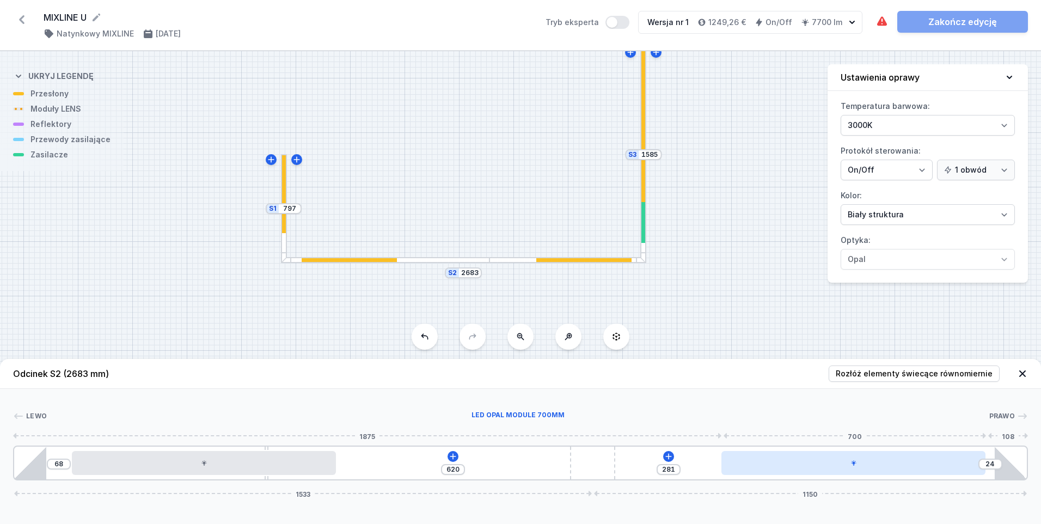
drag, startPoint x: 698, startPoint y: 463, endPoint x: 845, endPoint y: 467, distance: 147.1
click at [845, 467] on div at bounding box center [853, 463] width 264 height 24
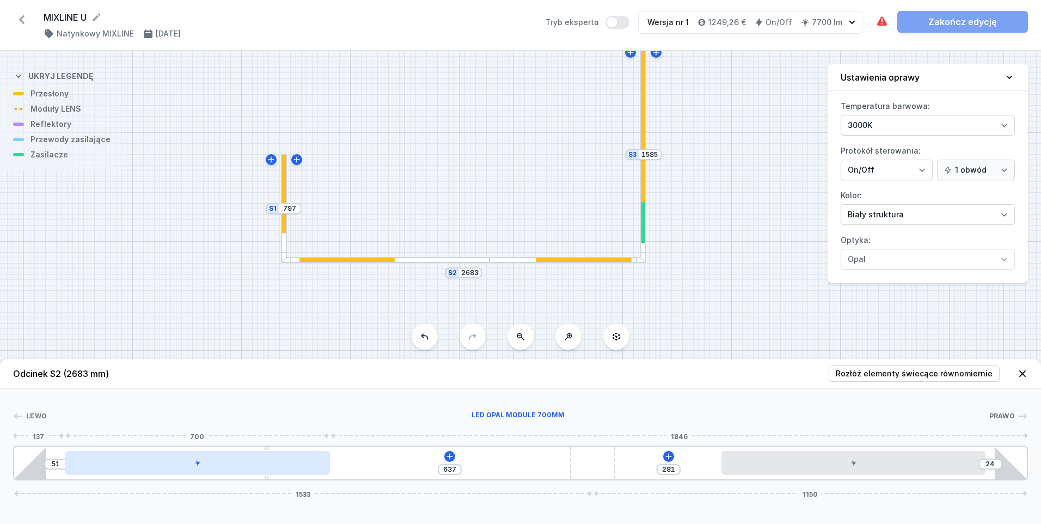
drag, startPoint x: 233, startPoint y: 466, endPoint x: 215, endPoint y: 462, distance: 18.4
click at [215, 464] on div at bounding box center [197, 463] width 264 height 24
click at [257, 467] on div at bounding box center [197, 463] width 264 height 24
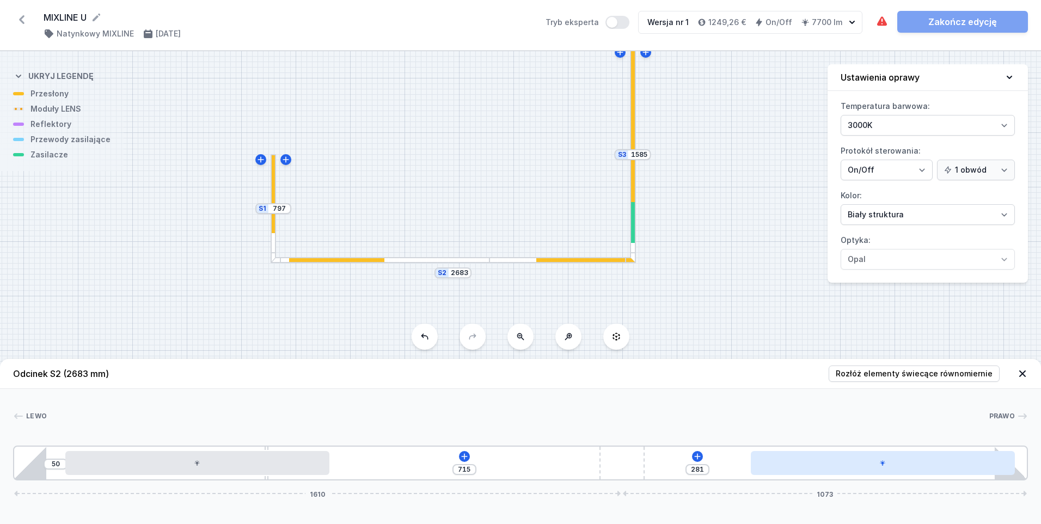
drag, startPoint x: 595, startPoint y: 470, endPoint x: 794, endPoint y: 469, distance: 199.8
click at [719, 473] on div "50 715 281 1610 1073" at bounding box center [520, 462] width 1015 height 35
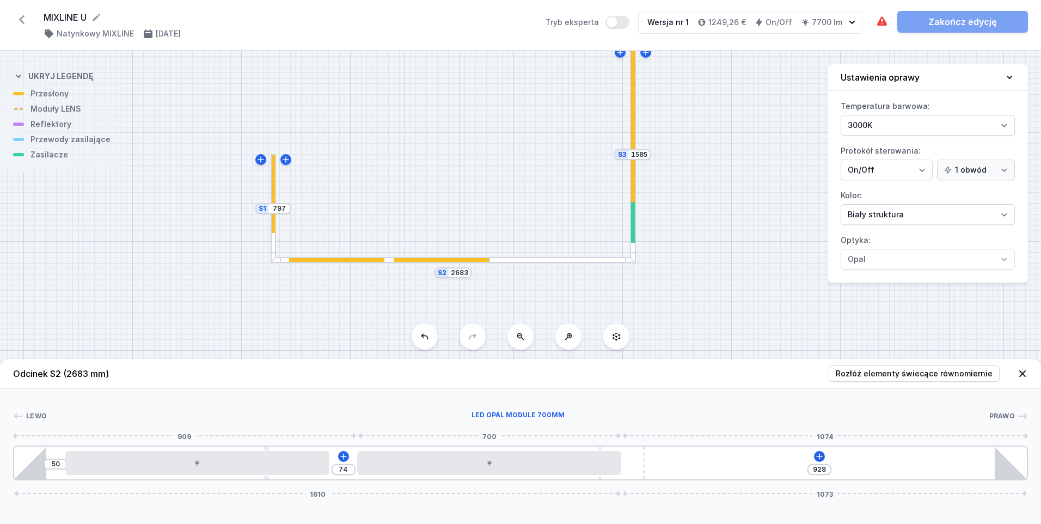
drag, startPoint x: 810, startPoint y: 469, endPoint x: 417, endPoint y: 449, distance: 393.6
click at [417, 451] on div at bounding box center [489, 463] width 264 height 24
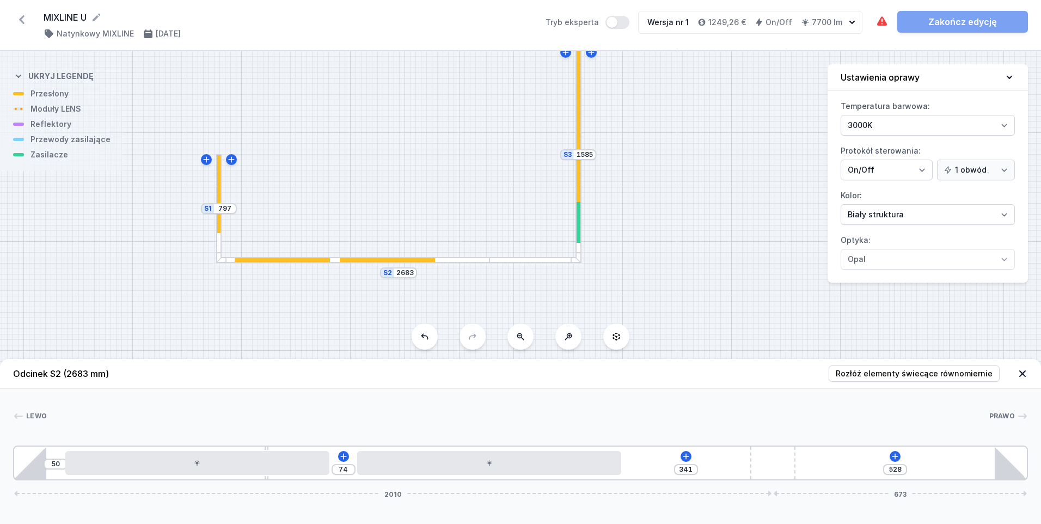
drag, startPoint x: 642, startPoint y: 469, endPoint x: 829, endPoint y: 467, distance: 186.8
click at [829, 467] on div "50 74 341 528 2010 673" at bounding box center [520, 462] width 1015 height 35
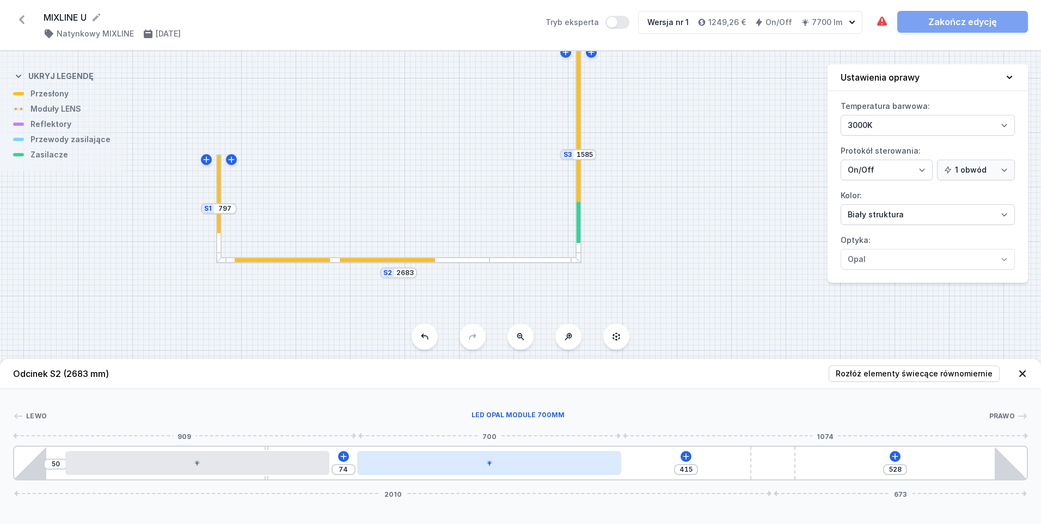
click at [503, 468] on div at bounding box center [489, 463] width 264 height 24
click at [369, 467] on div at bounding box center [461, 463] width 264 height 24
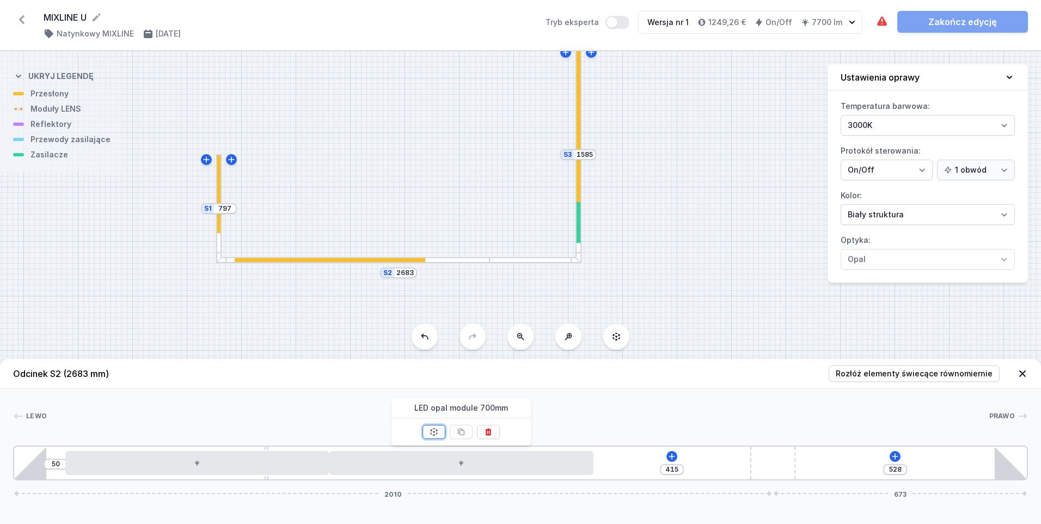
click at [435, 429] on icon at bounding box center [434, 432] width 7 height 8
drag, startPoint x: 435, startPoint y: 429, endPoint x: 687, endPoint y: 462, distance: 253.7
click at [687, 462] on div "50 157 258 528 2010 673" at bounding box center [520, 462] width 1015 height 35
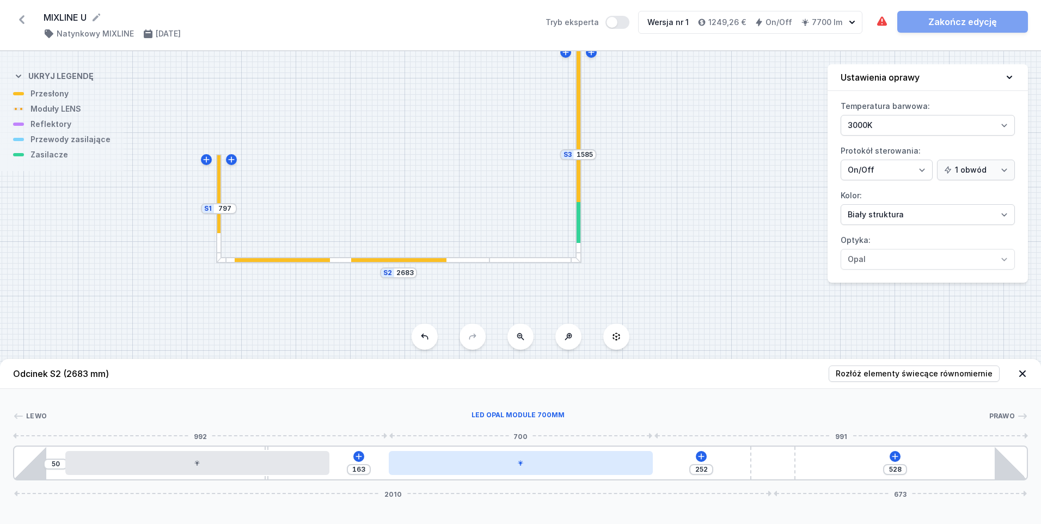
click at [433, 467] on div at bounding box center [521, 463] width 264 height 24
click at [503, 466] on div at bounding box center [523, 463] width 264 height 24
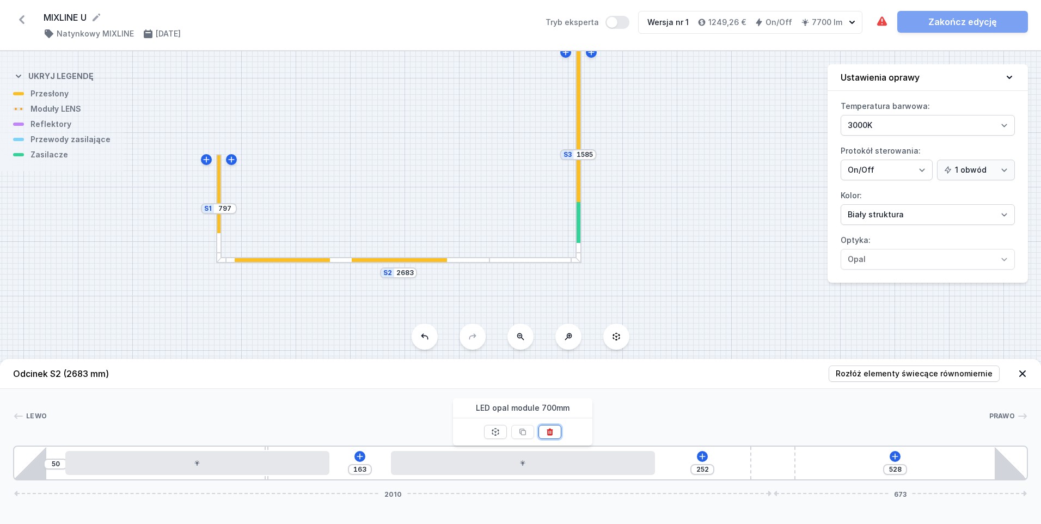
click at [553, 429] on icon at bounding box center [550, 431] width 9 height 9
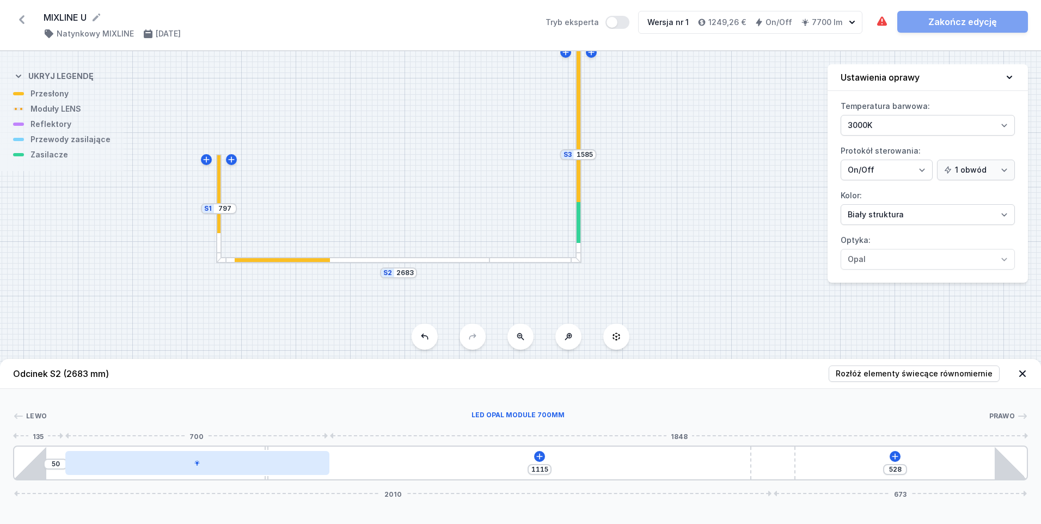
click at [255, 469] on div at bounding box center [197, 463] width 264 height 24
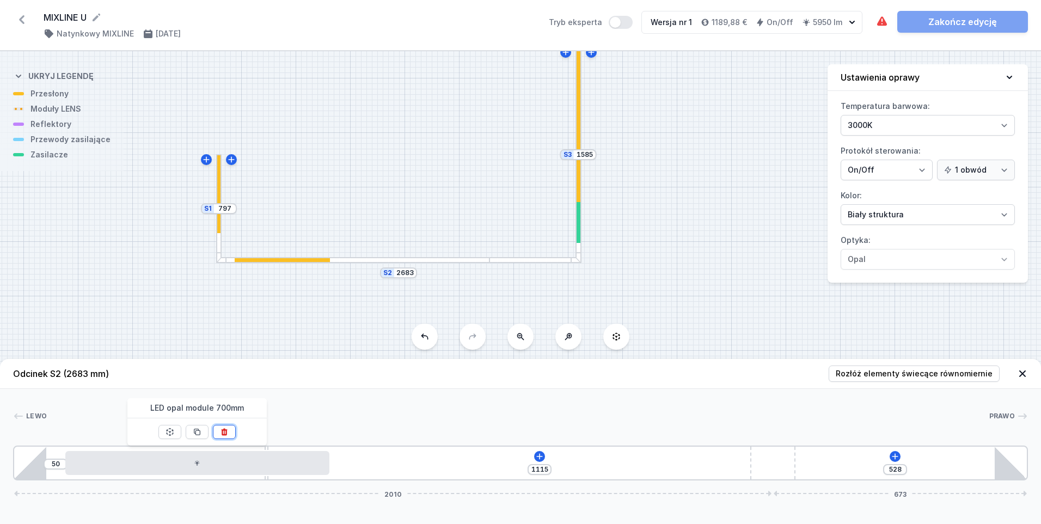
click at [226, 435] on icon at bounding box center [225, 432] width 6 height 7
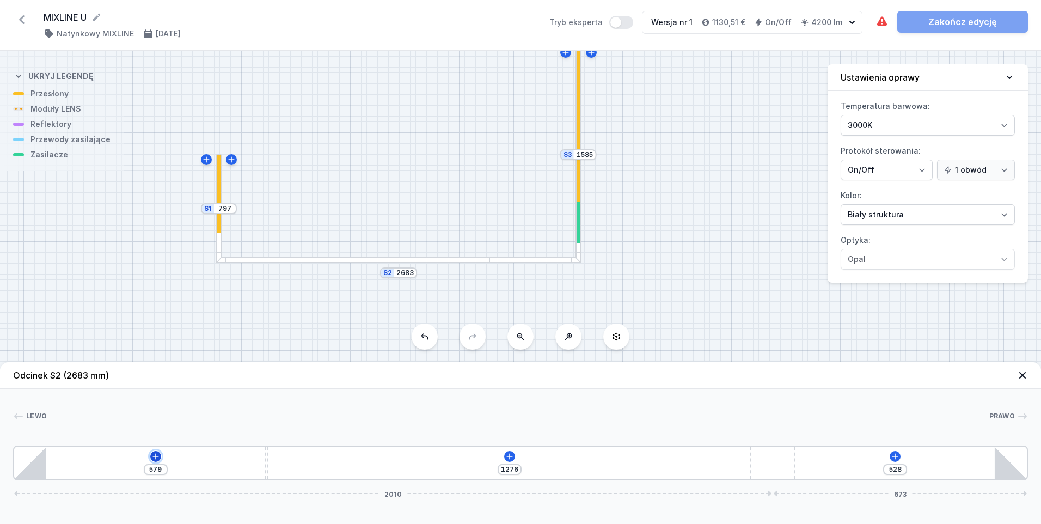
click at [157, 455] on icon at bounding box center [155, 456] width 9 height 9
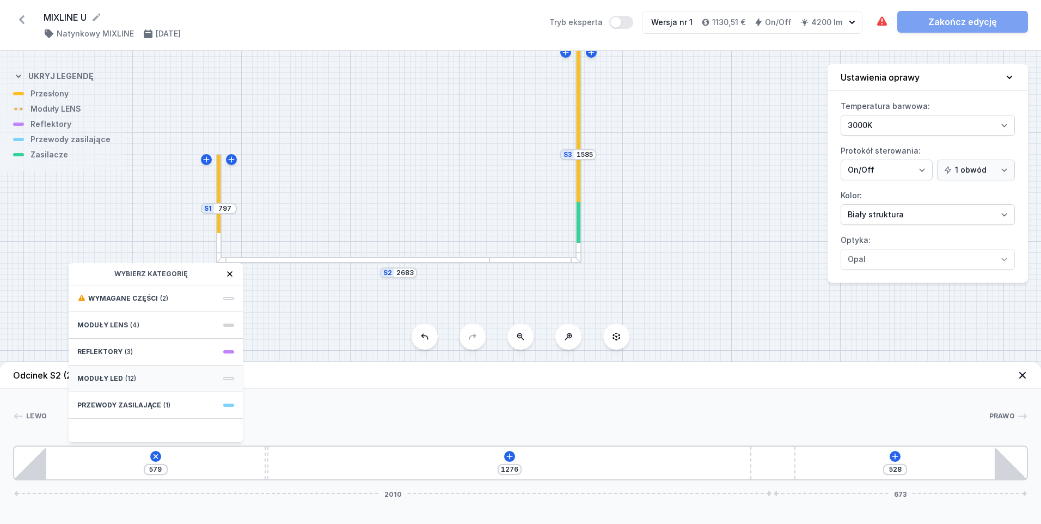
click at [112, 381] on span "Moduły LED" at bounding box center [100, 378] width 46 height 9
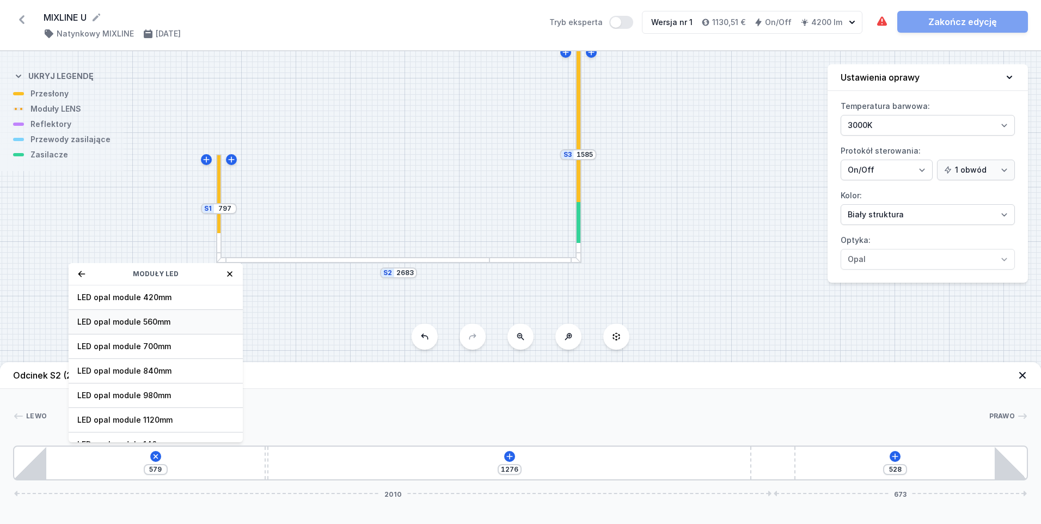
click at [139, 319] on span "LED opal module 560mm" at bounding box center [155, 321] width 157 height 11
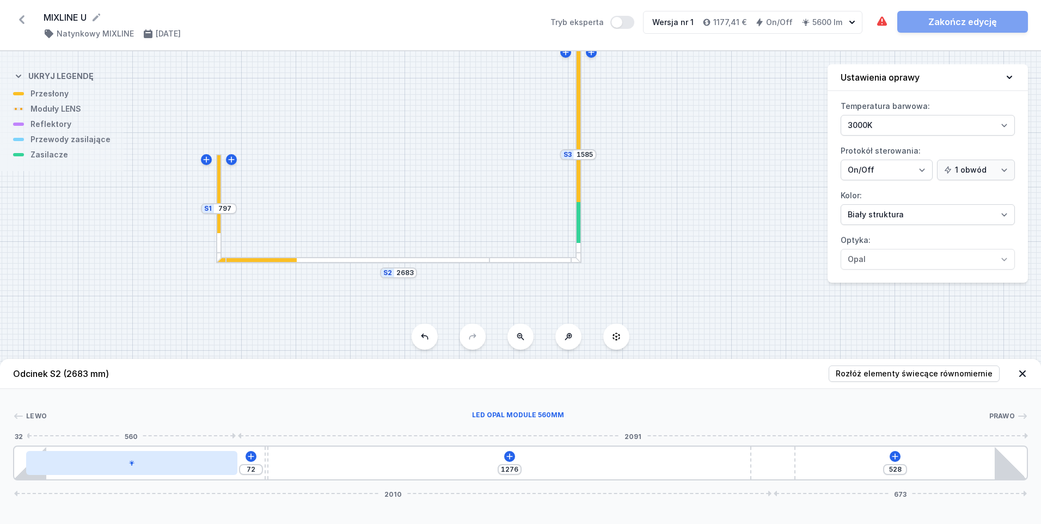
click at [131, 461] on icon at bounding box center [132, 463] width 7 height 7
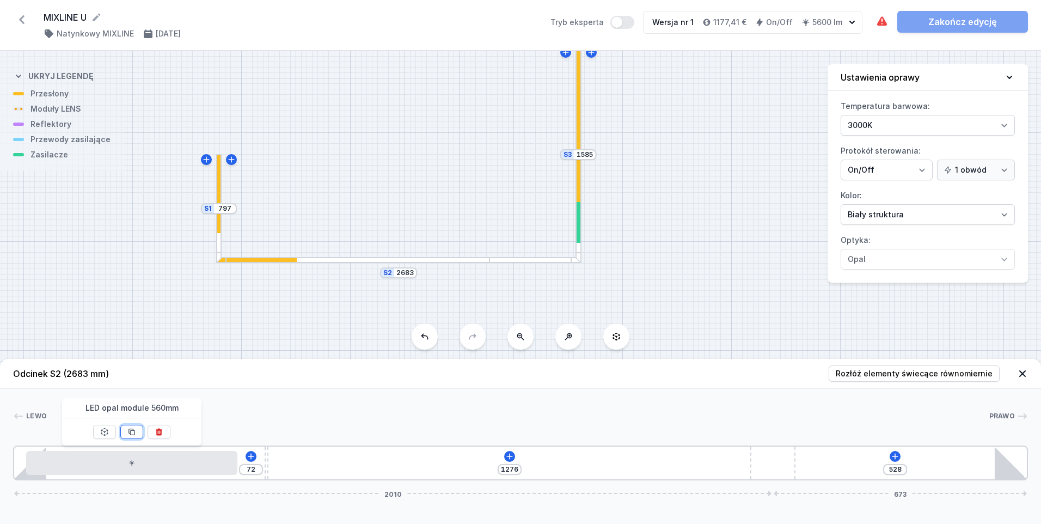
click at [132, 427] on button at bounding box center [131, 432] width 23 height 14
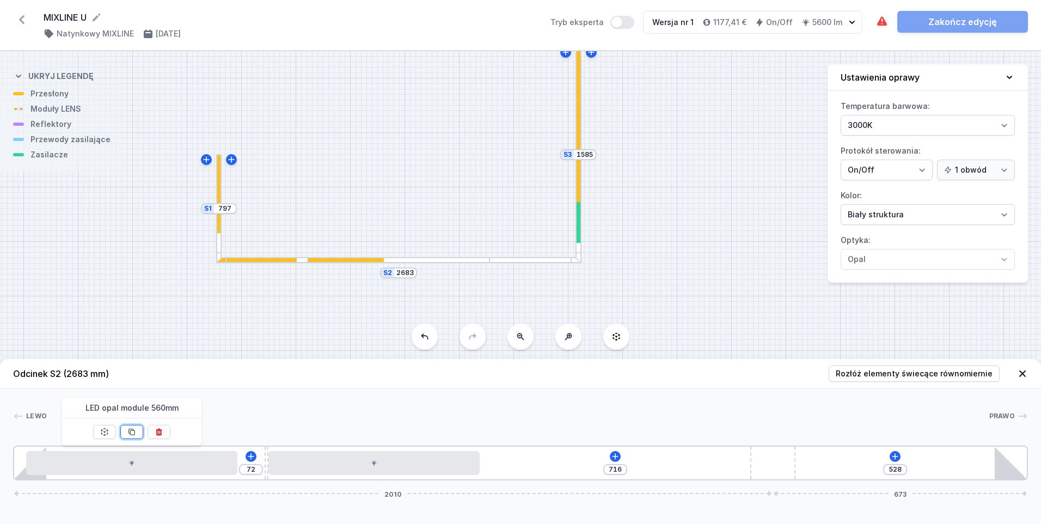
click at [132, 427] on button at bounding box center [131, 432] width 23 height 14
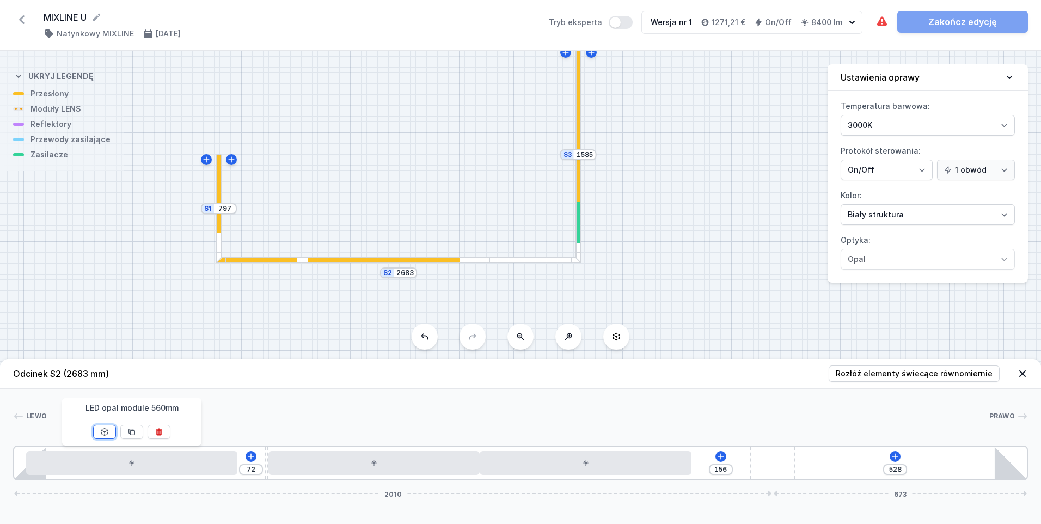
click at [108, 431] on icon at bounding box center [104, 432] width 7 height 8
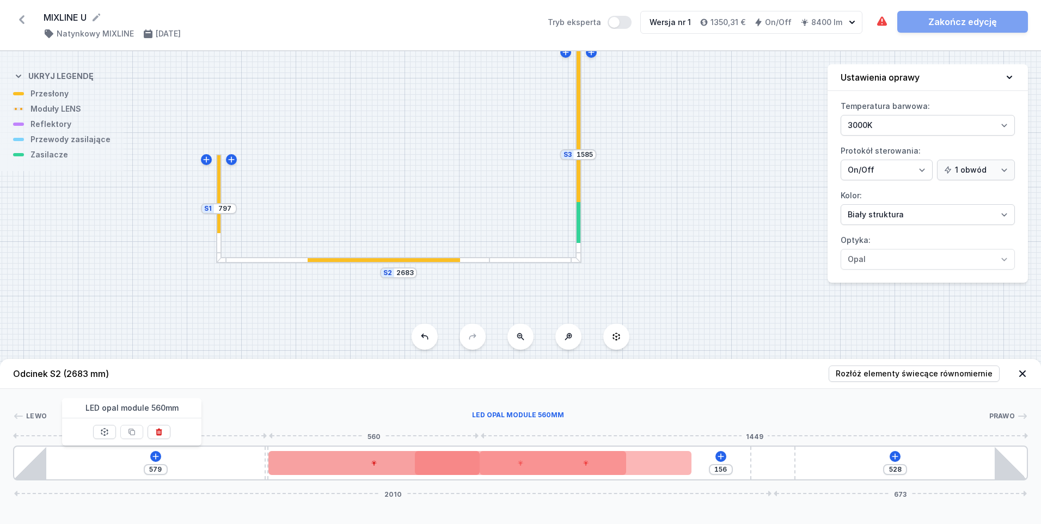
click at [338, 470] on div at bounding box center [373, 463] width 211 height 24
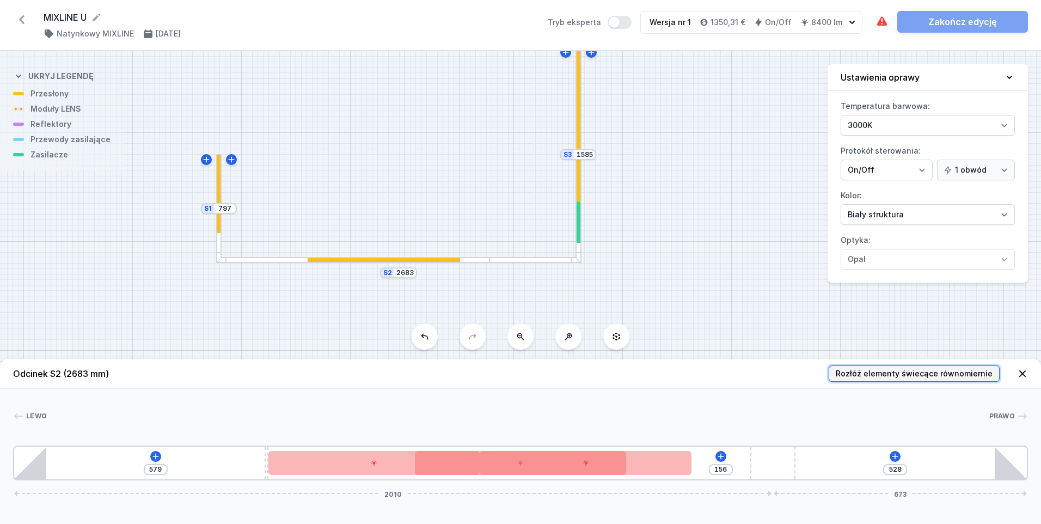
click at [910, 367] on button "Rozłóż elementy świecące równomiernie" at bounding box center [914, 373] width 171 height 16
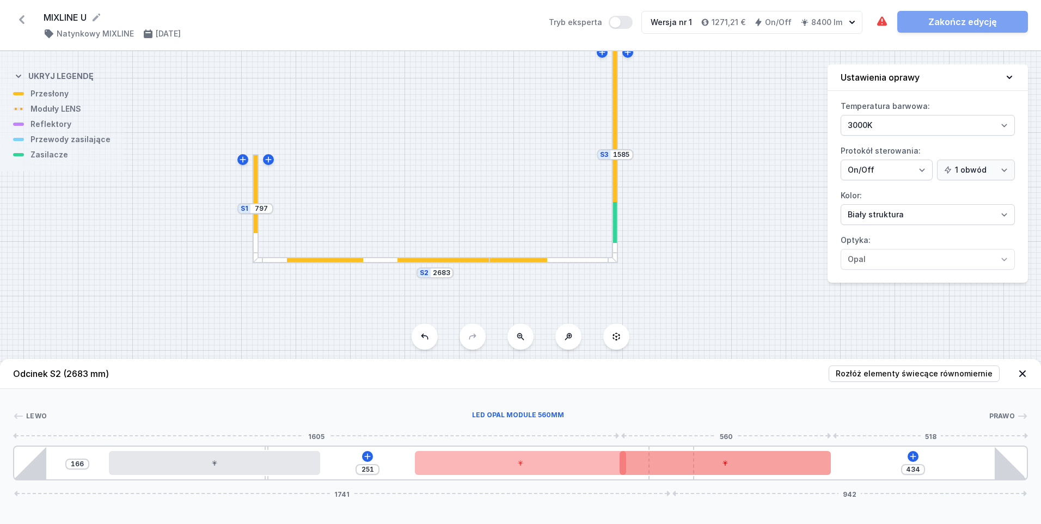
drag, startPoint x: 767, startPoint y: 477, endPoint x: 706, endPoint y: 474, distance: 61.6
click at [706, 474] on div "166 251 434 1741 942" at bounding box center [520, 462] width 1015 height 35
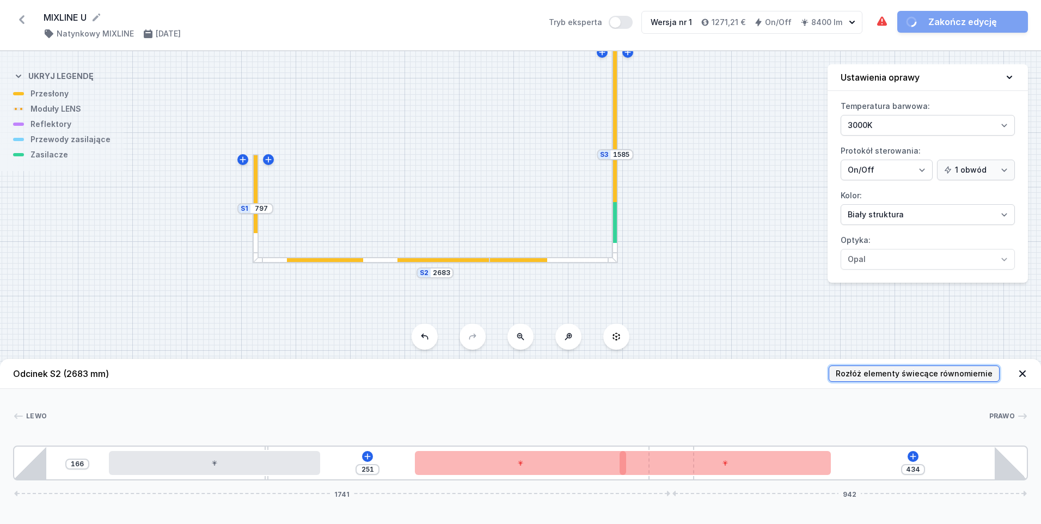
click at [935, 374] on span "Rozłóż elementy świecące równomiernie" at bounding box center [914, 373] width 157 height 11
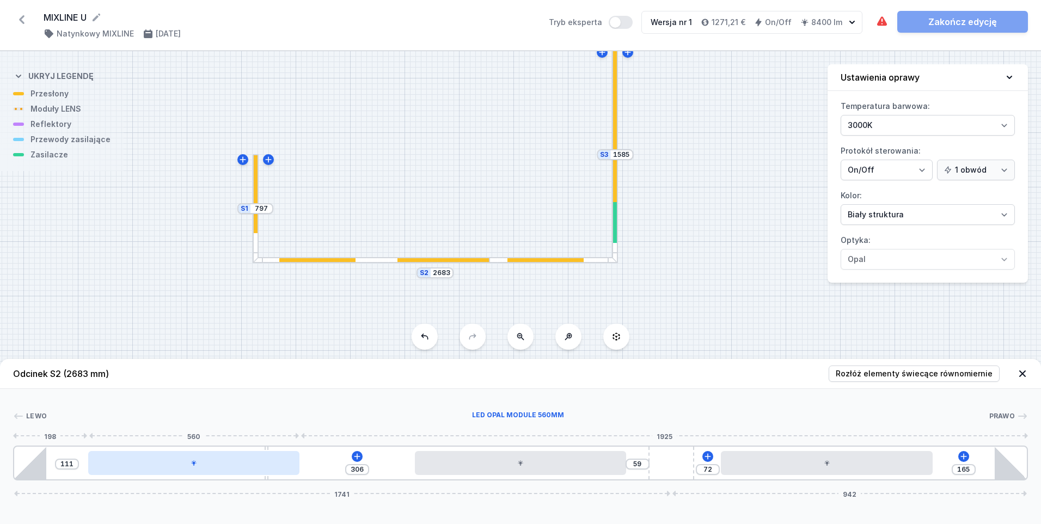
drag, startPoint x: 180, startPoint y: 467, endPoint x: 149, endPoint y: 467, distance: 31.0
click at [149, 467] on div at bounding box center [193, 463] width 211 height 24
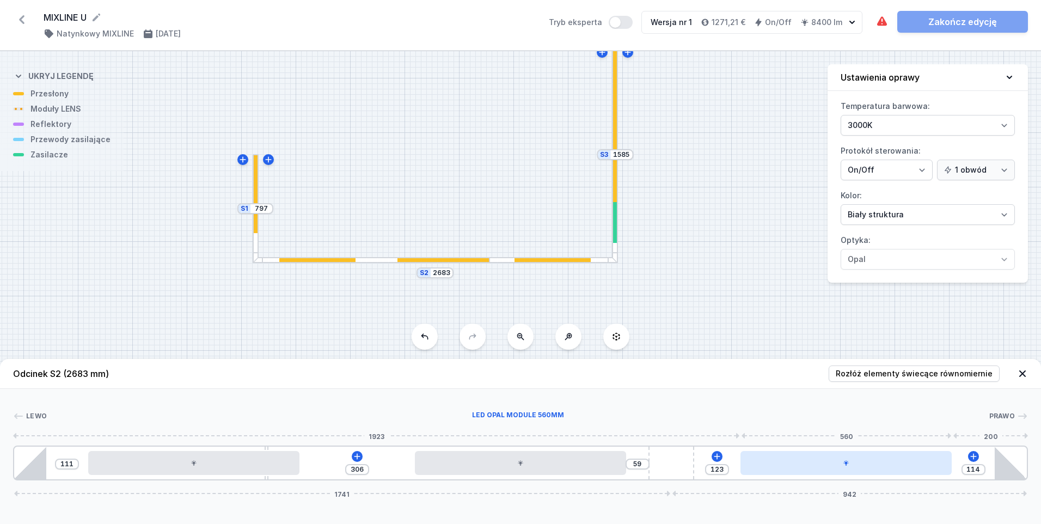
drag, startPoint x: 766, startPoint y: 466, endPoint x: 804, endPoint y: 465, distance: 38.7
click at [804, 465] on div at bounding box center [846, 463] width 211 height 24
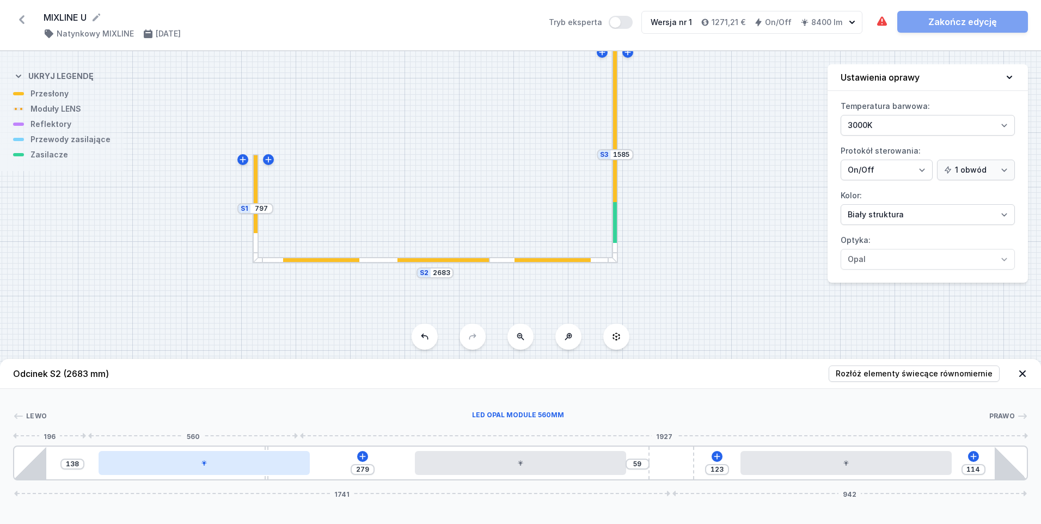
click at [180, 463] on div at bounding box center [204, 463] width 211 height 24
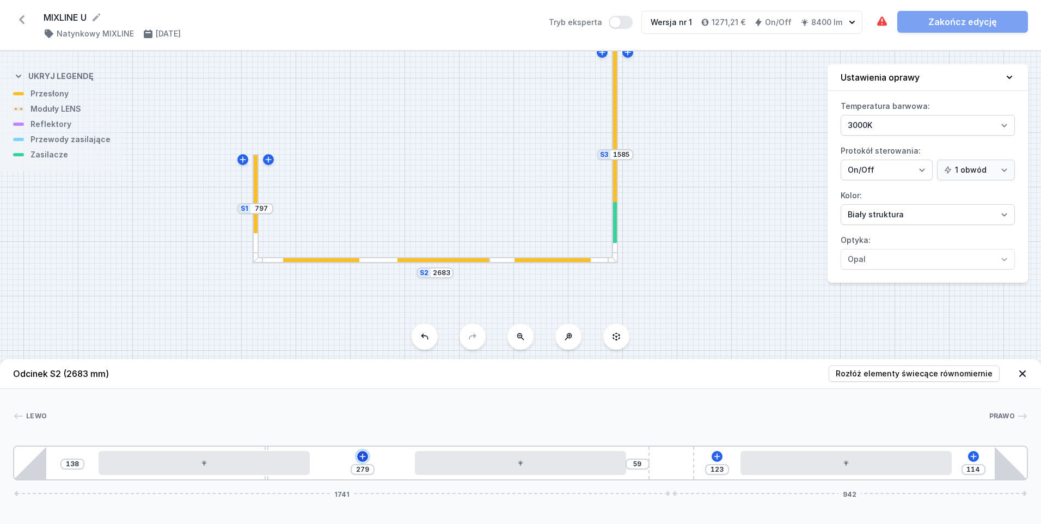
click at [363, 456] on icon at bounding box center [362, 456] width 6 height 6
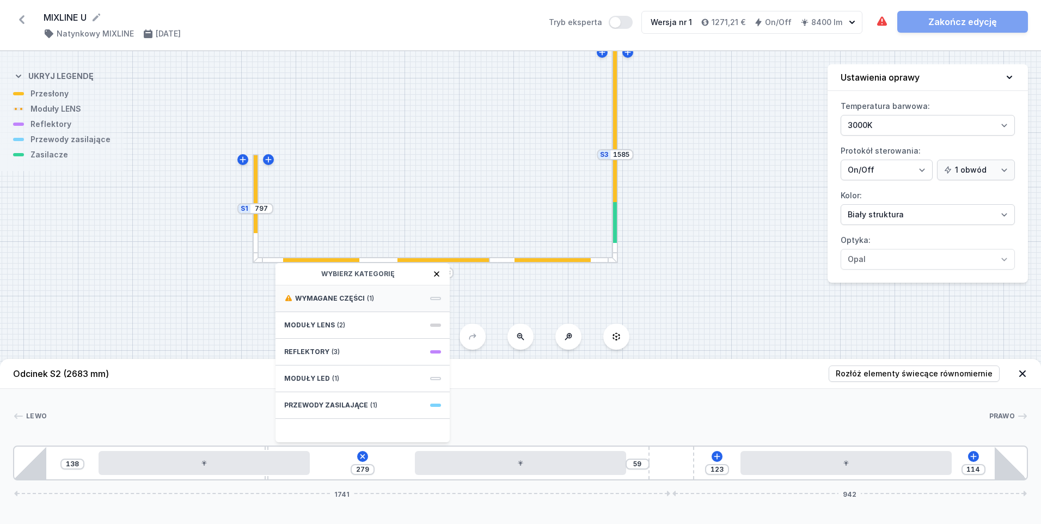
click at [360, 303] on div "Wymagane części (1)" at bounding box center [363, 298] width 174 height 27
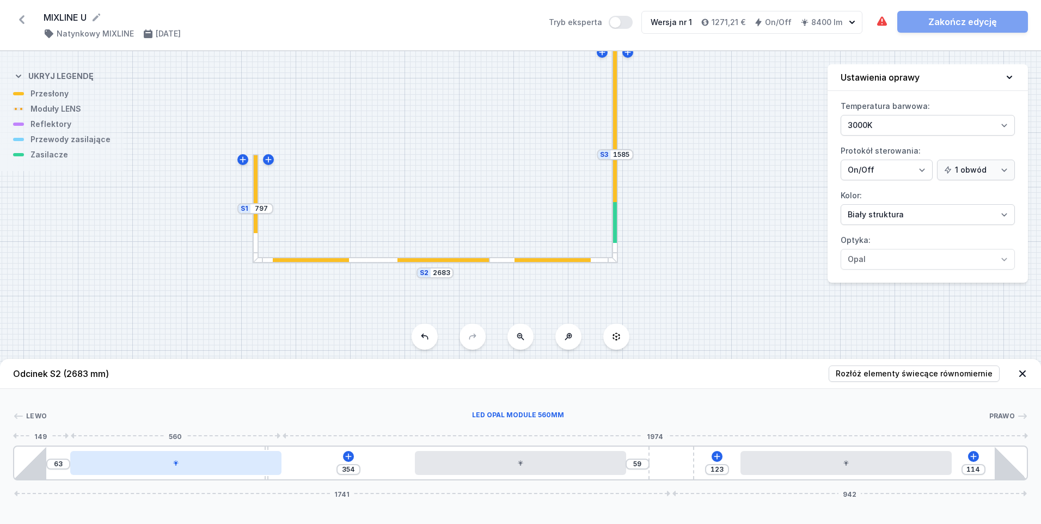
drag, startPoint x: 137, startPoint y: 468, endPoint x: 97, endPoint y: 462, distance: 39.7
click at [97, 462] on div at bounding box center [175, 463] width 211 height 24
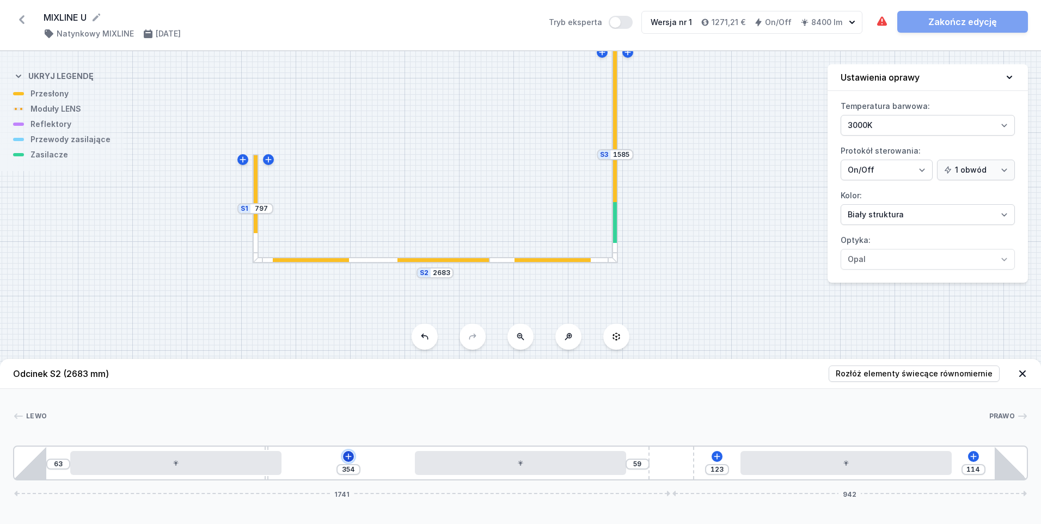
click at [343, 457] on button at bounding box center [348, 456] width 11 height 11
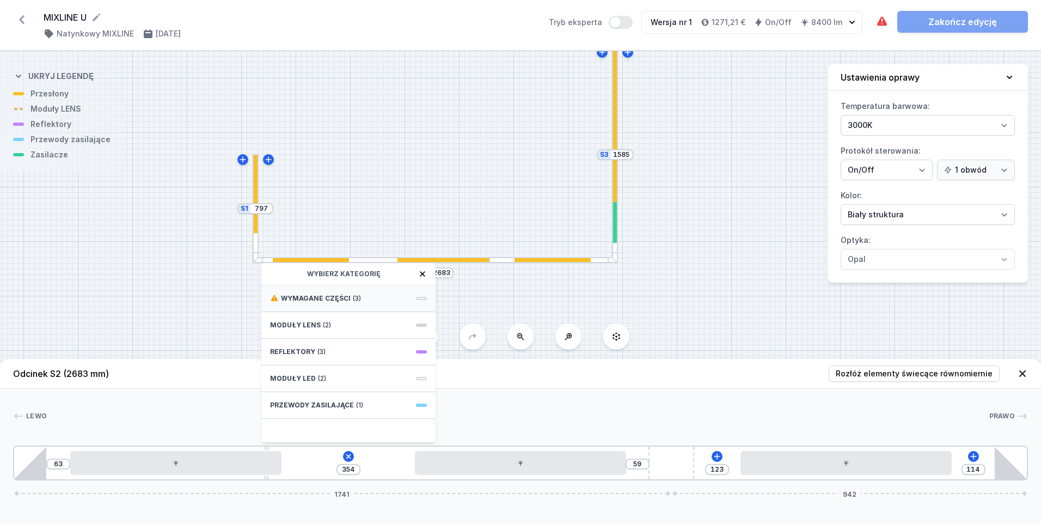
click at [332, 297] on span "Wymagane części" at bounding box center [316, 298] width 70 height 9
click at [332, 323] on span "ON/OFF Driver - up to 40W" at bounding box center [348, 321] width 157 height 11
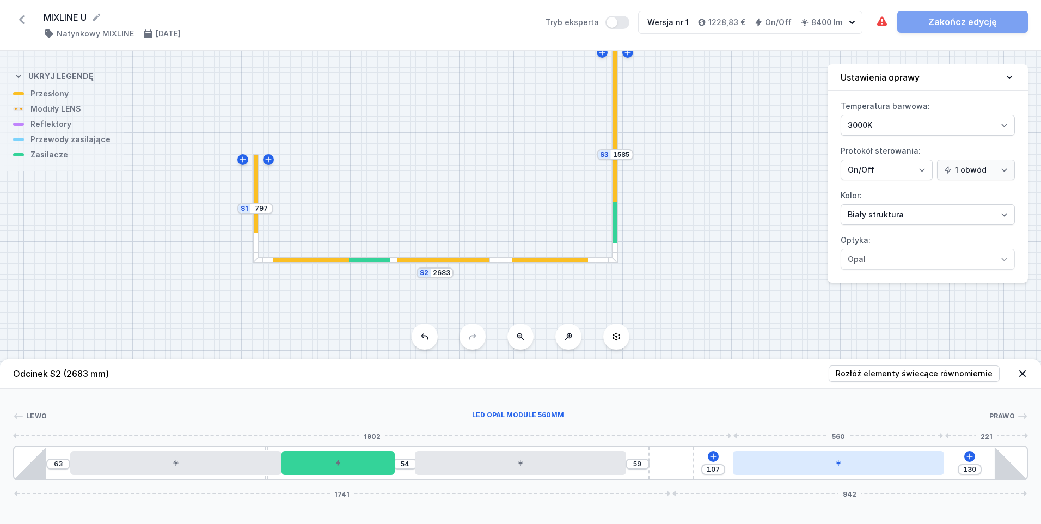
drag, startPoint x: 796, startPoint y: 465, endPoint x: 809, endPoint y: 465, distance: 13.1
click at [809, 465] on div at bounding box center [838, 463] width 211 height 24
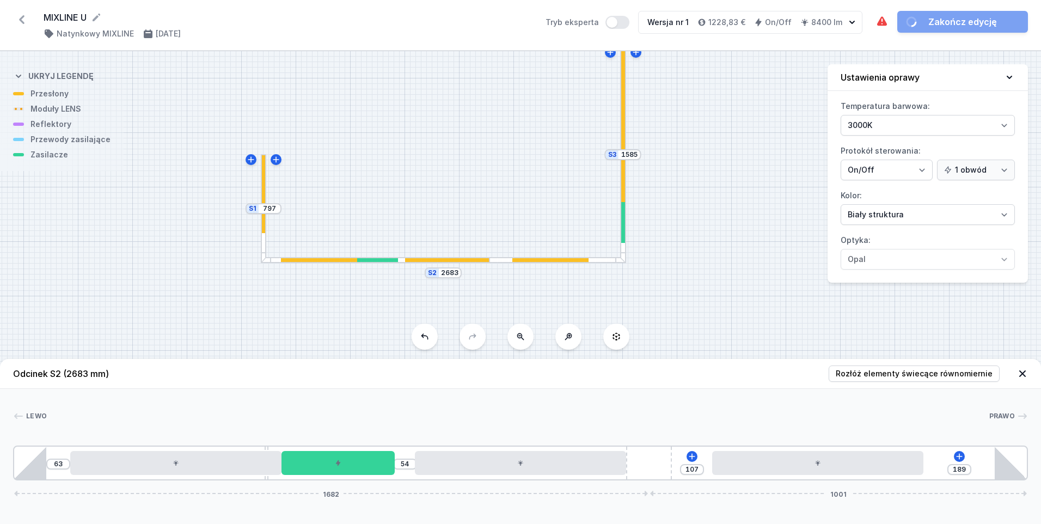
drag, startPoint x: 674, startPoint y: 469, endPoint x: 692, endPoint y: 467, distance: 17.5
click at [692, 467] on div "63 54 107 189 1682 1001" at bounding box center [520, 462] width 1015 height 35
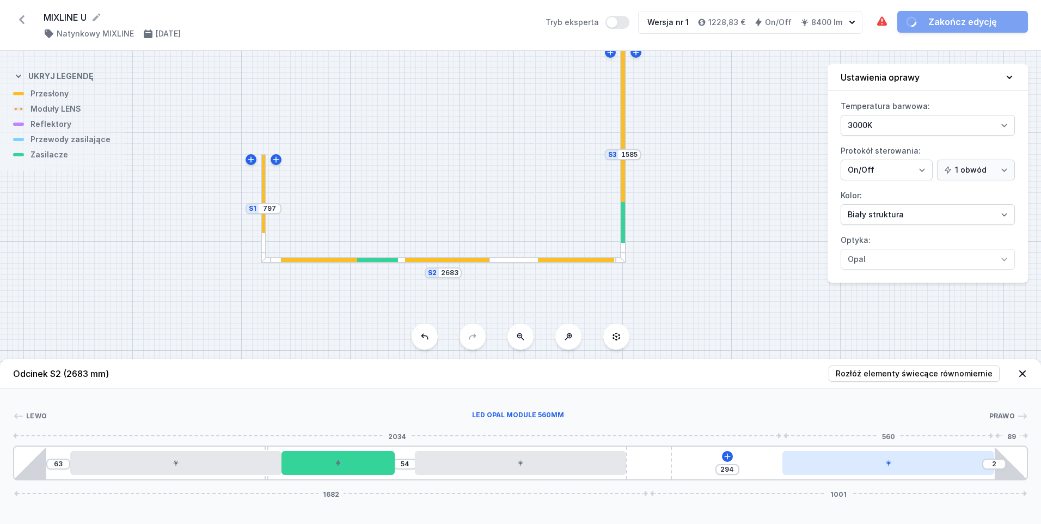
drag, startPoint x: 770, startPoint y: 467, endPoint x: 861, endPoint y: 468, distance: 90.9
click at [861, 468] on div at bounding box center [887, 463] width 211 height 24
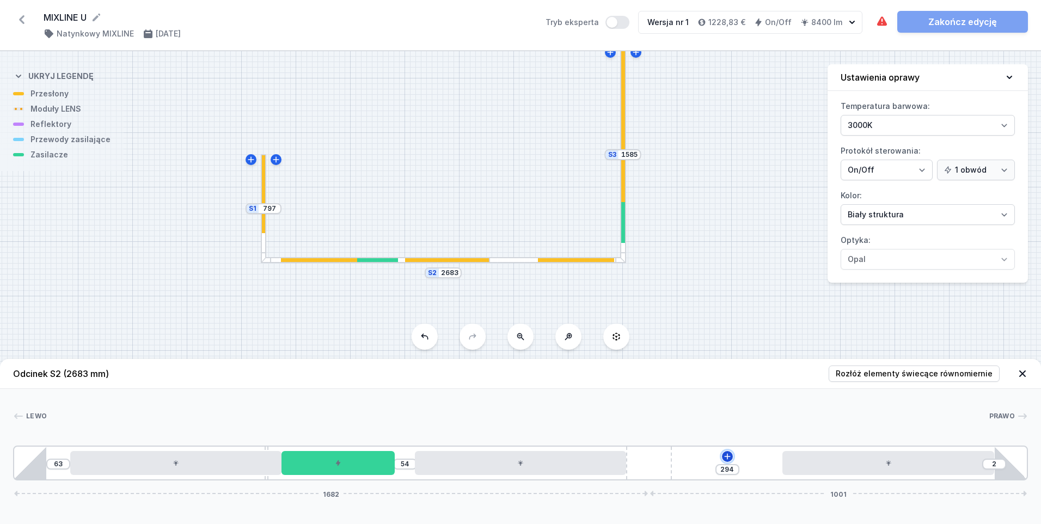
click at [730, 456] on icon at bounding box center [727, 456] width 6 height 6
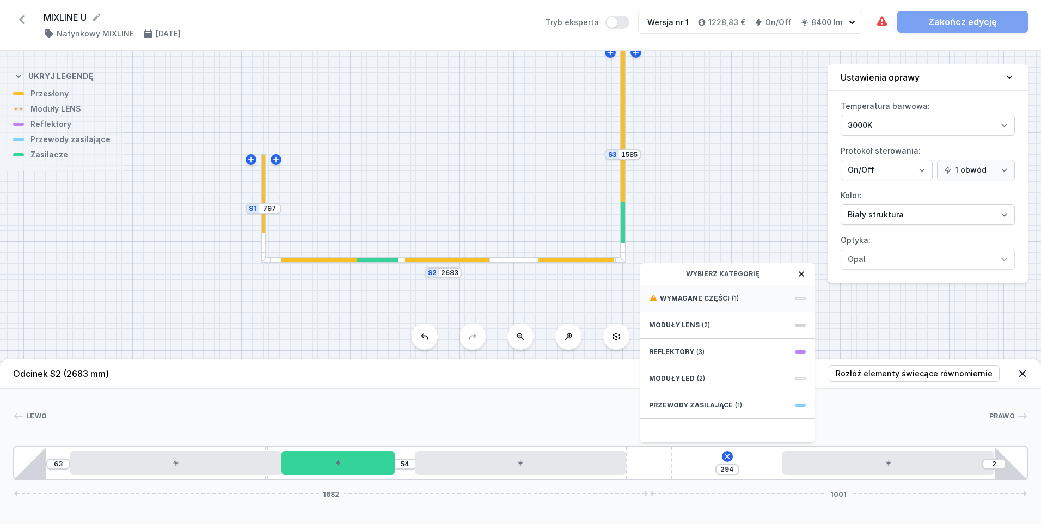
click at [720, 301] on span "Wymagane części" at bounding box center [695, 298] width 70 height 9
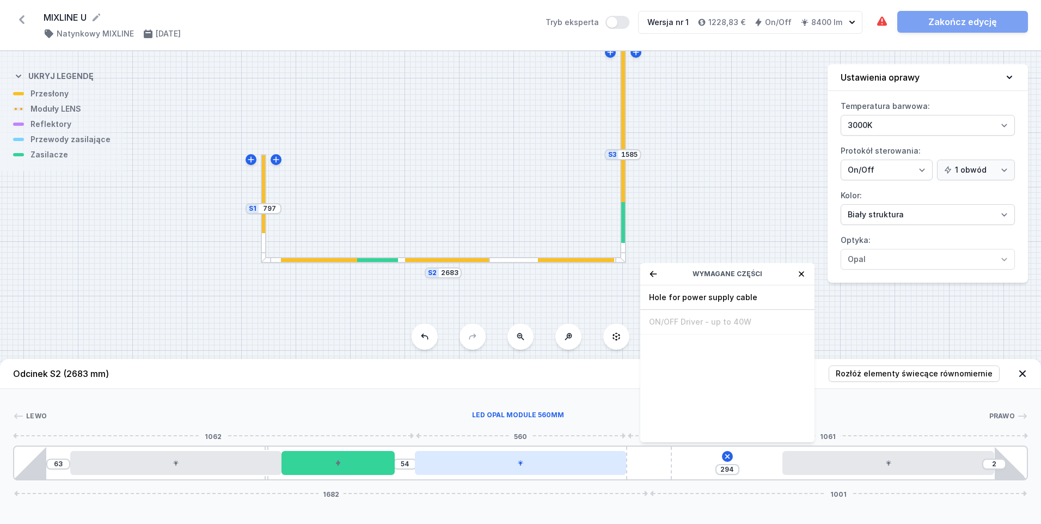
click at [481, 469] on div at bounding box center [520, 463] width 211 height 24
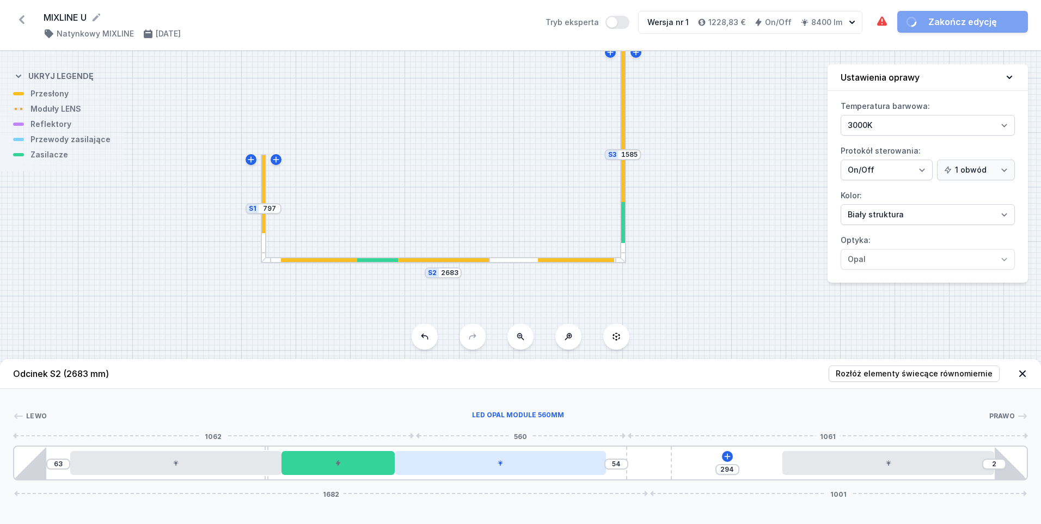
click at [481, 469] on div at bounding box center [500, 463] width 211 height 24
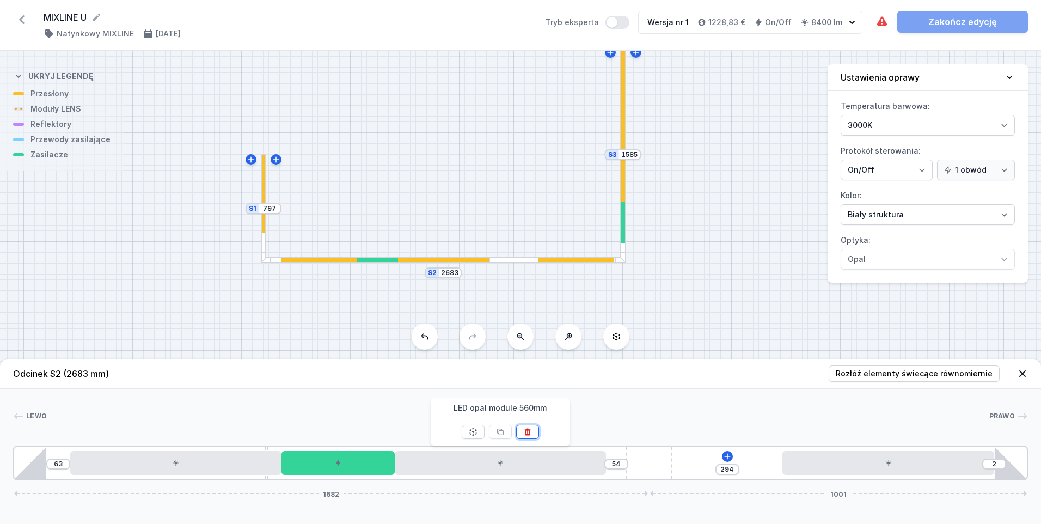
click at [522, 430] on button at bounding box center [527, 432] width 23 height 14
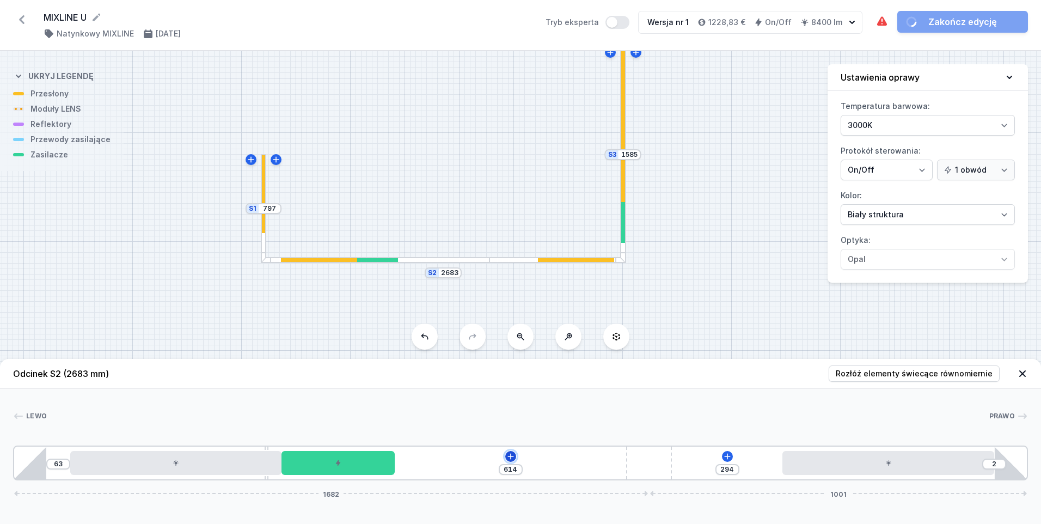
click at [509, 459] on icon at bounding box center [510, 456] width 9 height 9
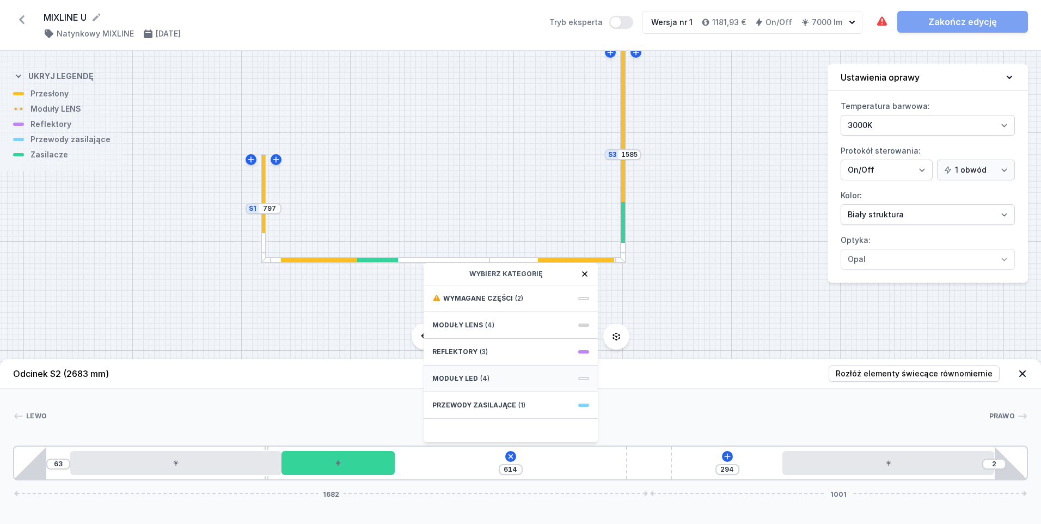
click at [480, 379] on span "(4)" at bounding box center [484, 378] width 9 height 9
click at [497, 297] on span "LED opal module 420mm" at bounding box center [510, 297] width 157 height 11
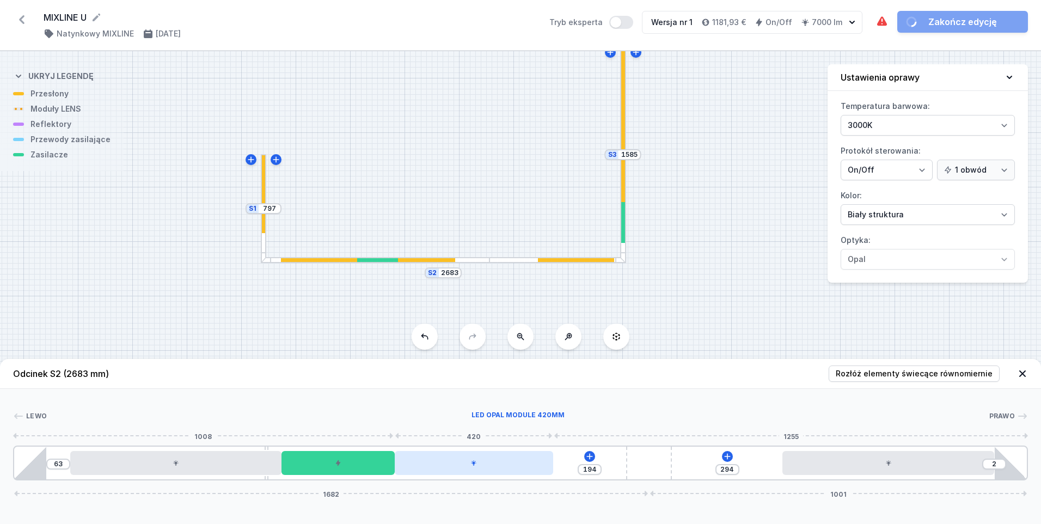
click at [496, 468] on div at bounding box center [474, 463] width 158 height 24
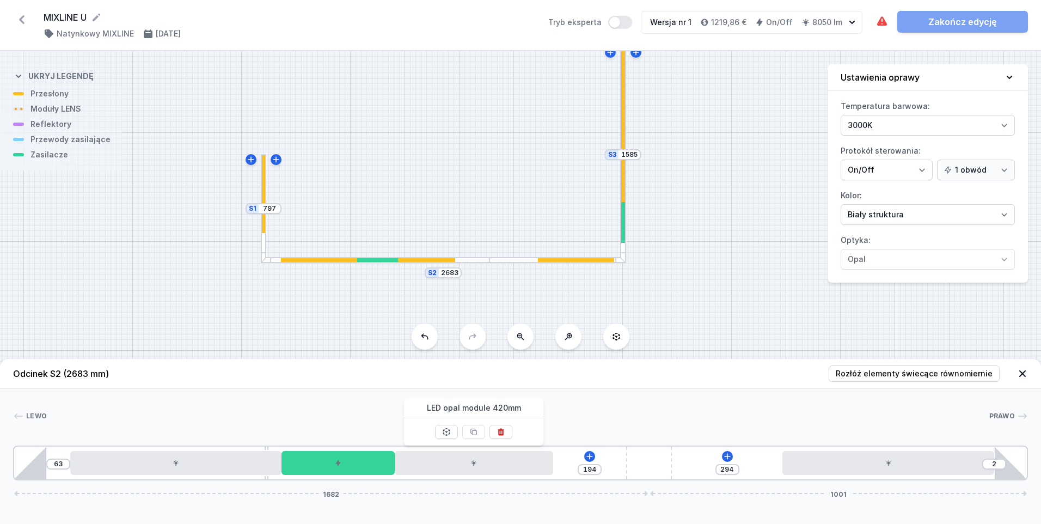
click at [445, 433] on icon at bounding box center [446, 431] width 9 height 9
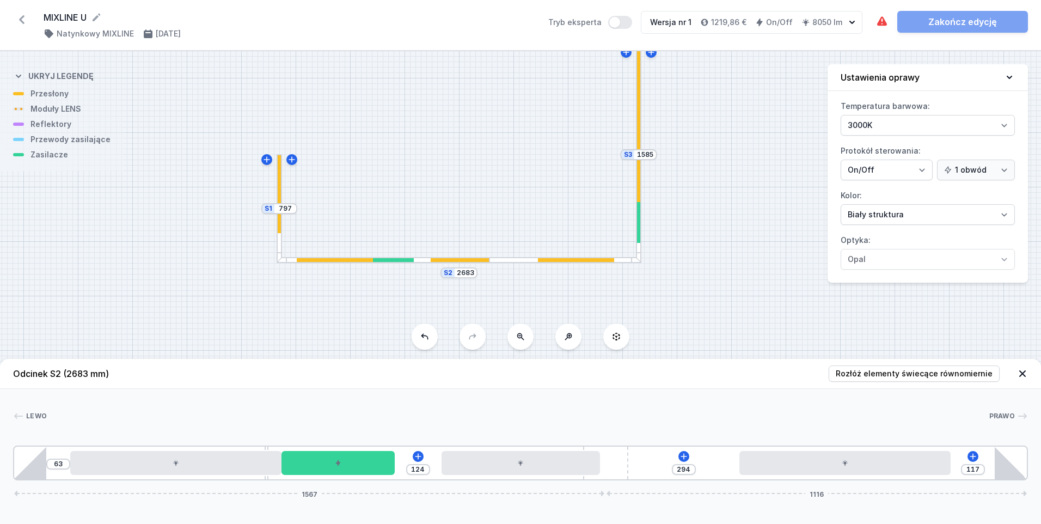
click at [646, 462] on div "63 124 294 117 1567 1116" at bounding box center [520, 462] width 1015 height 35
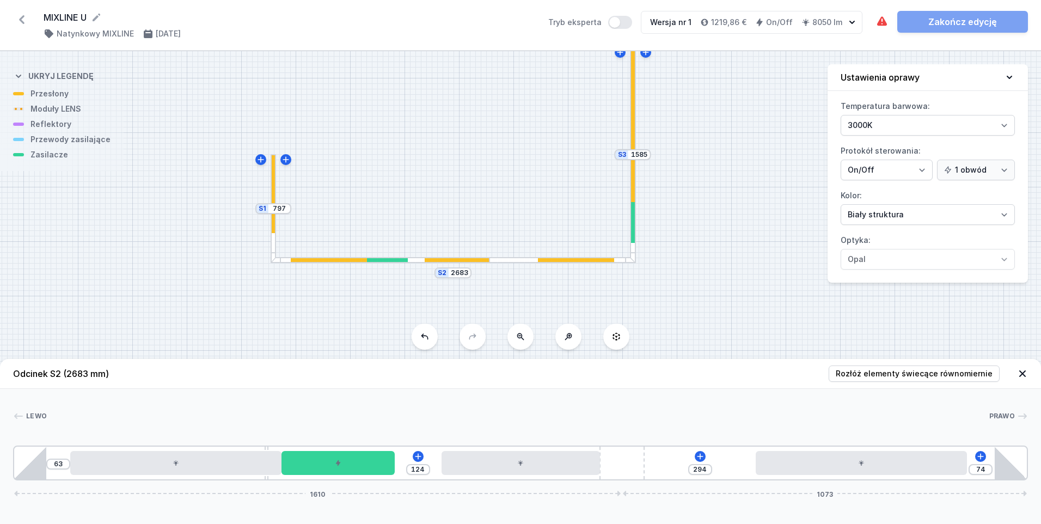
drag, startPoint x: 611, startPoint y: 460, endPoint x: 666, endPoint y: 460, distance: 55.0
click at [666, 460] on div "63 124 294 74 1610 1073" at bounding box center [520, 462] width 1015 height 35
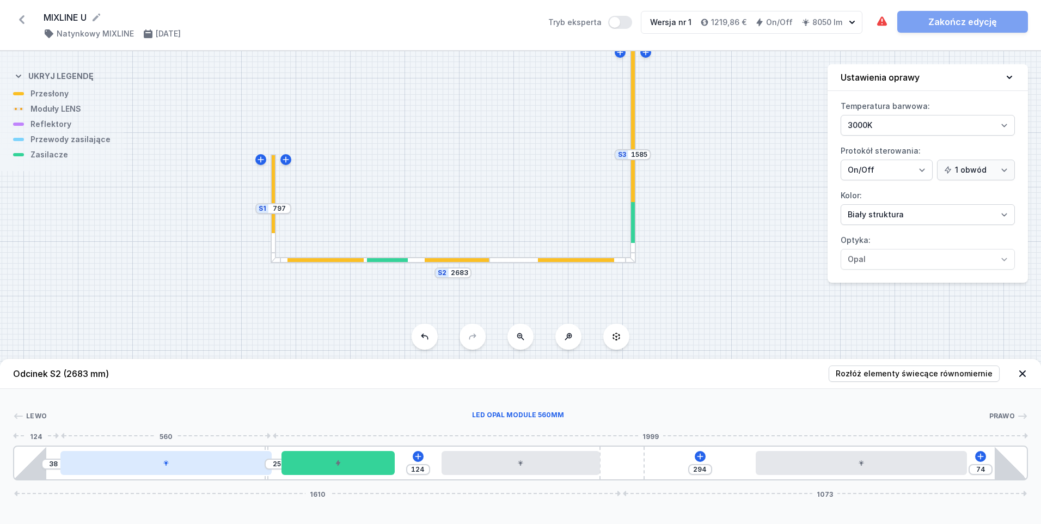
drag, startPoint x: 120, startPoint y: 459, endPoint x: 100, endPoint y: 464, distance: 21.3
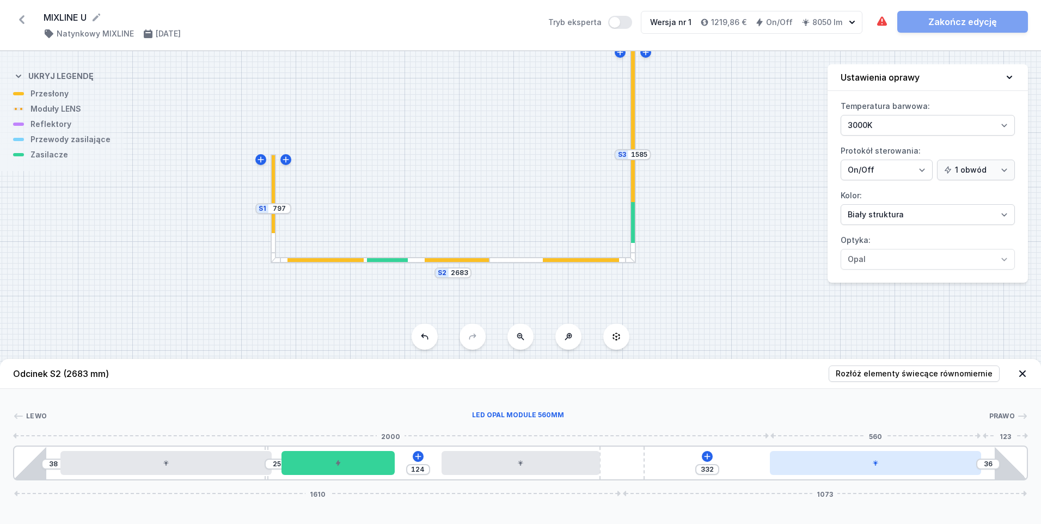
drag, startPoint x: 804, startPoint y: 466, endPoint x: 838, endPoint y: 462, distance: 34.5
click at [838, 462] on div at bounding box center [875, 463] width 211 height 24
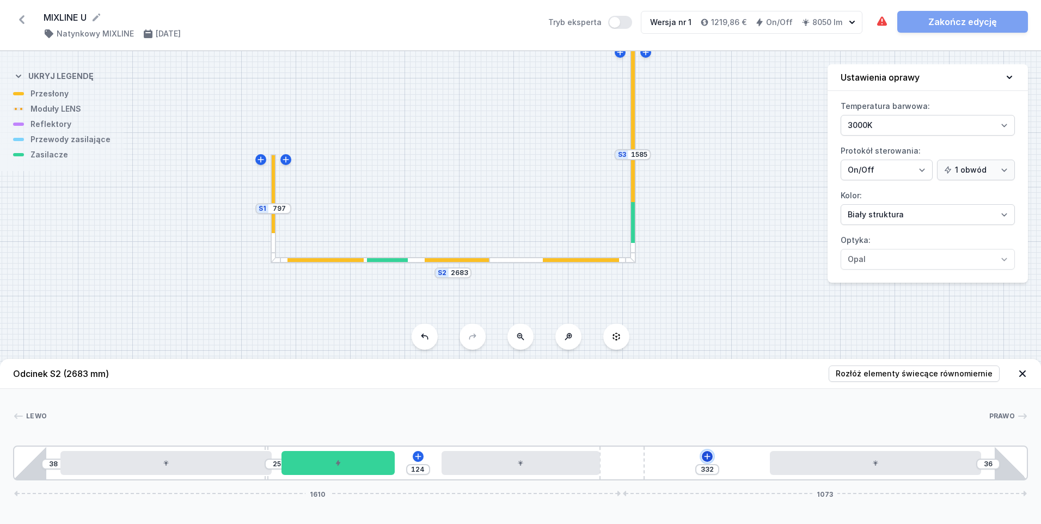
click at [709, 455] on icon at bounding box center [707, 456] width 9 height 9
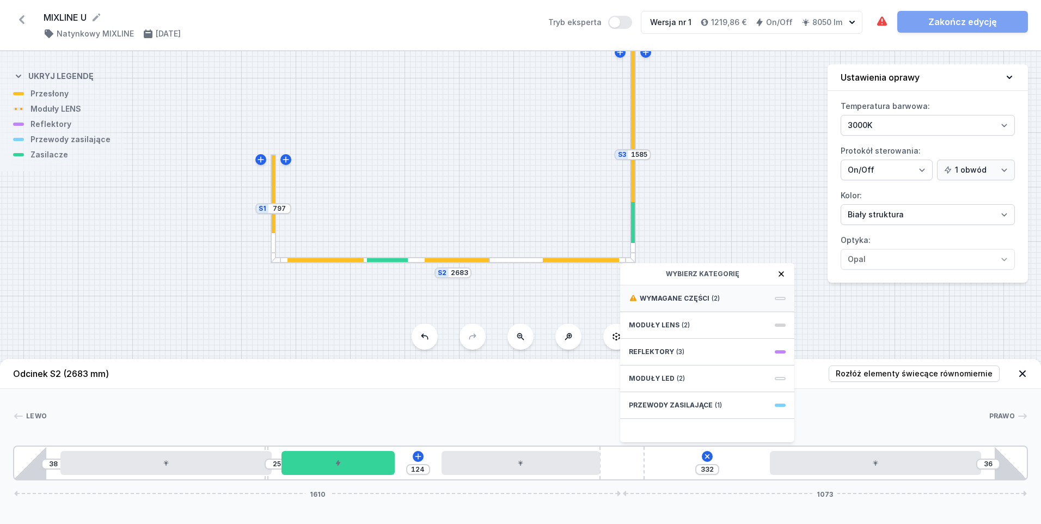
click at [712, 291] on div "Wymagane części (2)" at bounding box center [707, 298] width 174 height 27
click at [694, 324] on span "ON/OFF Driver - up to 32W" at bounding box center [707, 321] width 157 height 11
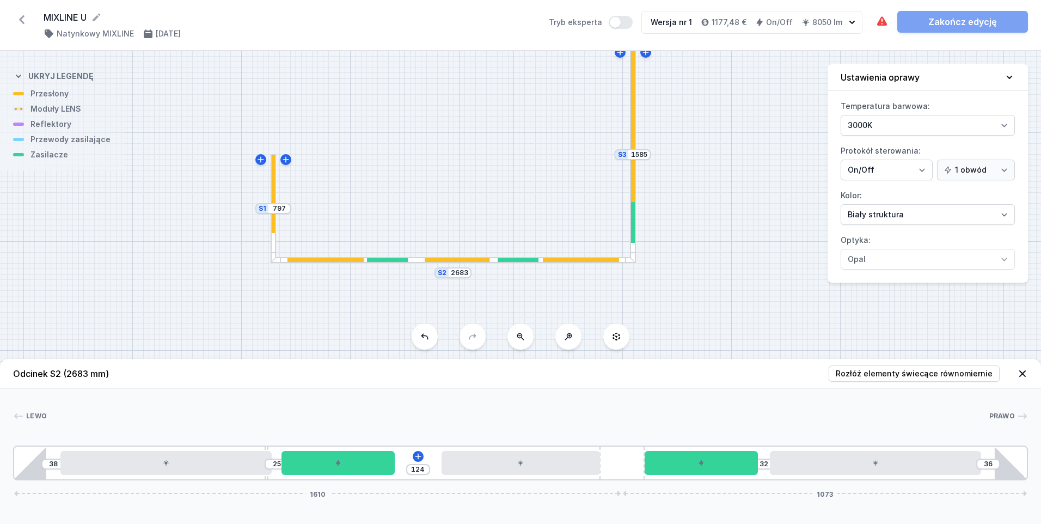
click at [277, 259] on div at bounding box center [278, 259] width 5 height 5
click at [273, 230] on div at bounding box center [274, 194] width 4 height 79
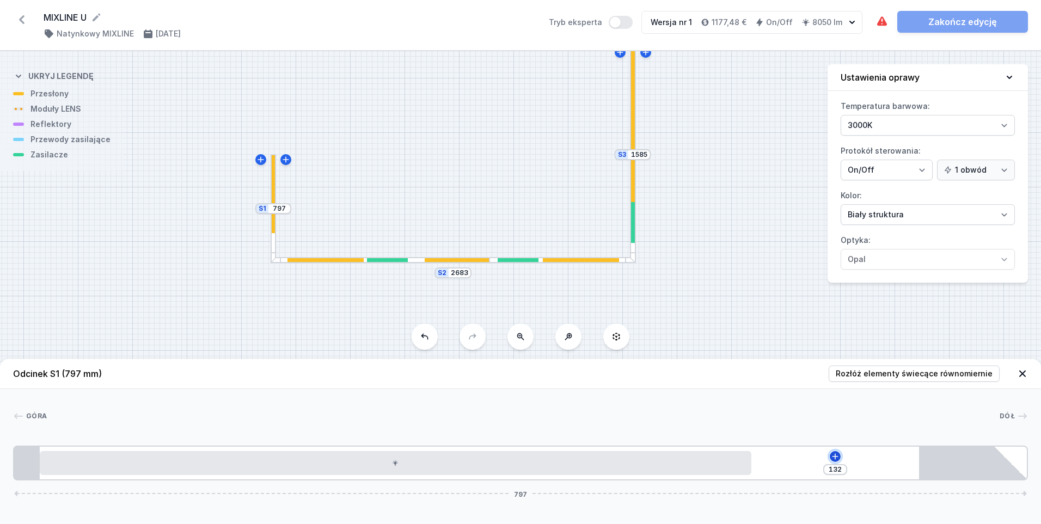
click at [833, 457] on icon at bounding box center [835, 456] width 9 height 9
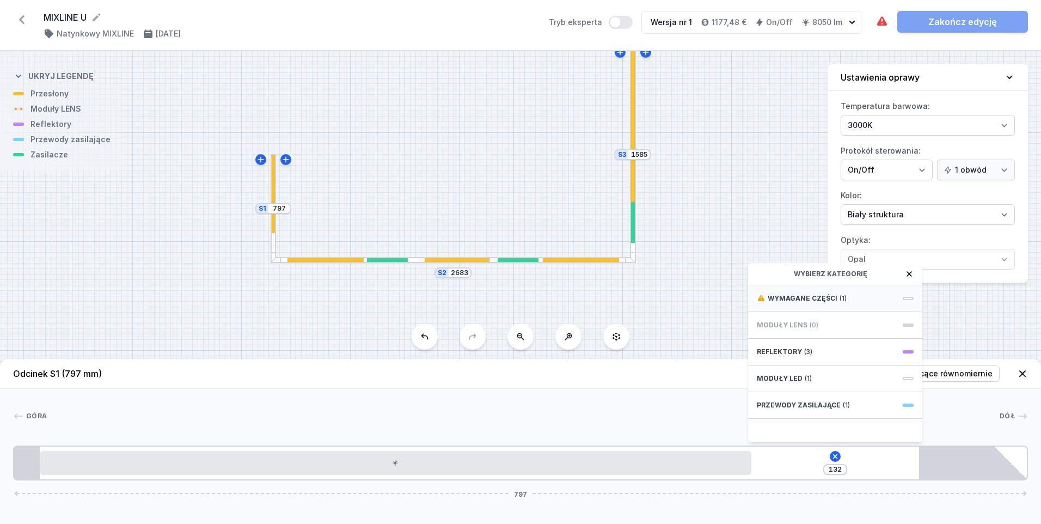
click at [823, 302] on span "Wymagane części" at bounding box center [803, 298] width 70 height 9
click at [813, 300] on span "Hole for power supply cable" at bounding box center [835, 297] width 157 height 11
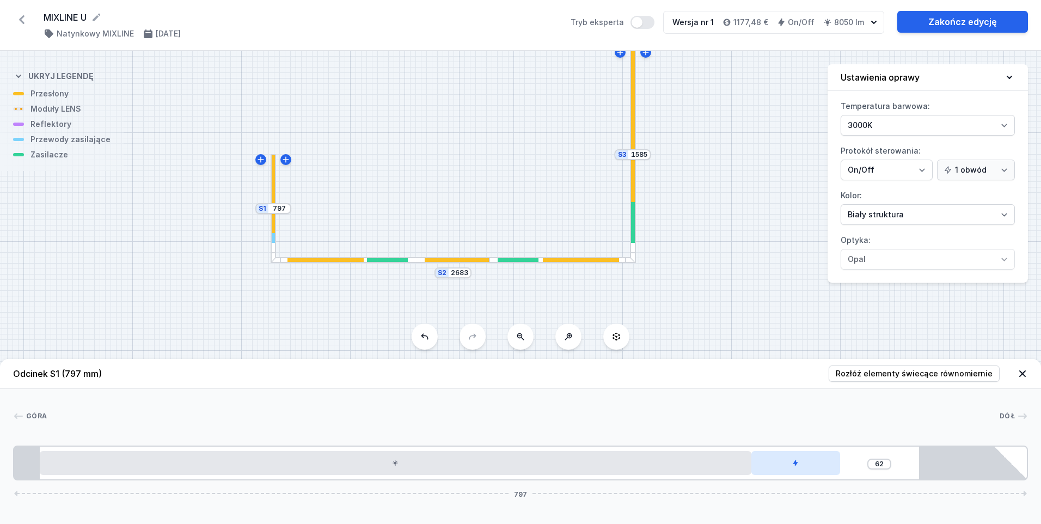
drag, startPoint x: 793, startPoint y: 466, endPoint x: 830, endPoint y: 464, distance: 36.5
click at [834, 467] on div at bounding box center [795, 463] width 89 height 24
drag, startPoint x: 799, startPoint y: 463, endPoint x: 847, endPoint y: 433, distance: 56.5
click at [865, 463] on div "62 797" at bounding box center [520, 462] width 1015 height 35
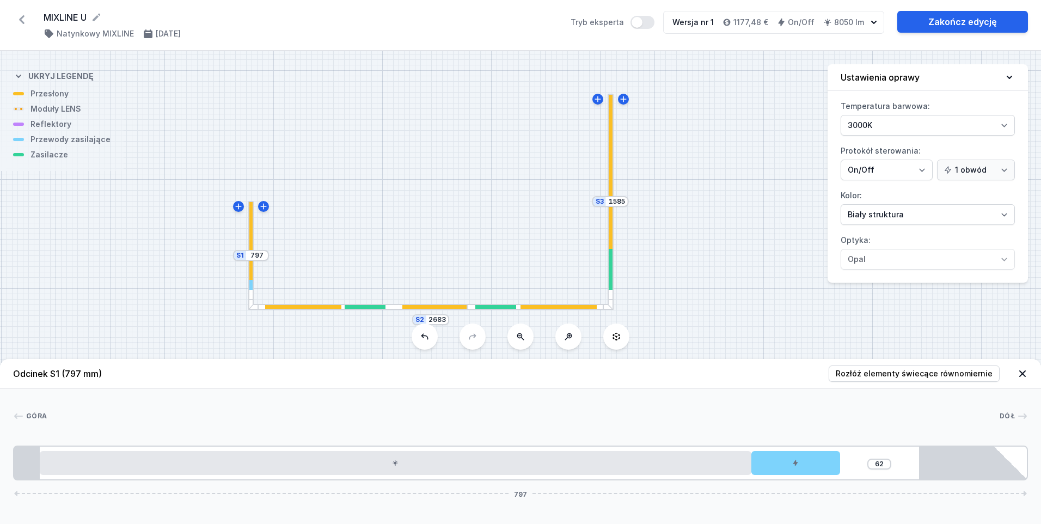
drag, startPoint x: 703, startPoint y: 181, endPoint x: 681, endPoint y: 228, distance: 51.9
click at [681, 228] on div "S3 1585 S2 2683 S1 797" at bounding box center [520, 287] width 1041 height 473
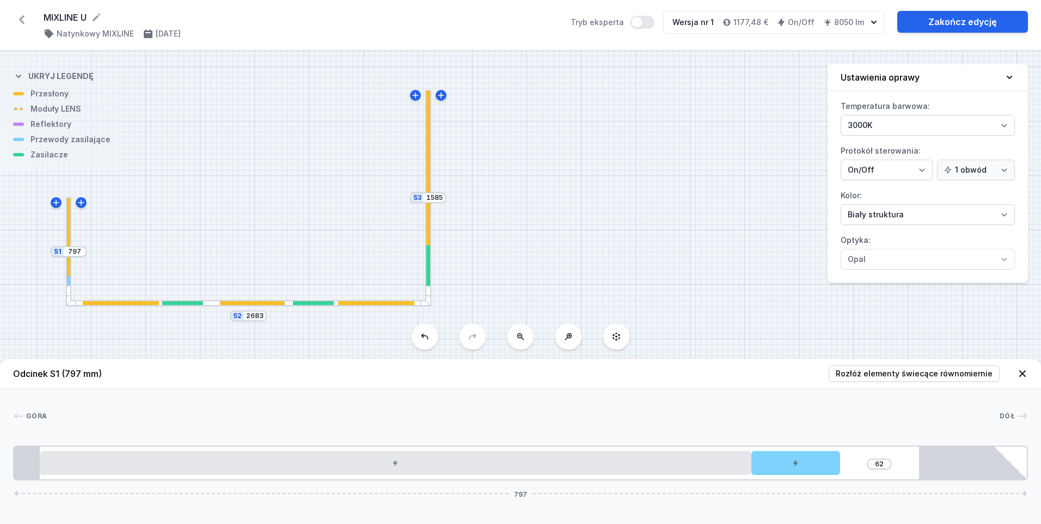
drag, startPoint x: 370, startPoint y: 219, endPoint x: 188, endPoint y: 215, distance: 182.4
click at [188, 215] on div "S3 1585 S2 2683 S1 797" at bounding box center [520, 287] width 1041 height 473
click at [955, 21] on link "Zakończ edycję" at bounding box center [962, 22] width 131 height 22
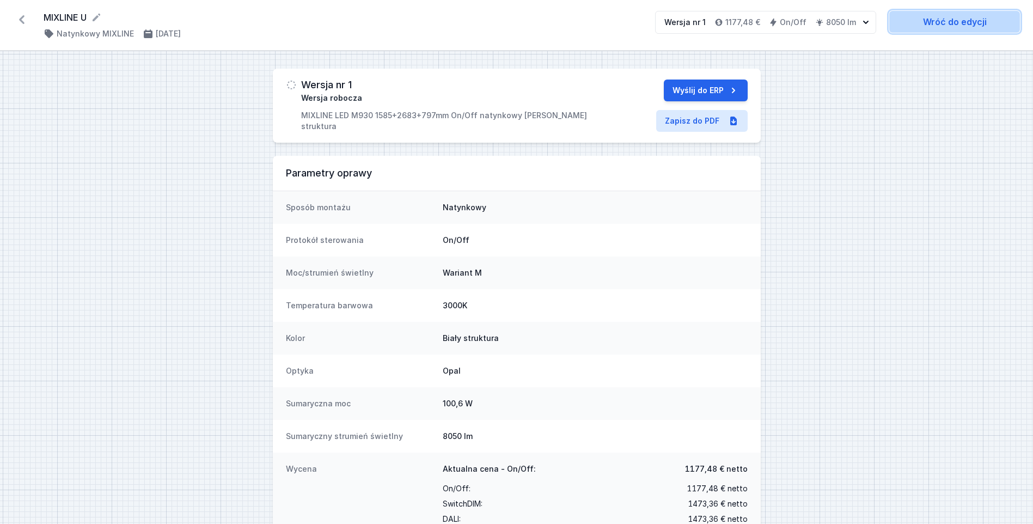
click at [938, 21] on link "Wróć do edycji" at bounding box center [954, 22] width 131 height 22
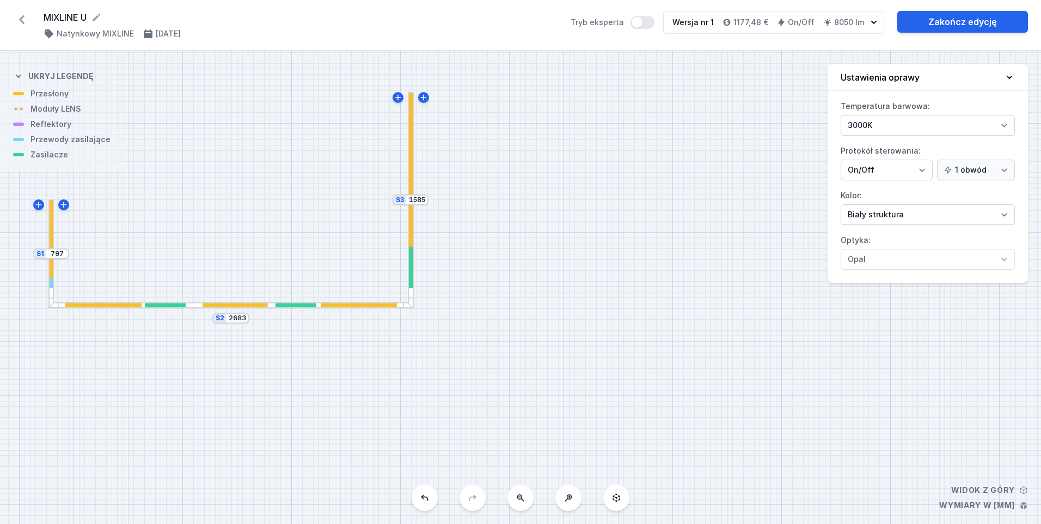
drag, startPoint x: 506, startPoint y: 318, endPoint x: 222, endPoint y: 235, distance: 296.2
click at [222, 235] on div "S3 1585 S2 2683 S1 797" at bounding box center [520, 287] width 1041 height 473
click at [950, 21] on link "Zakończ edycję" at bounding box center [962, 22] width 131 height 22
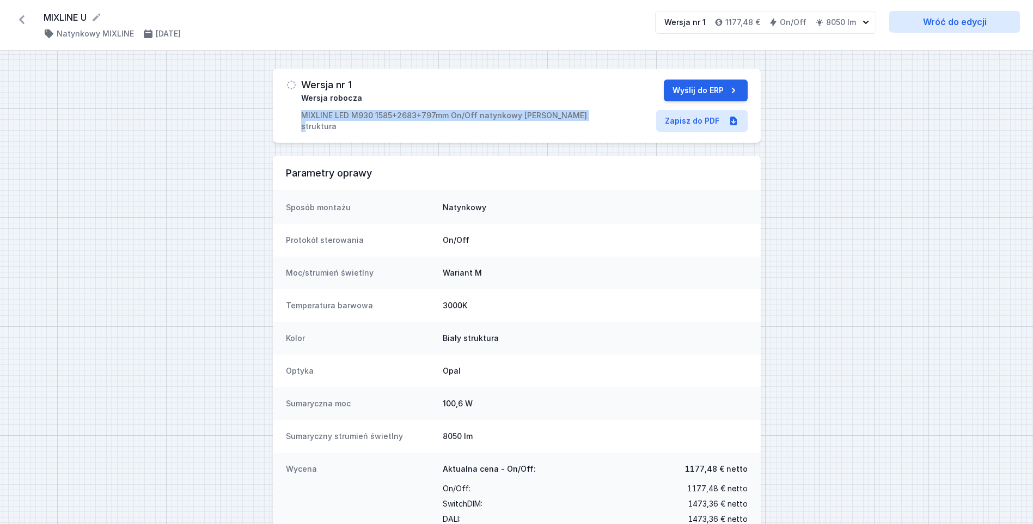
drag, startPoint x: 474, startPoint y: 117, endPoint x: 302, endPoint y: 114, distance: 172.1
click at [302, 114] on div "Wersja nr 1 Wersja robocza MIXLINE LED M930 1585+2683+797mm On/Off natynkowy [P…" at bounding box center [440, 105] width 308 height 52
copy p "MIXLINE LED M930 1585+2683+797mm On/Off natynkowy [PERSON_NAME] struktura"
